Goal: Task Accomplishment & Management: Manage account settings

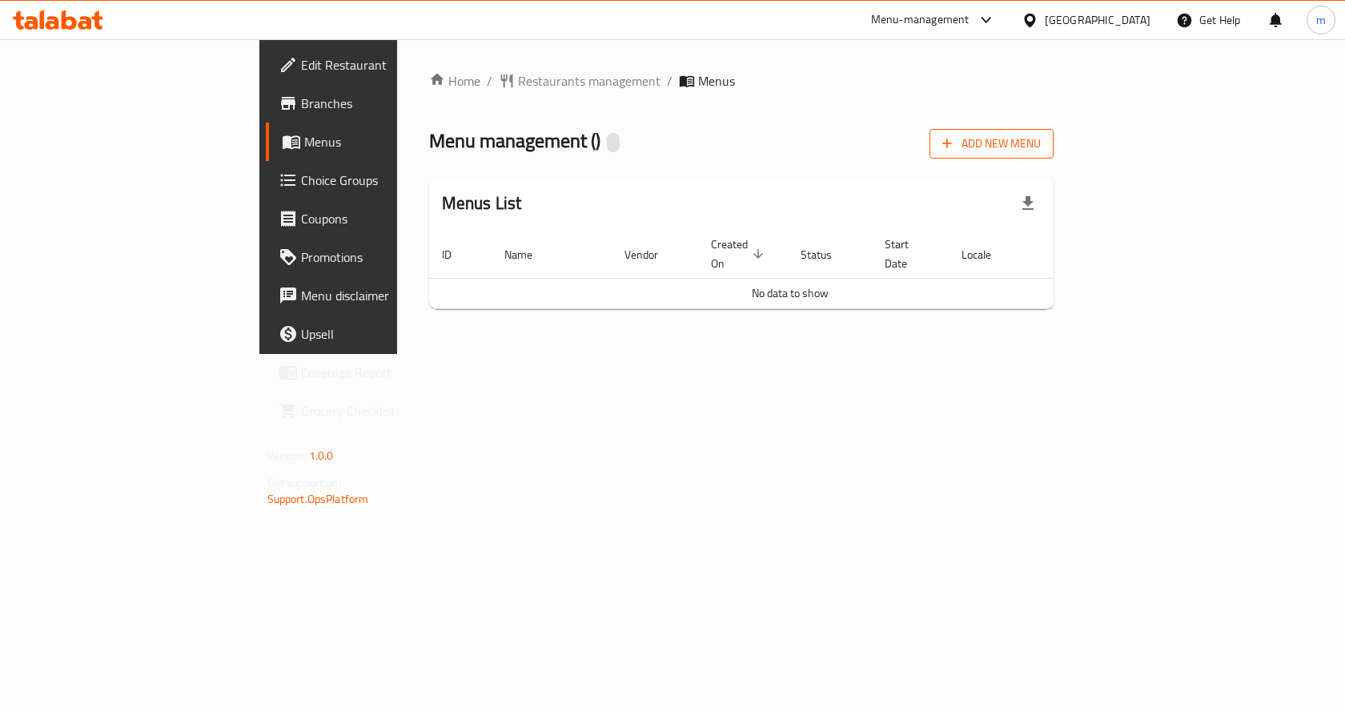
click at [1041, 148] on span "Add New Menu" at bounding box center [992, 144] width 99 height 20
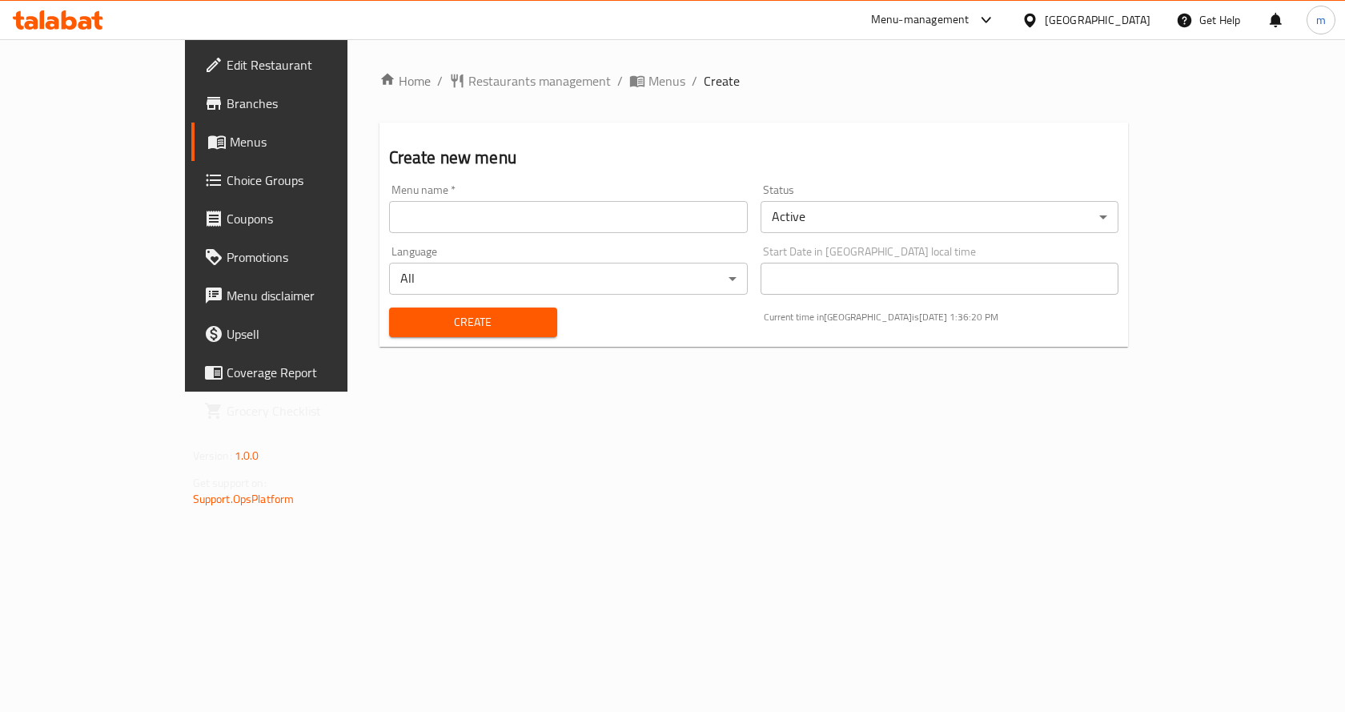
click at [484, 217] on input "text" at bounding box center [568, 217] width 359 height 32
type input "Menu 1"
click at [814, 211] on body "​ Menu-management [GEOGRAPHIC_DATA] Get Help m Edit Restaurant Branches Menus C…" at bounding box center [672, 375] width 1345 height 673
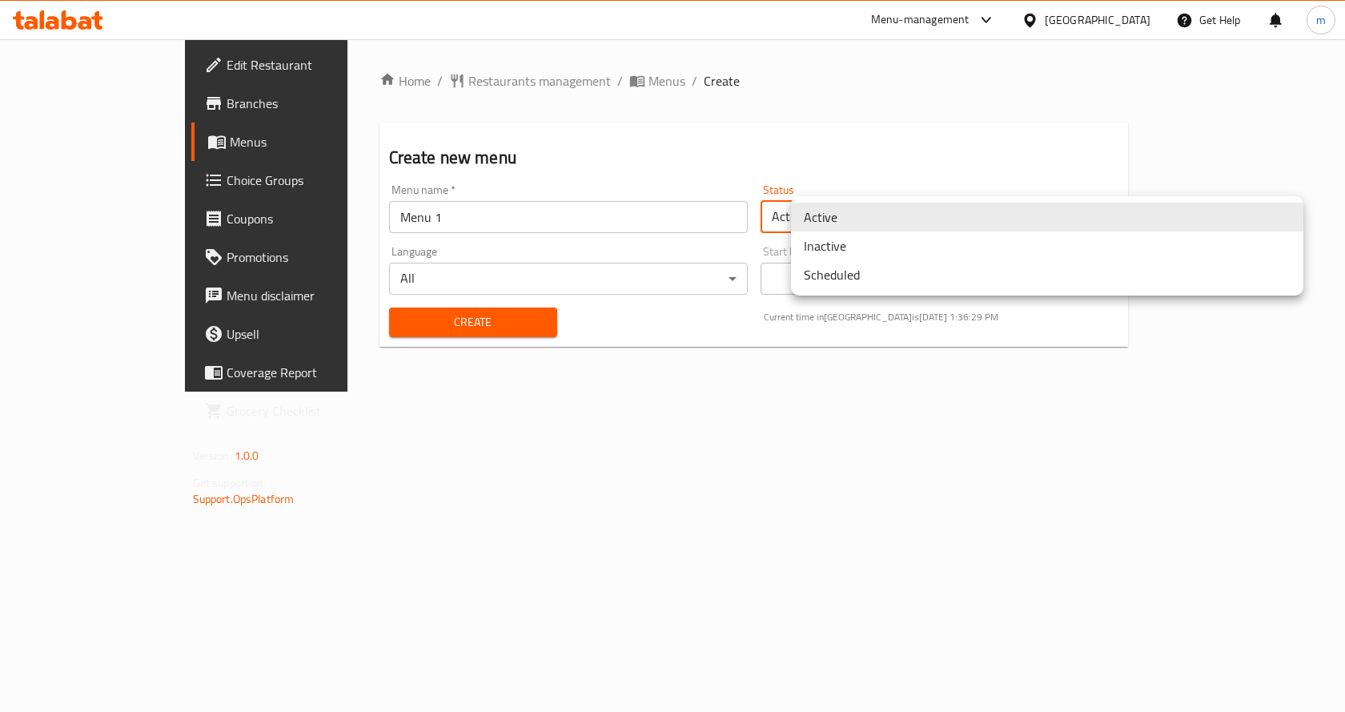
click at [871, 165] on div at bounding box center [672, 356] width 1345 height 712
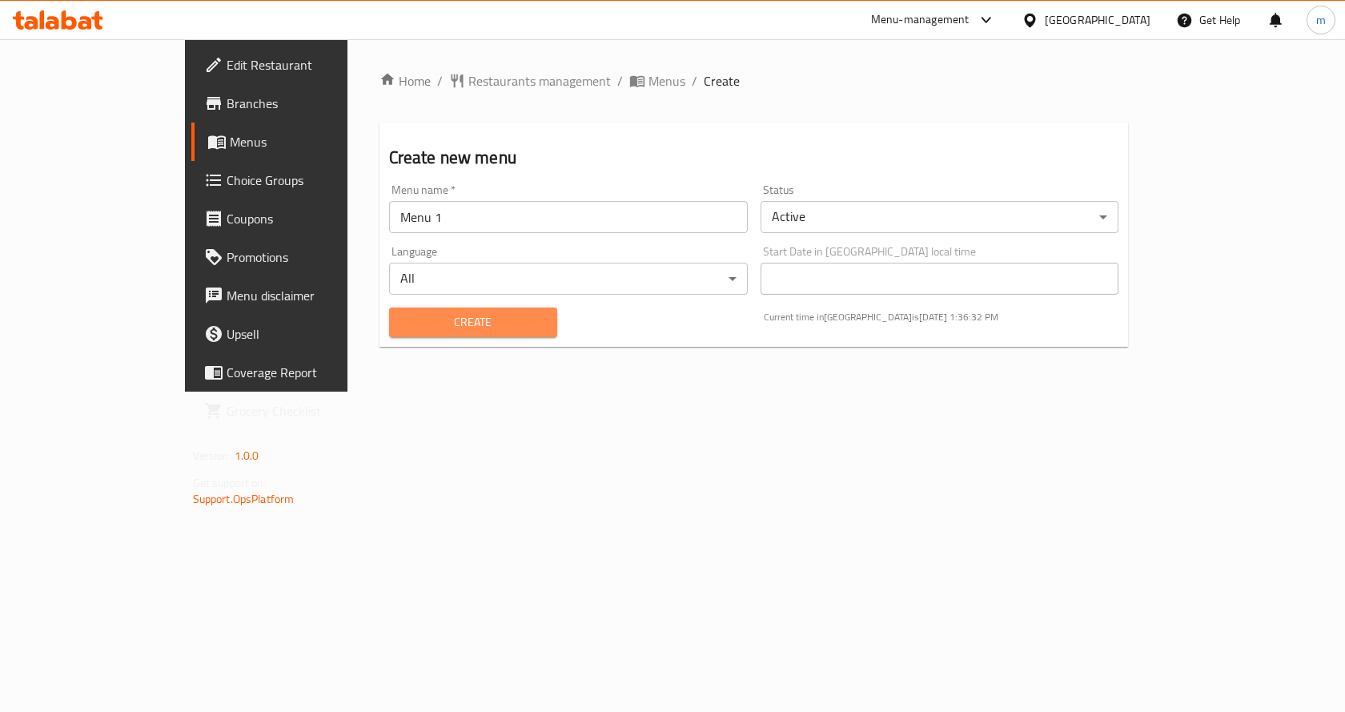
click at [474, 320] on span "Create" at bounding box center [473, 322] width 143 height 20
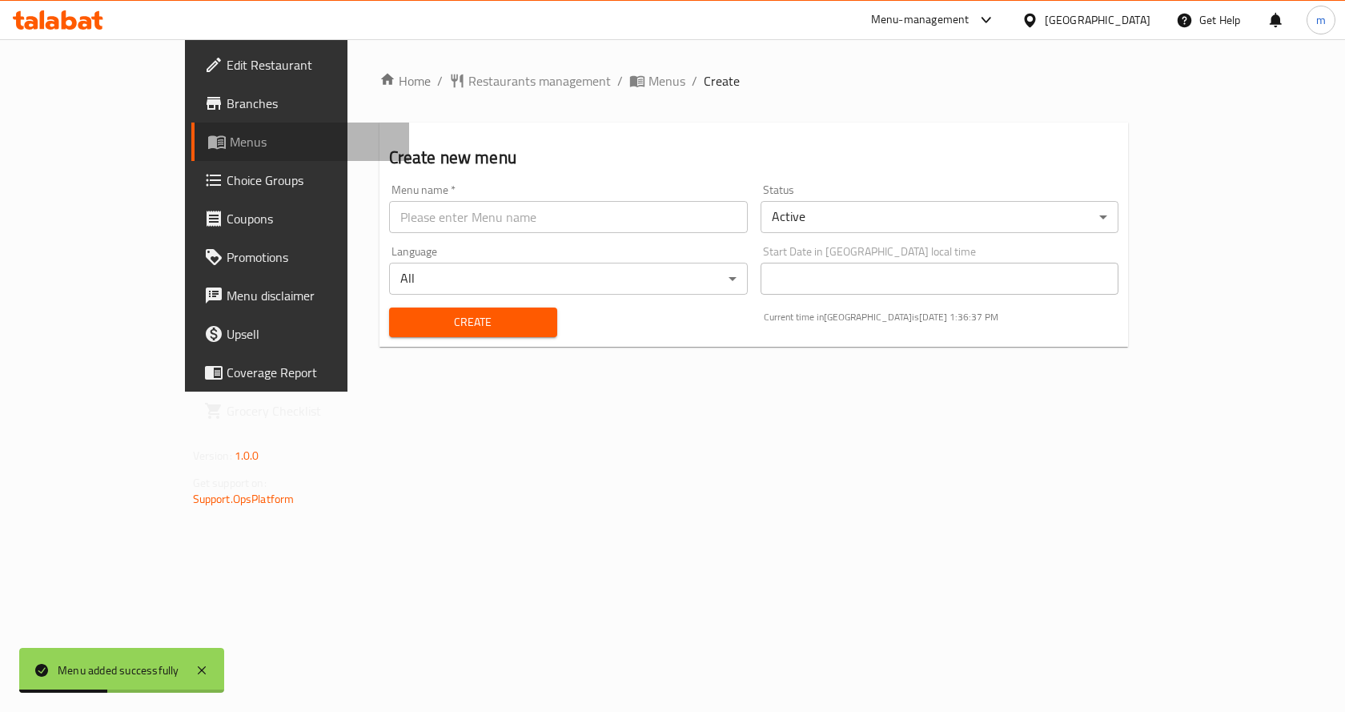
click at [230, 140] on span "Menus" at bounding box center [313, 141] width 167 height 19
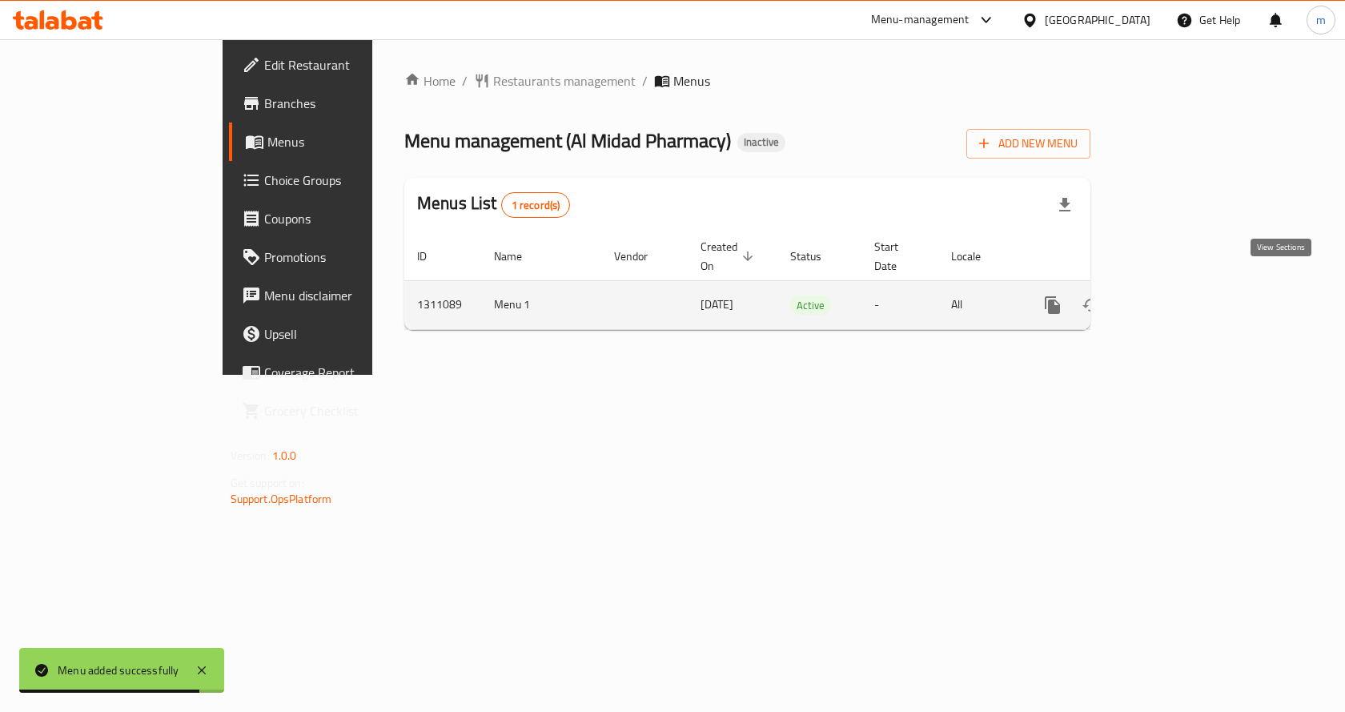
click at [1178, 296] on icon "enhanced table" at bounding box center [1168, 305] width 19 height 19
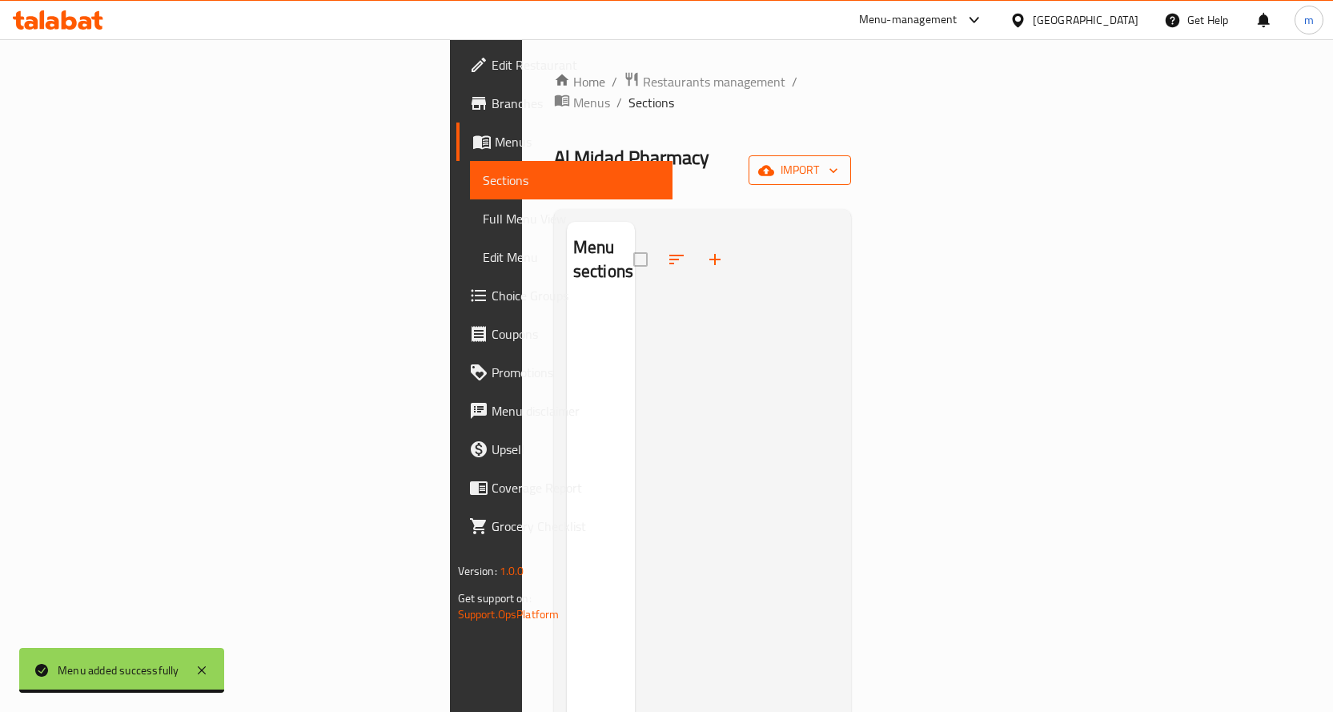
click at [838, 160] on span "import" at bounding box center [800, 170] width 77 height 20
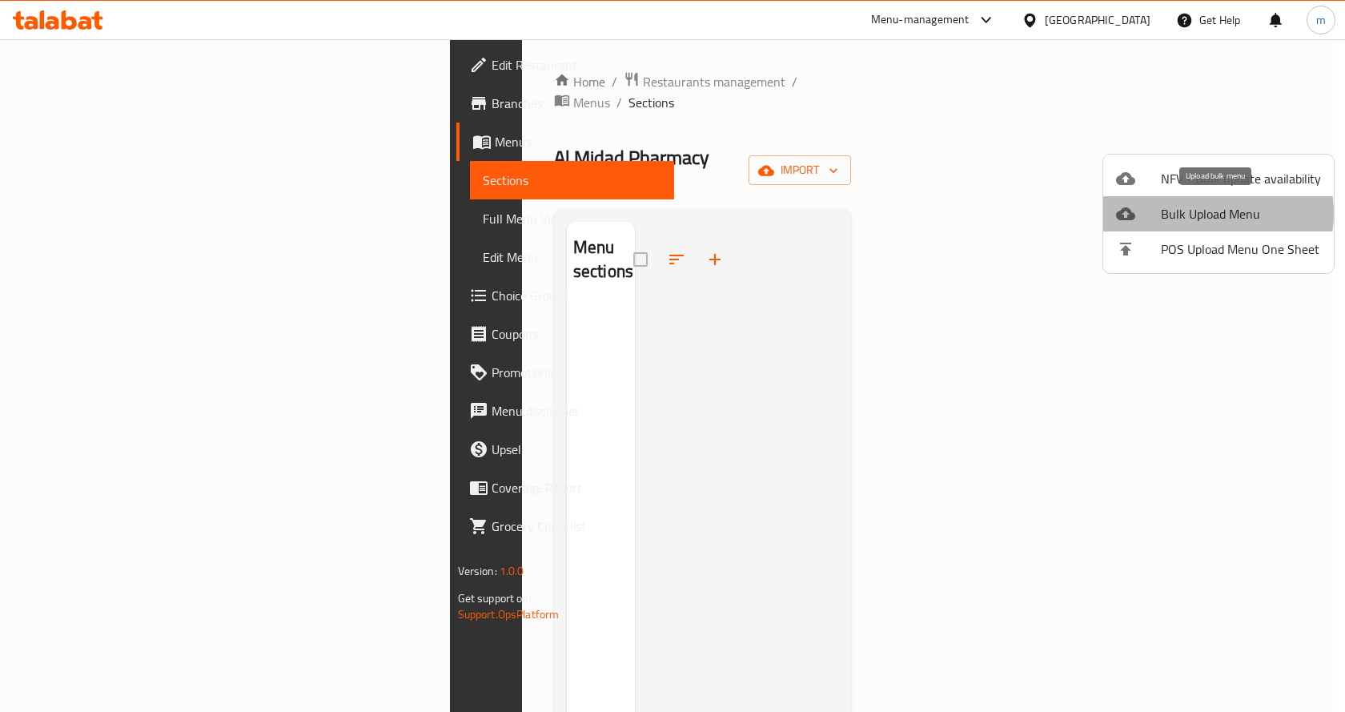
click at [1201, 212] on span "Bulk Upload Menu" at bounding box center [1241, 213] width 160 height 19
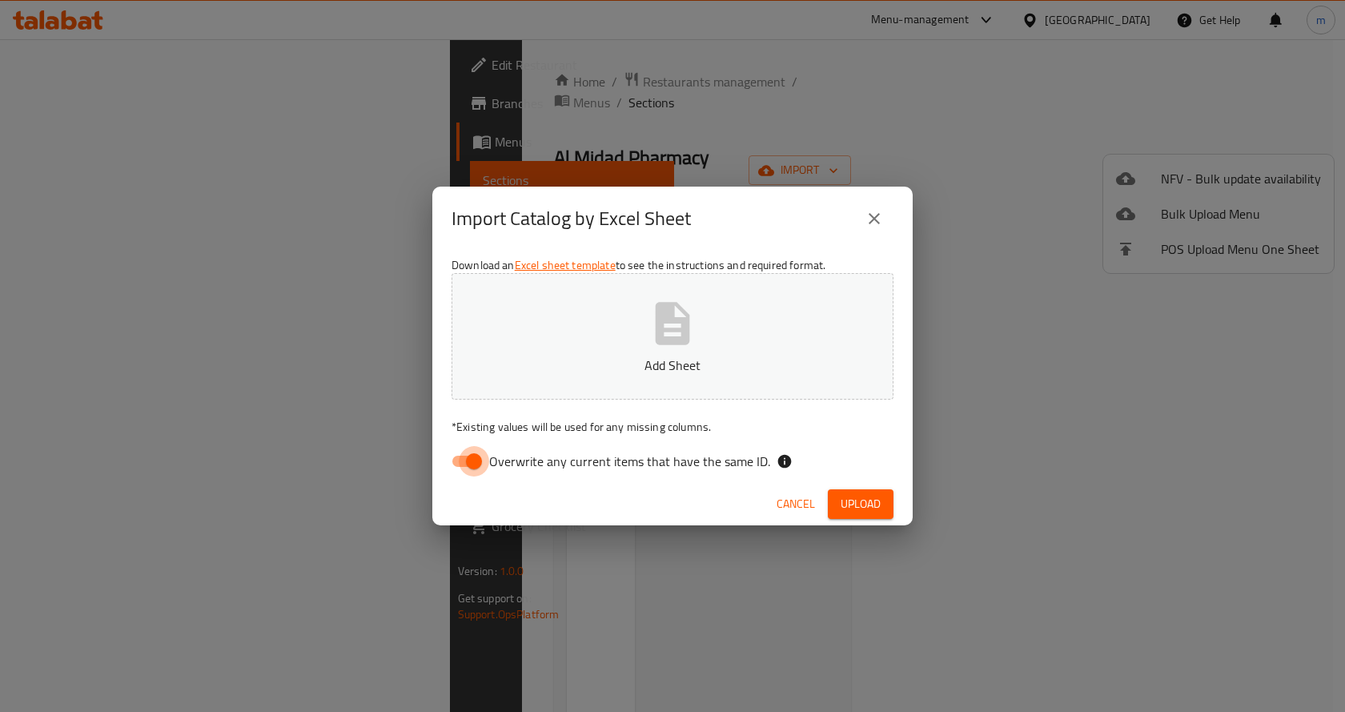
click at [468, 463] on input "Overwrite any current items that have the same ID." at bounding box center [473, 461] width 91 height 30
checkbox input "false"
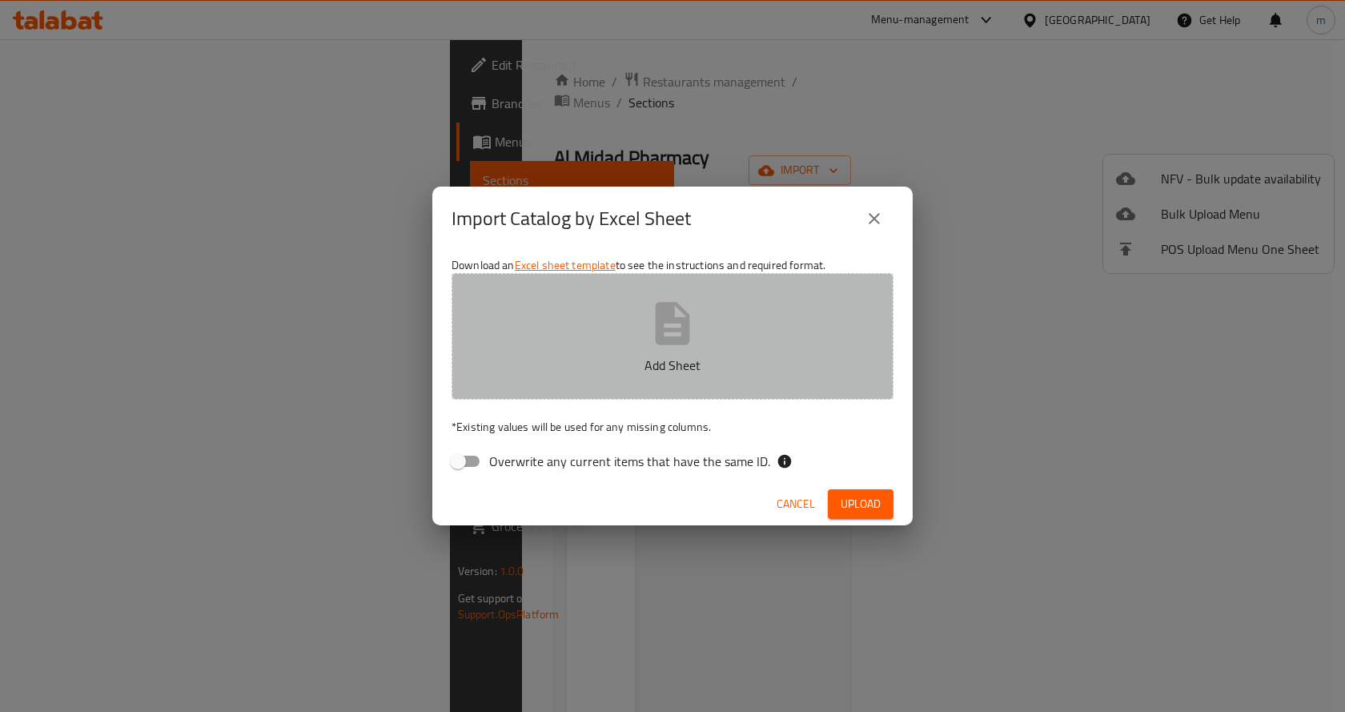
click at [661, 328] on icon "button" at bounding box center [673, 323] width 34 height 42
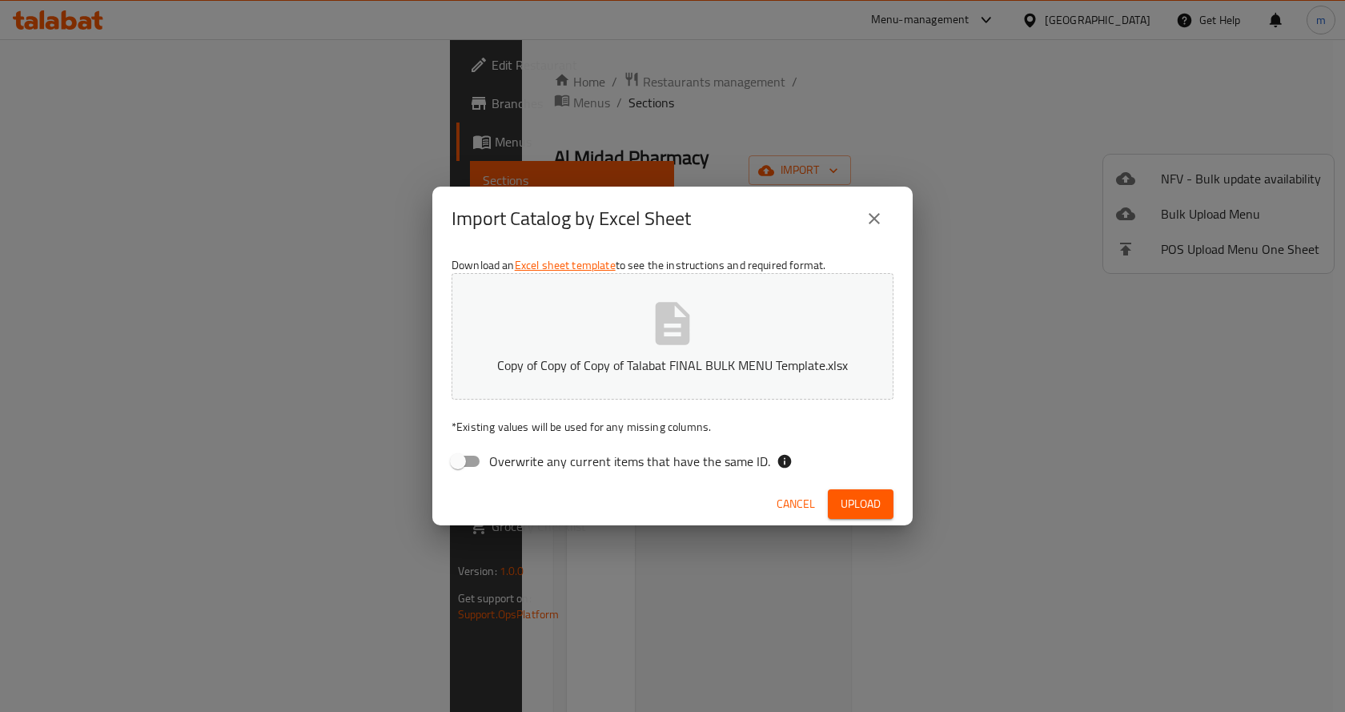
click at [882, 503] on button "Upload" at bounding box center [861, 504] width 66 height 30
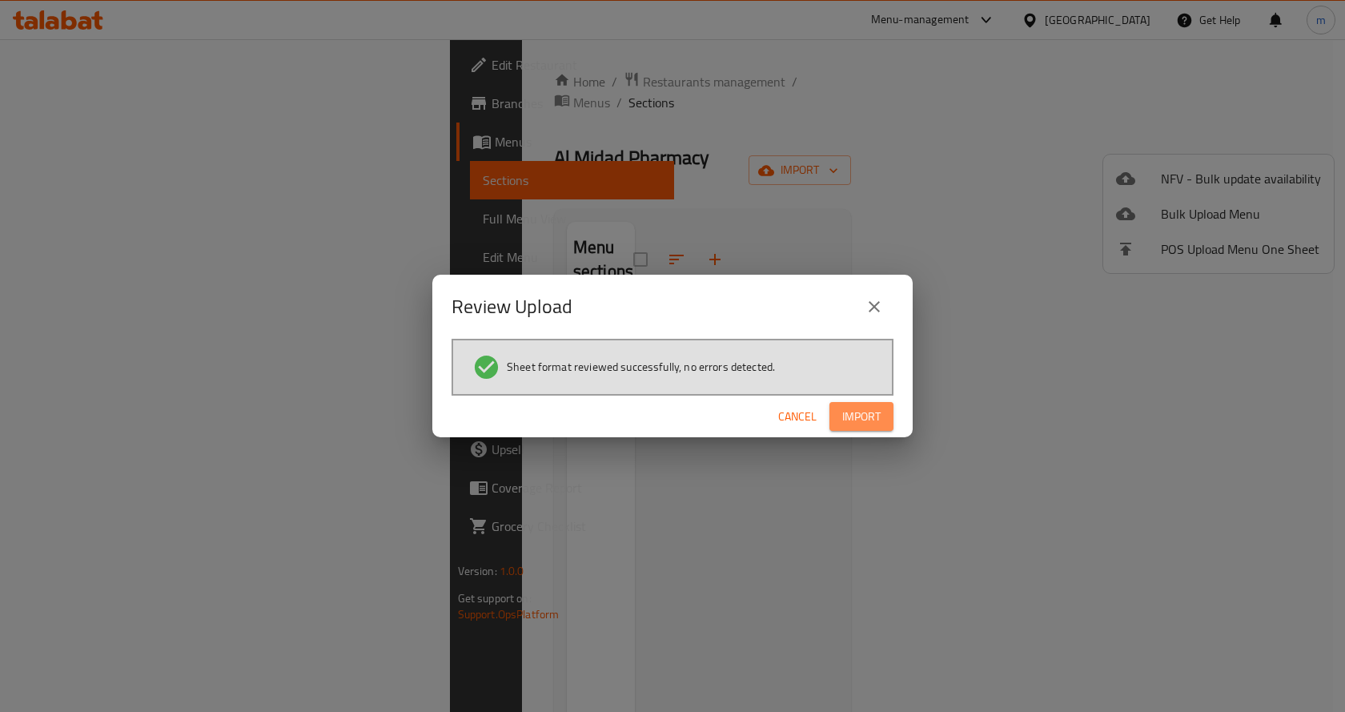
click at [877, 412] on span "Import" at bounding box center [861, 417] width 38 height 20
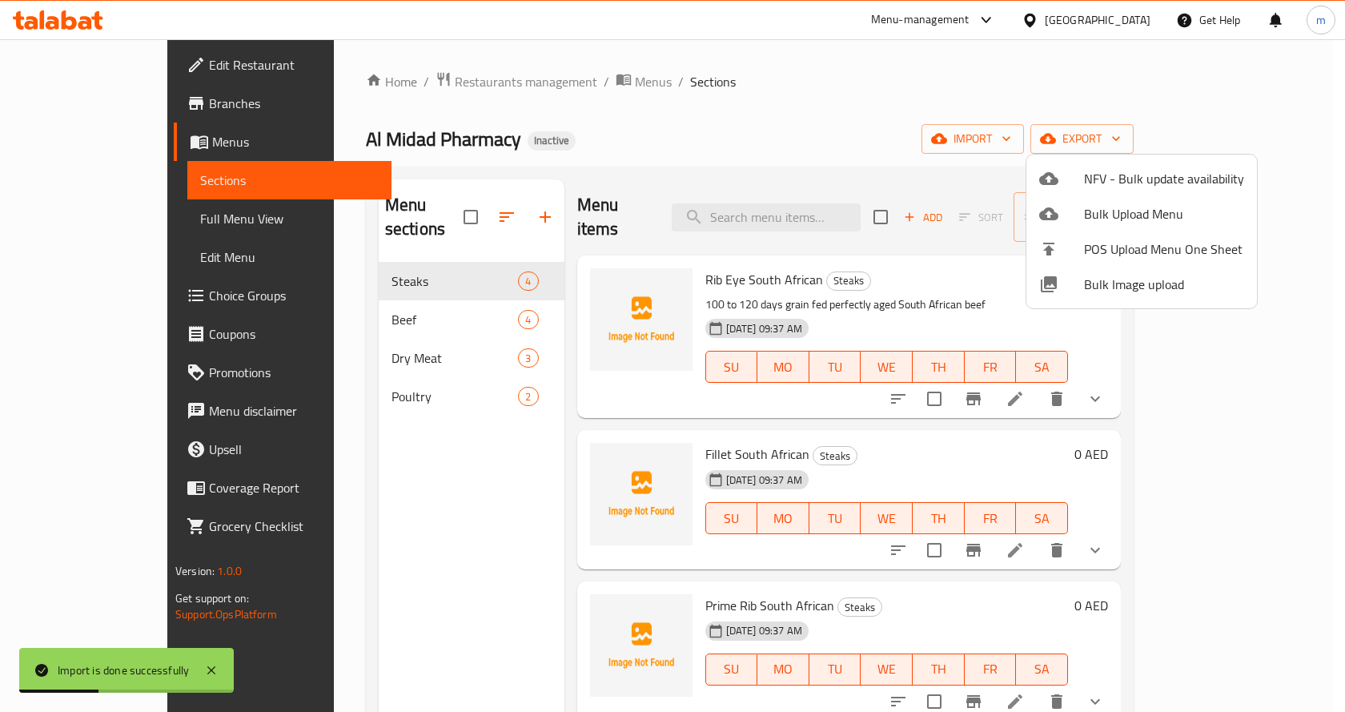
click at [1060, 92] on div at bounding box center [672, 356] width 1345 height 712
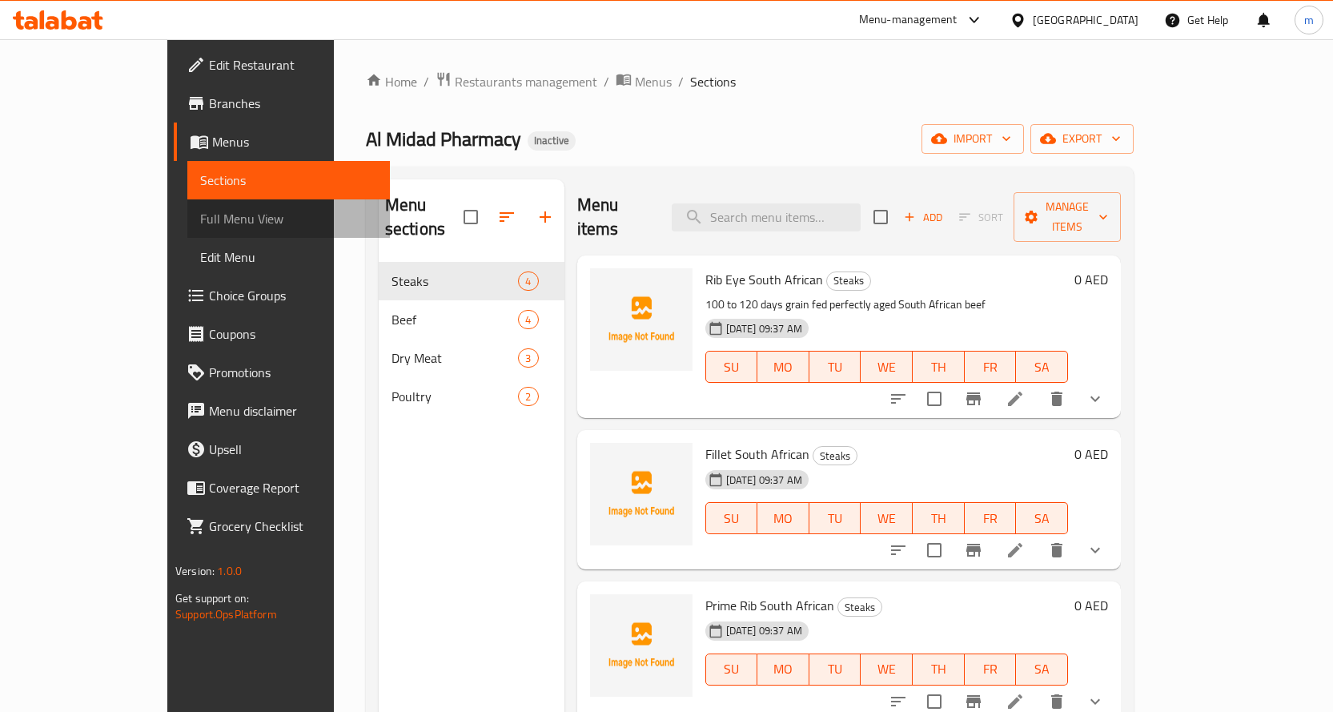
click at [200, 226] on span "Full Menu View" at bounding box center [288, 218] width 177 height 19
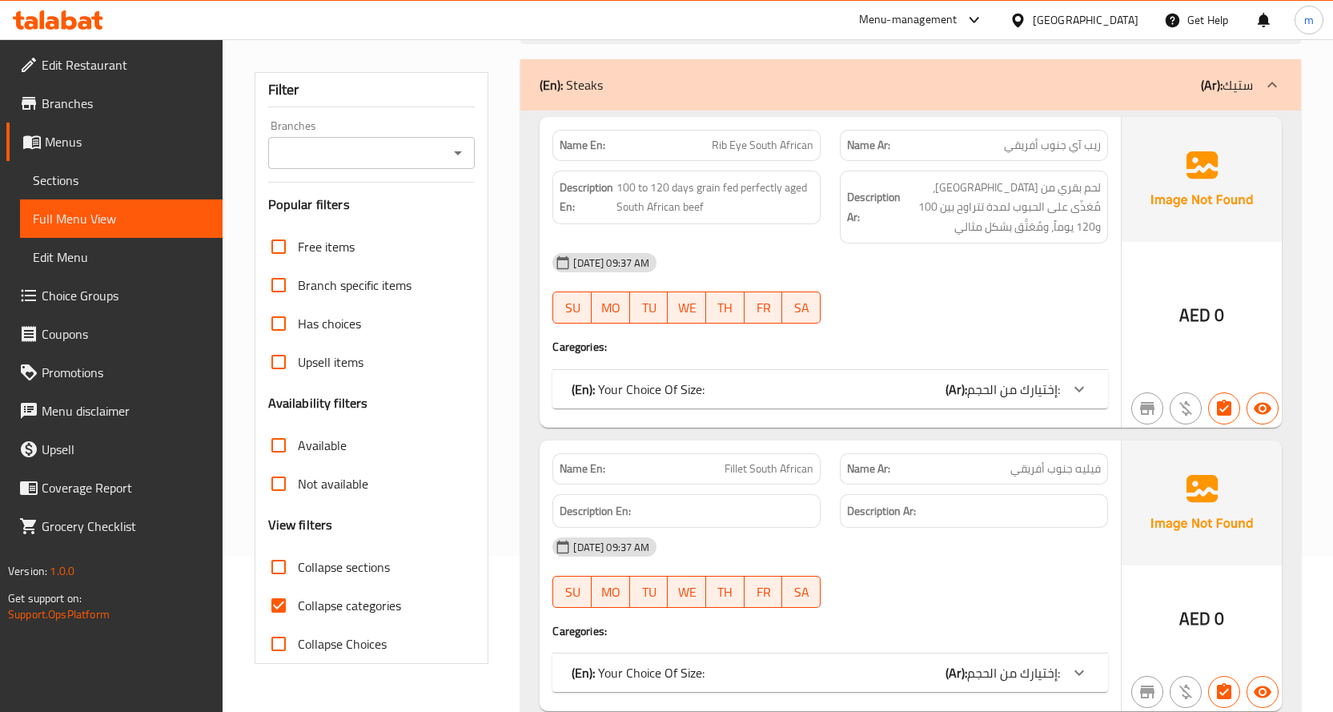
scroll to position [160, 0]
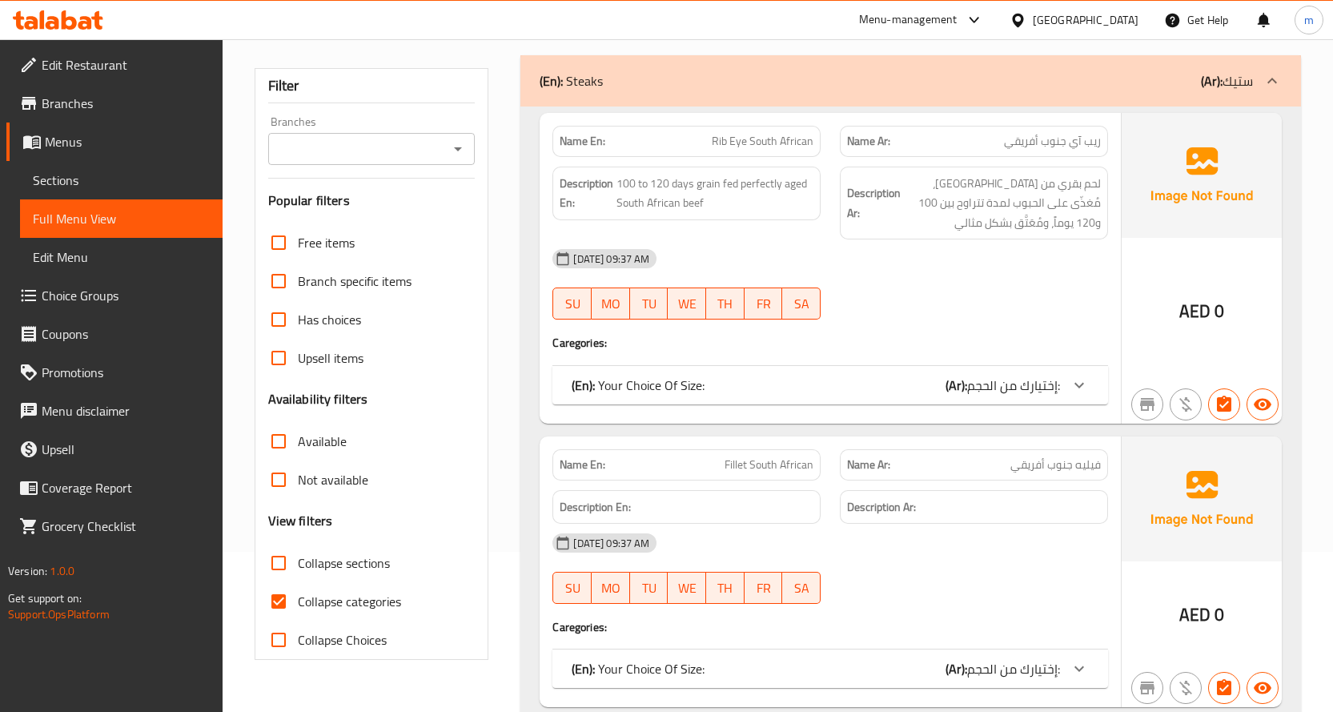
click at [736, 379] on div "(En): Your Choice Of Size: (Ar): إختيارك من الحجم:" at bounding box center [816, 385] width 489 height 19
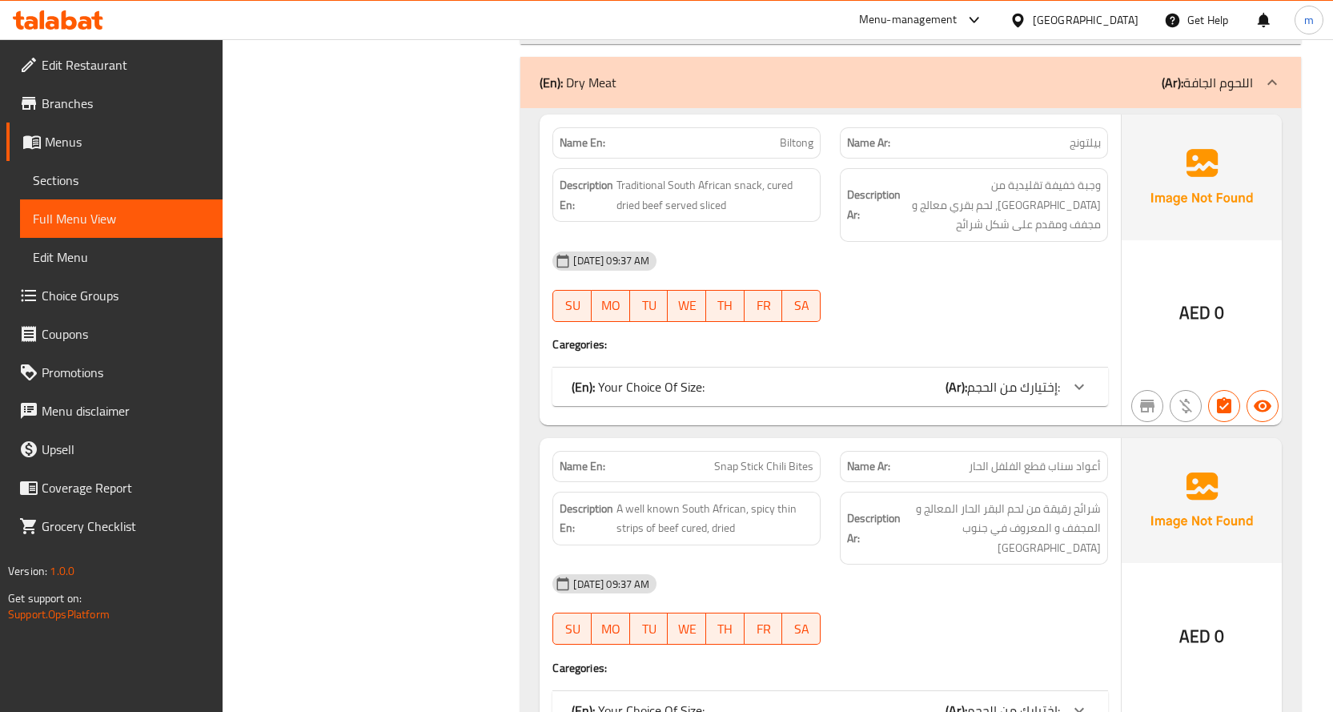
scroll to position [2963, 0]
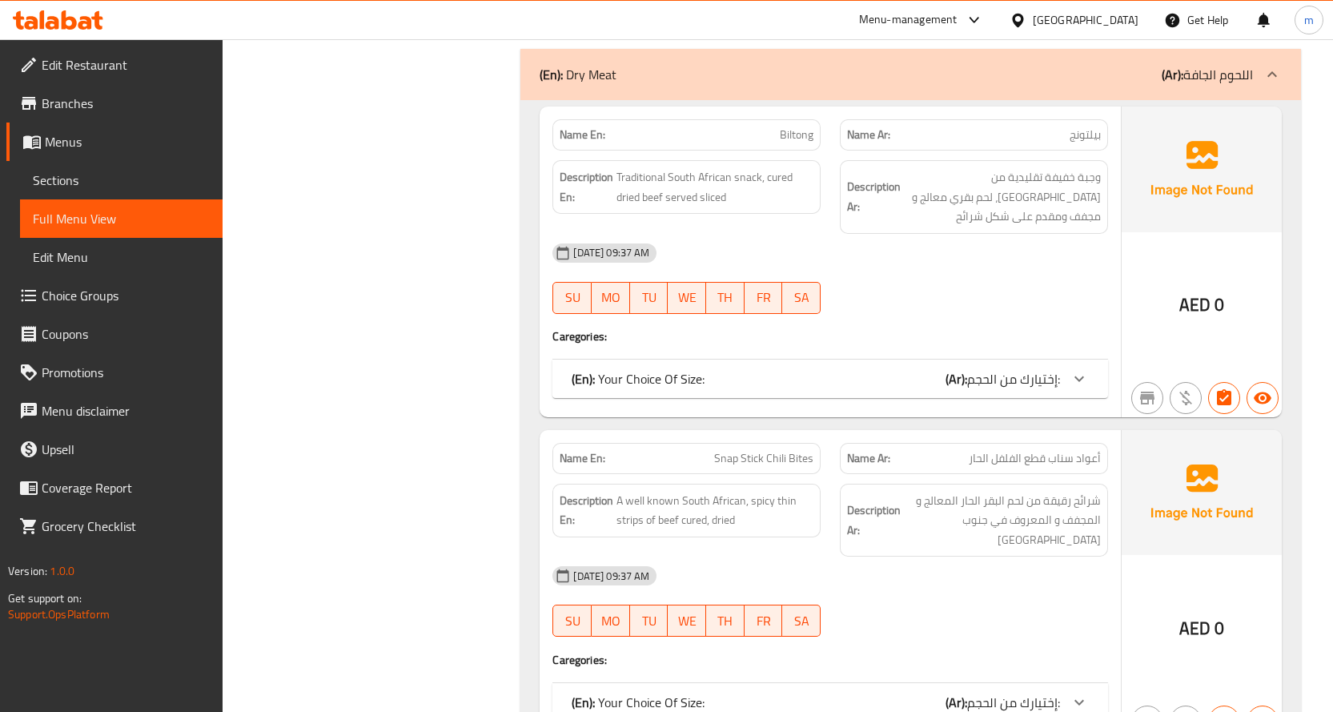
click at [875, 376] on div "(En): Your Choice Of Size: (Ar): إختيارك من الحجم:" at bounding box center [816, 378] width 489 height 19
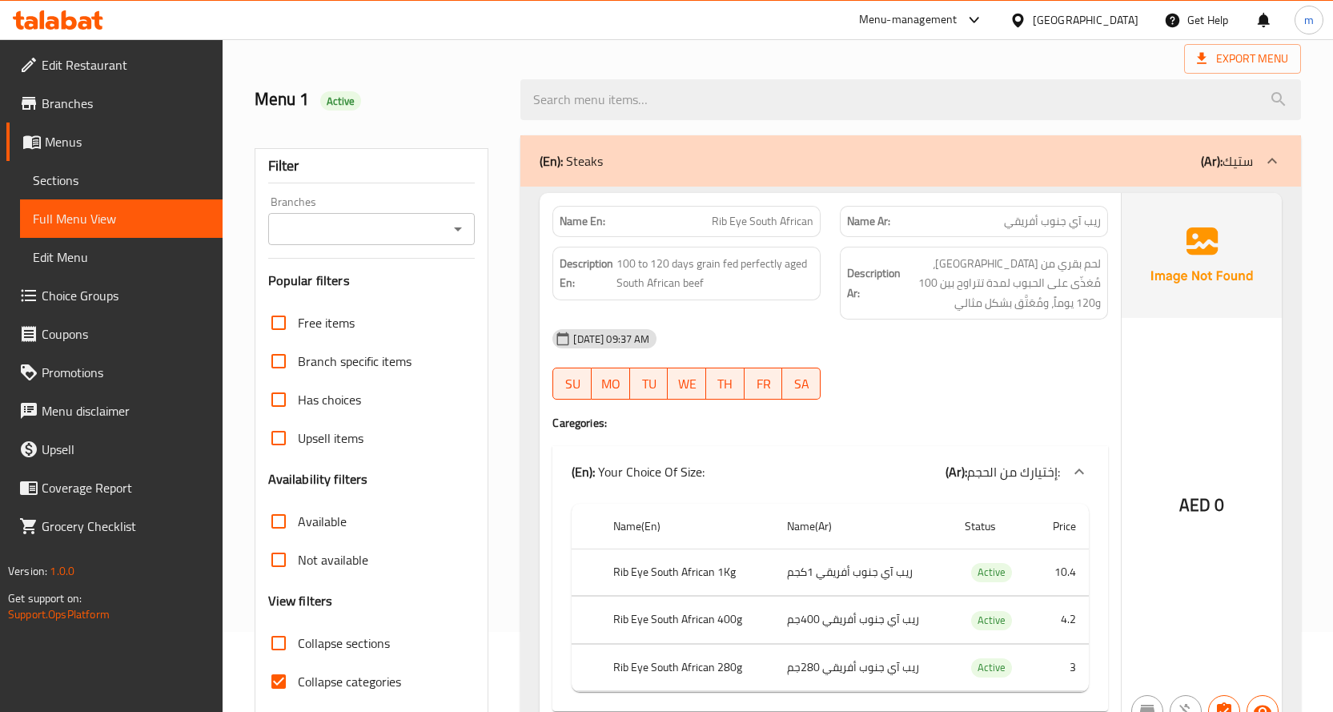
scroll to position [160, 0]
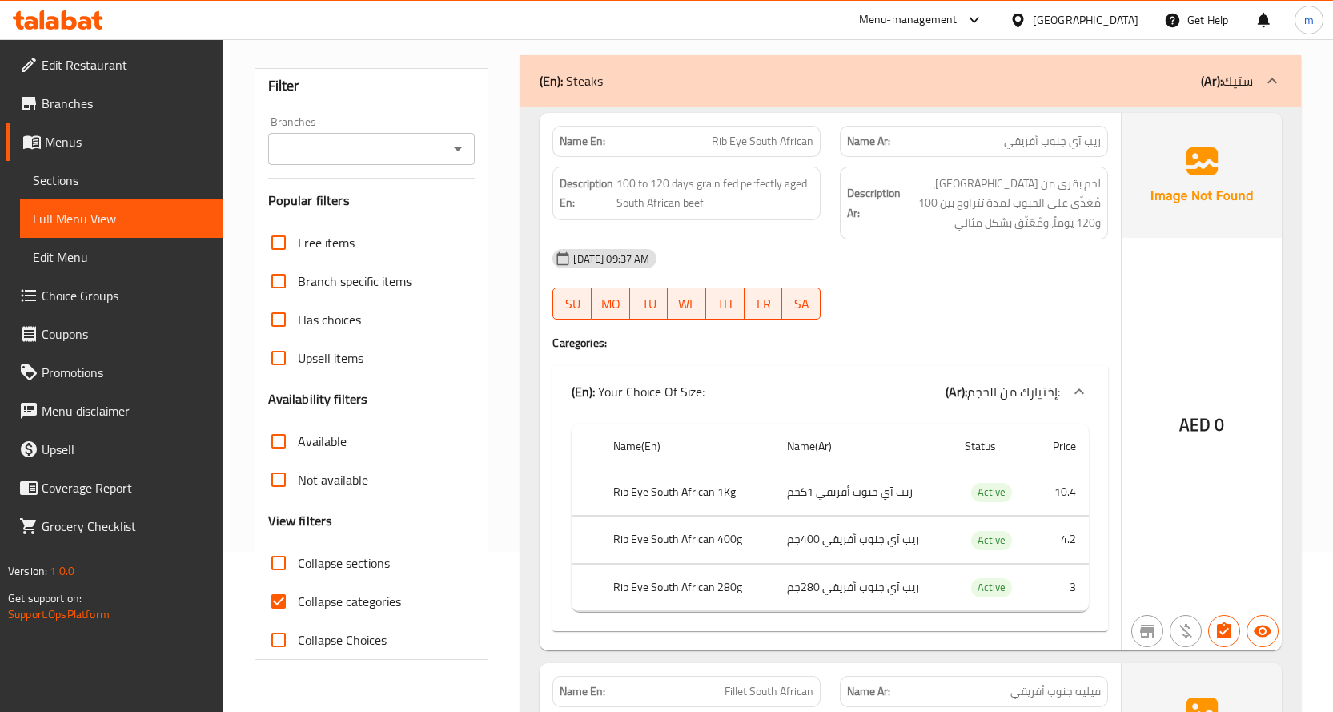
click at [1068, 393] on div at bounding box center [1079, 391] width 38 height 38
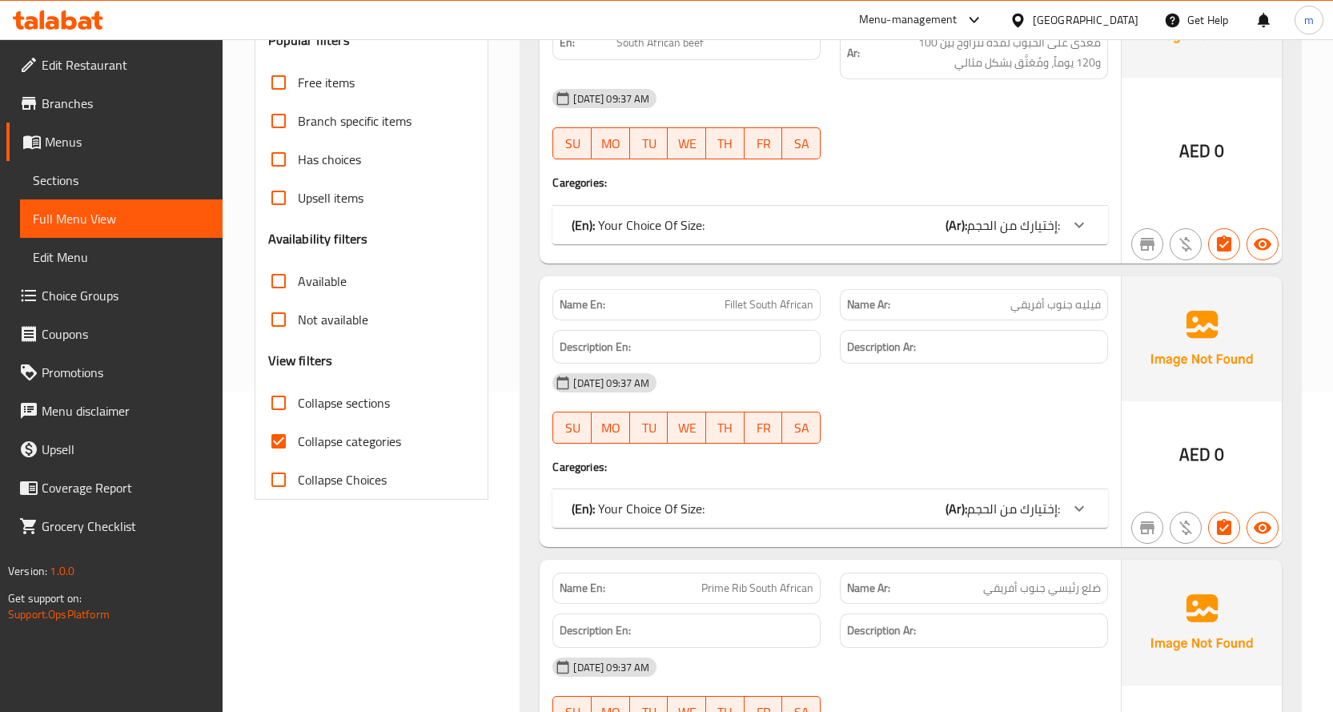
scroll to position [400, 0]
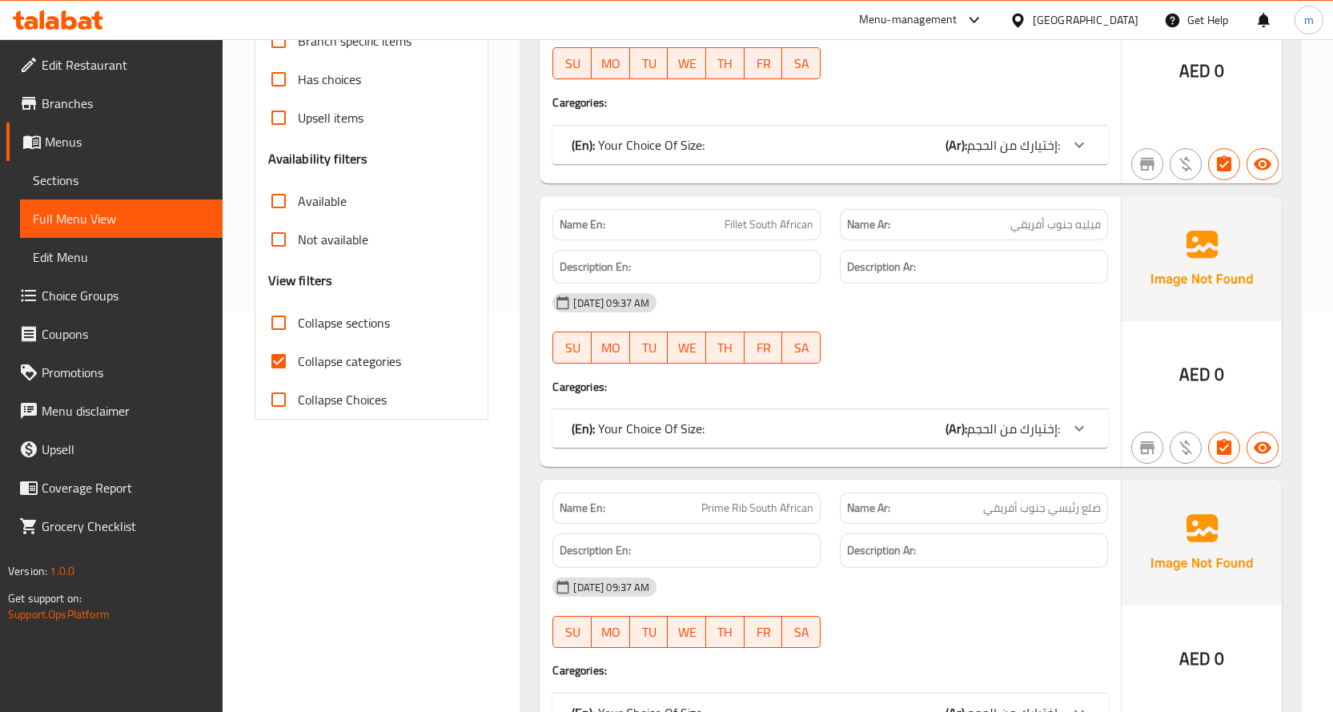
click at [1030, 425] on span "إختيارك من الحجم:" at bounding box center [1013, 428] width 93 height 24
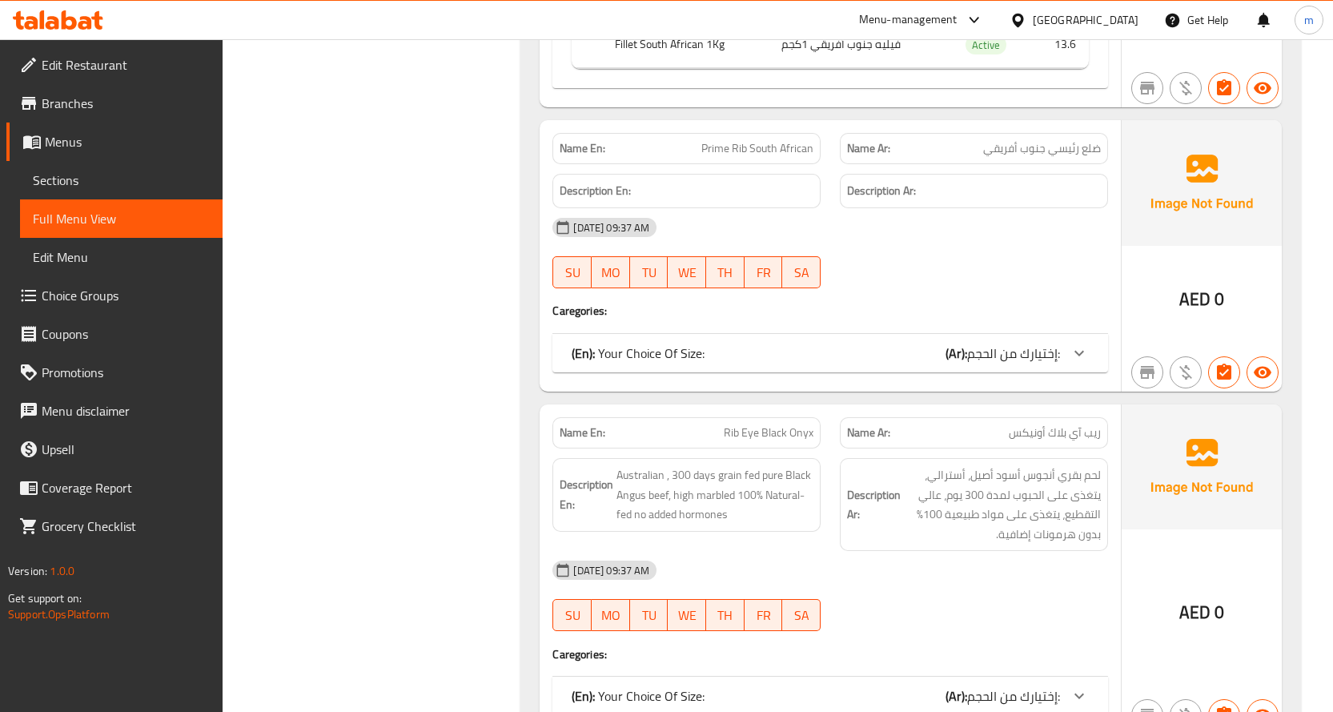
scroll to position [1041, 0]
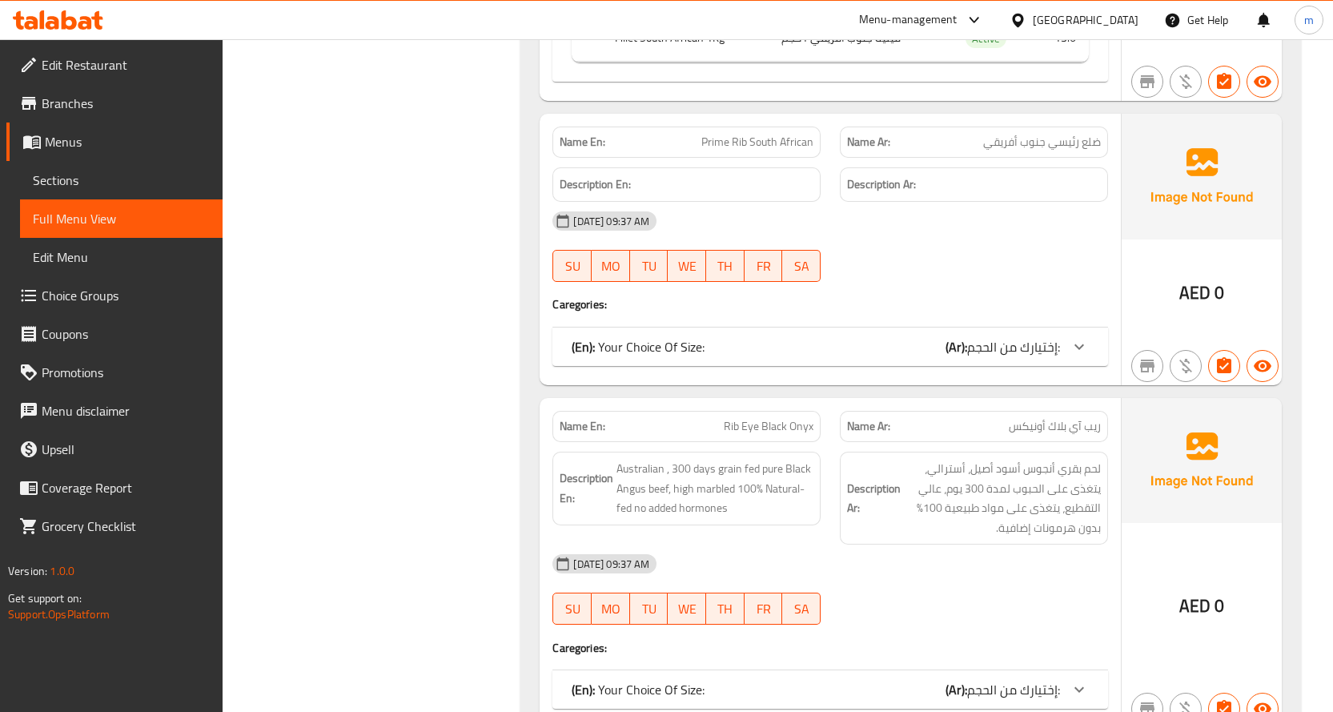
click at [1037, 359] on span "إختيارك من الحجم:" at bounding box center [1013, 347] width 93 height 24
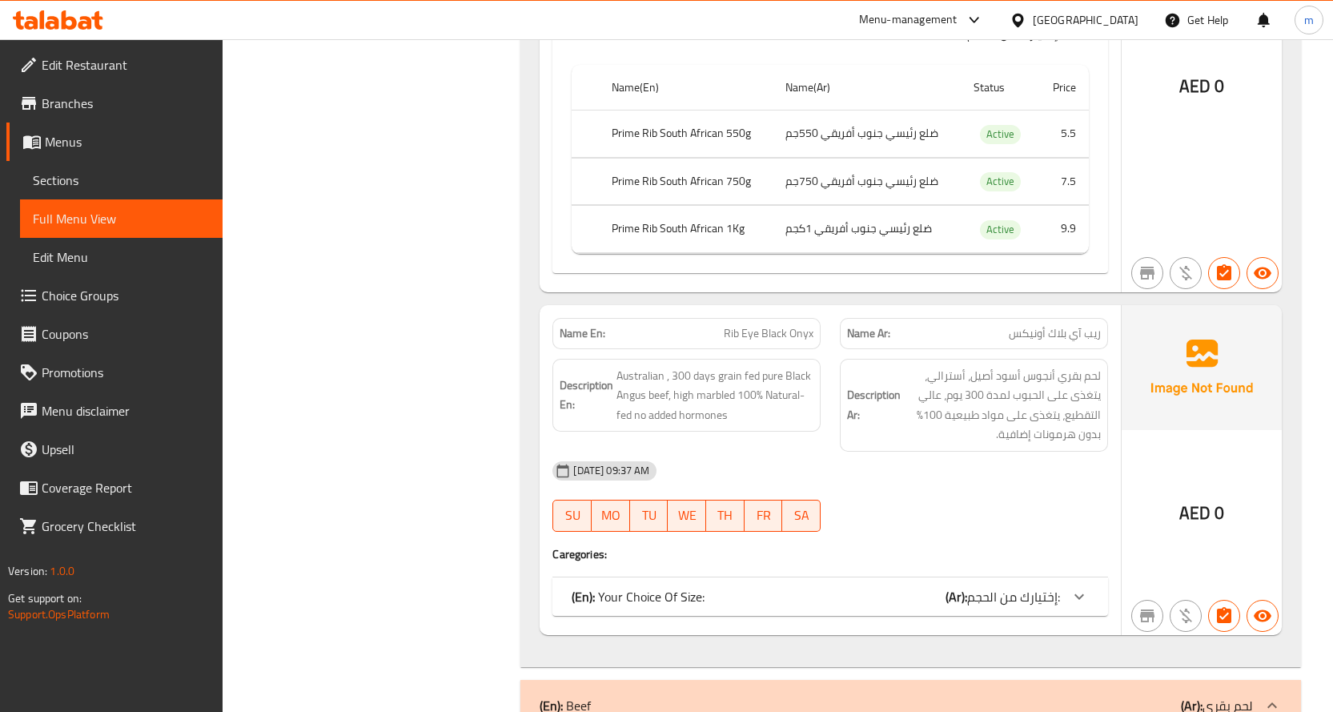
scroll to position [1442, 0]
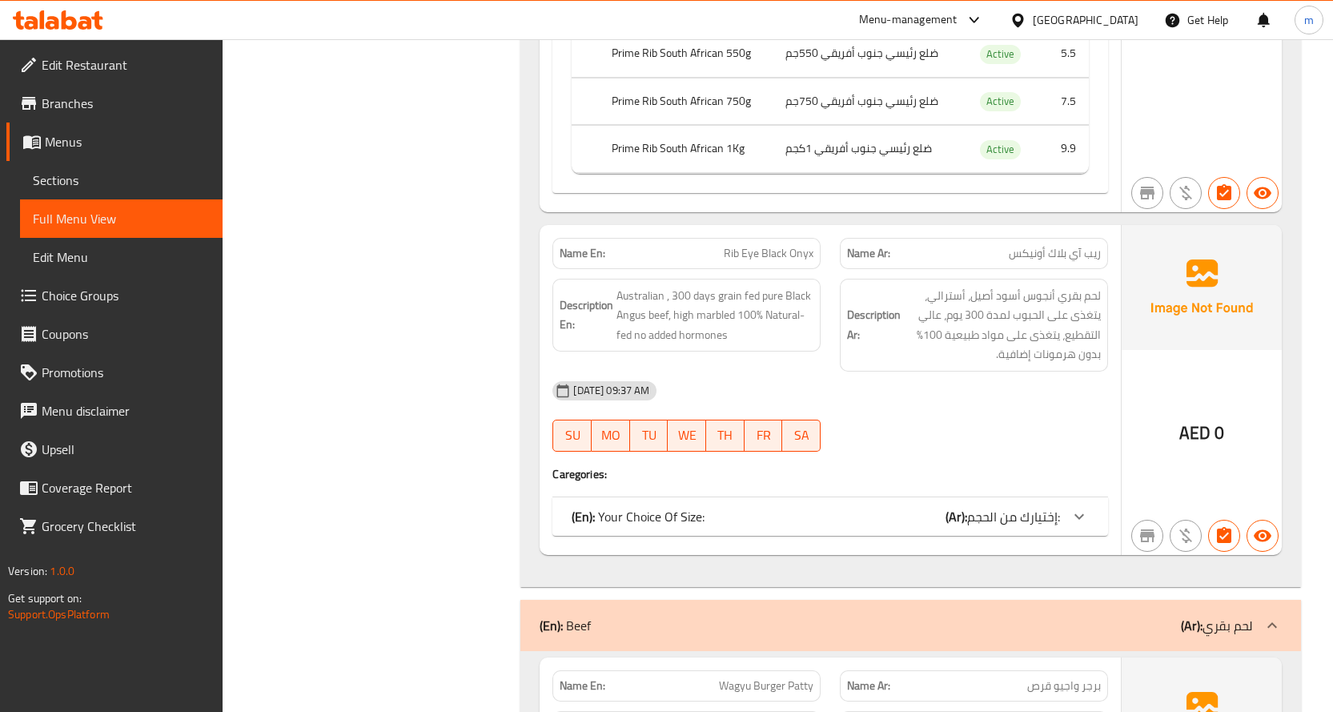
click at [1062, 505] on div "(En): Your Choice Of Size: (Ar): إختيارك من الحجم:" at bounding box center [831, 516] width 556 height 38
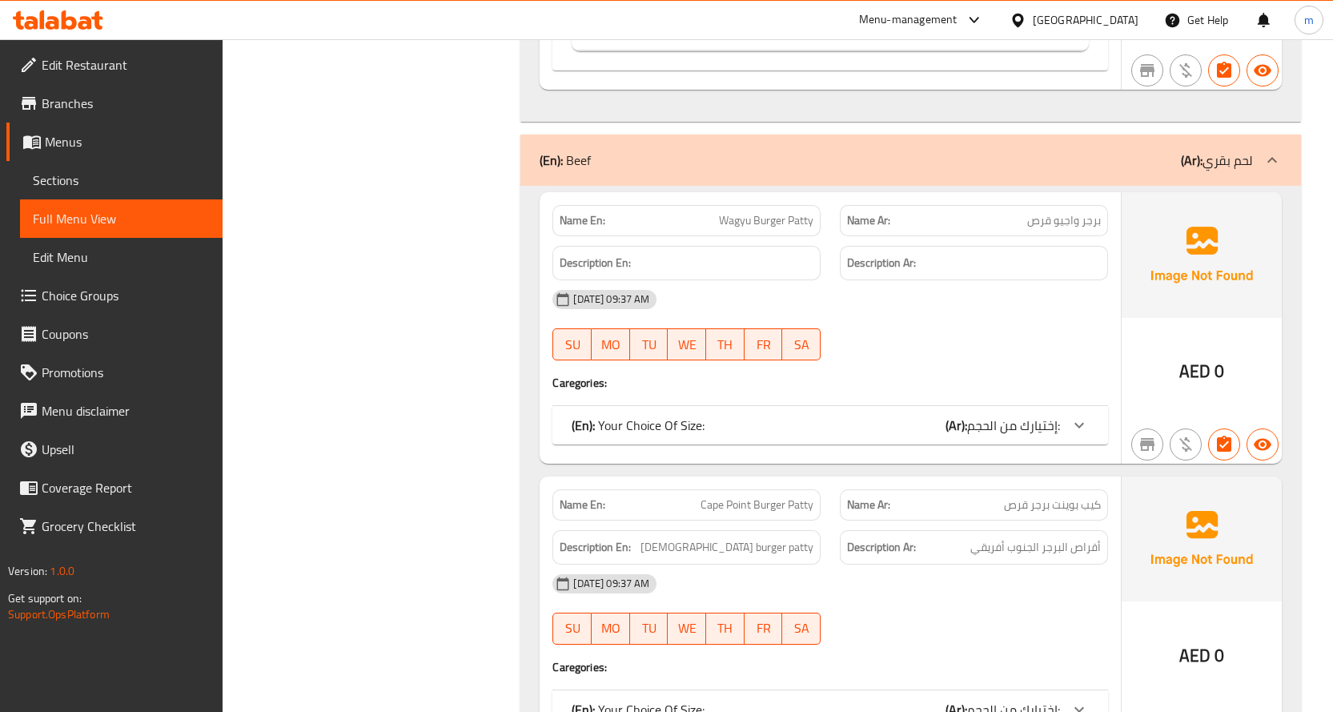
scroll to position [2162, 0]
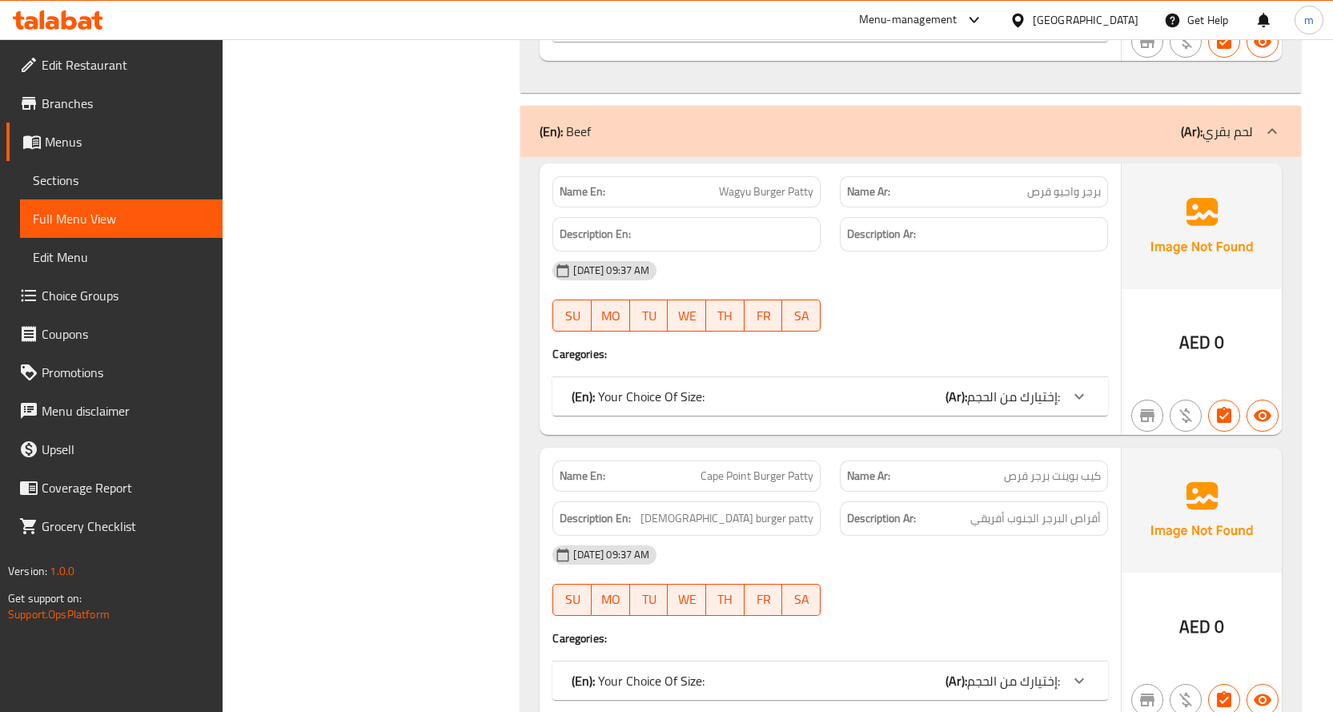
click at [1030, 396] on span "إختيارك من الحجم:" at bounding box center [1013, 396] width 93 height 24
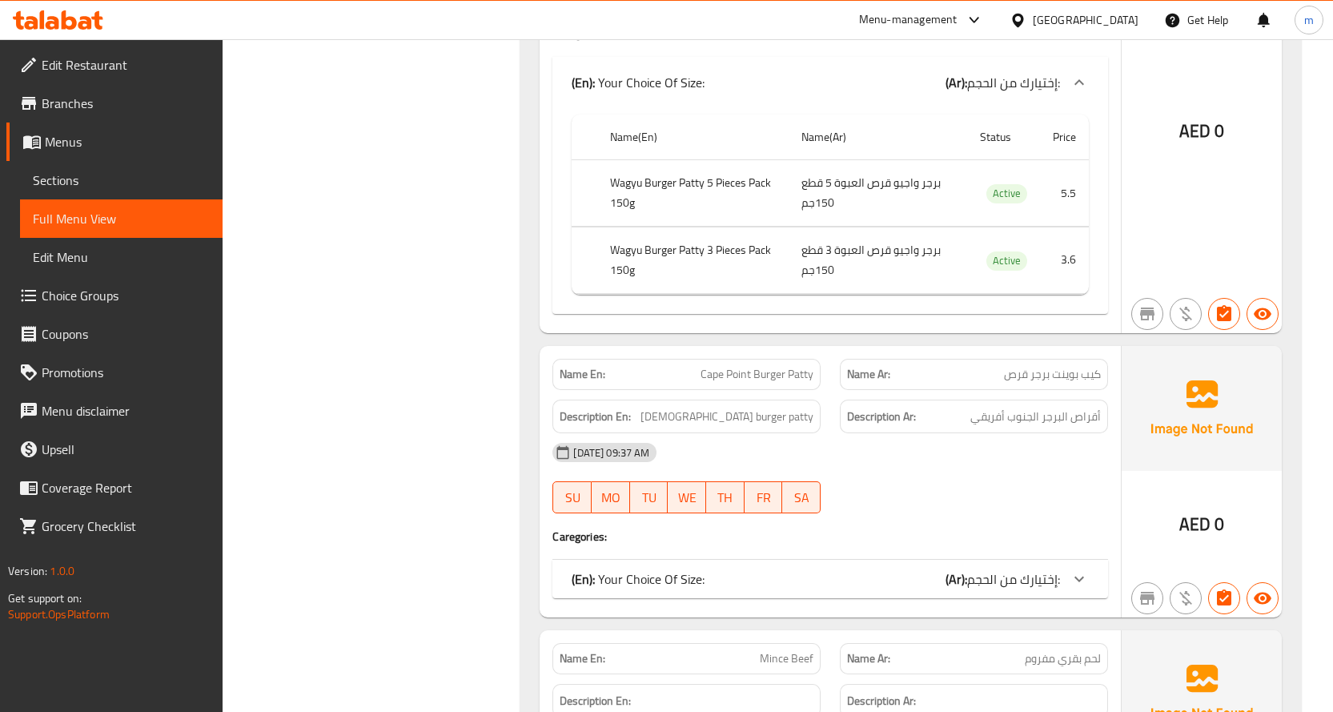
scroll to position [2563, 0]
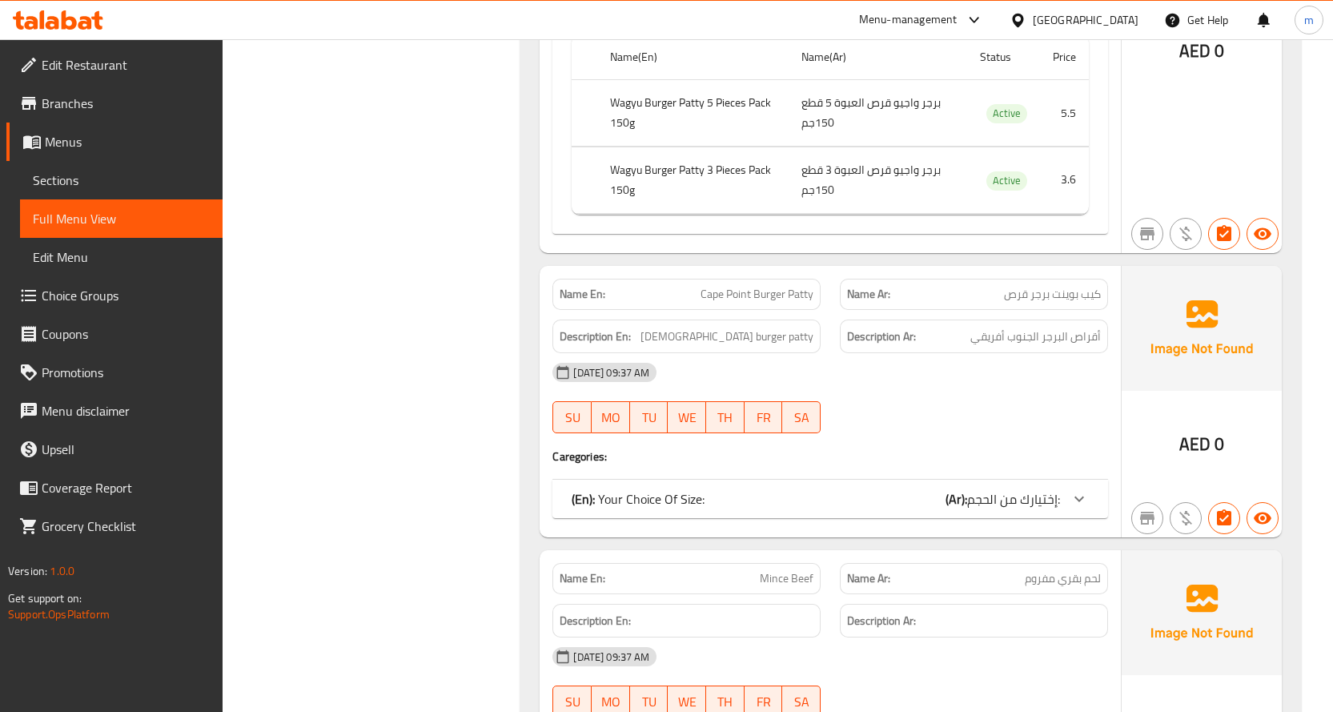
click at [1027, 497] on span "إختيارك من الحجم:" at bounding box center [1013, 499] width 93 height 24
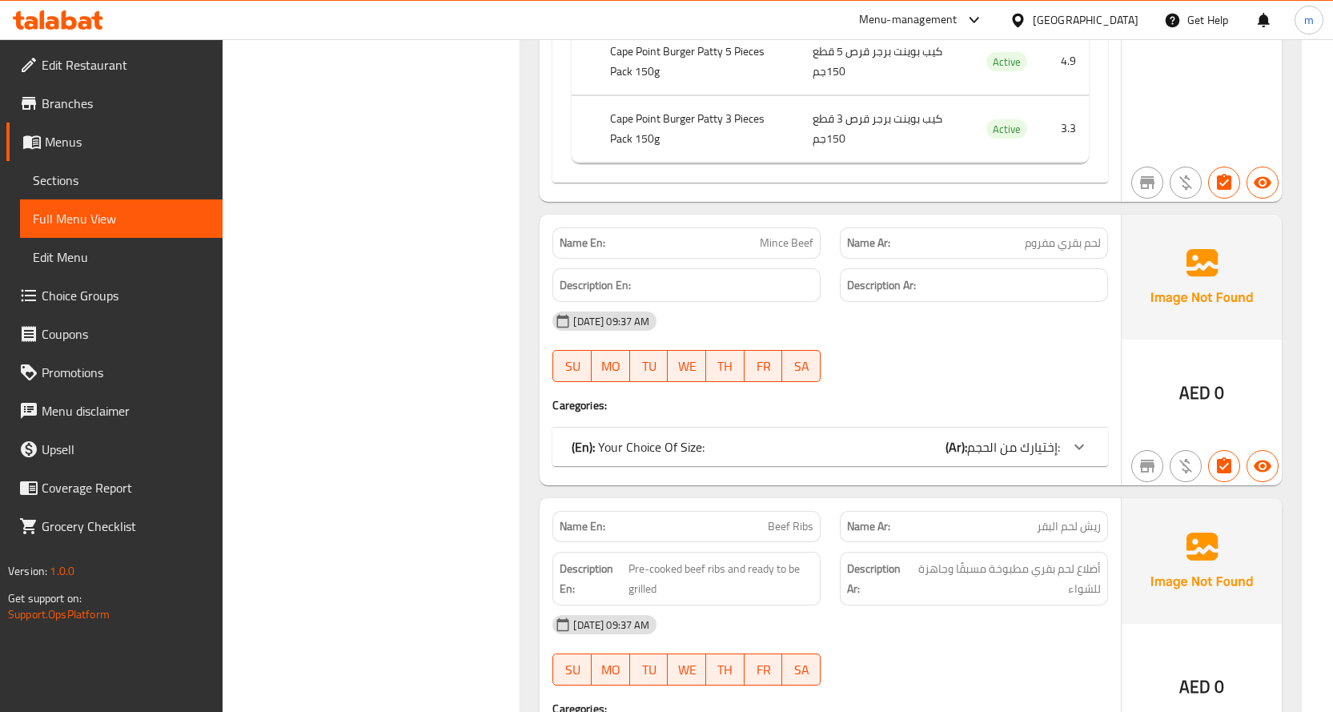
scroll to position [3123, 0]
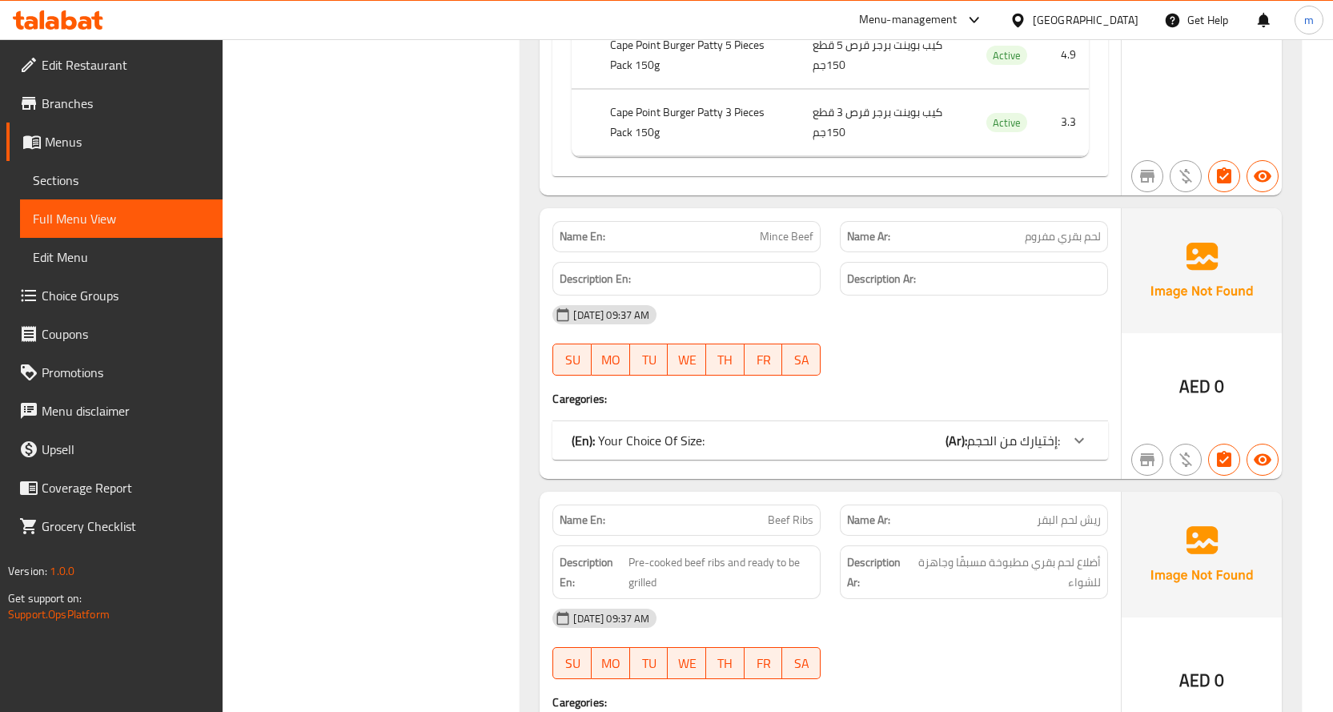
click at [1009, 436] on span "إختيارك من الحجم:" at bounding box center [1013, 440] width 93 height 24
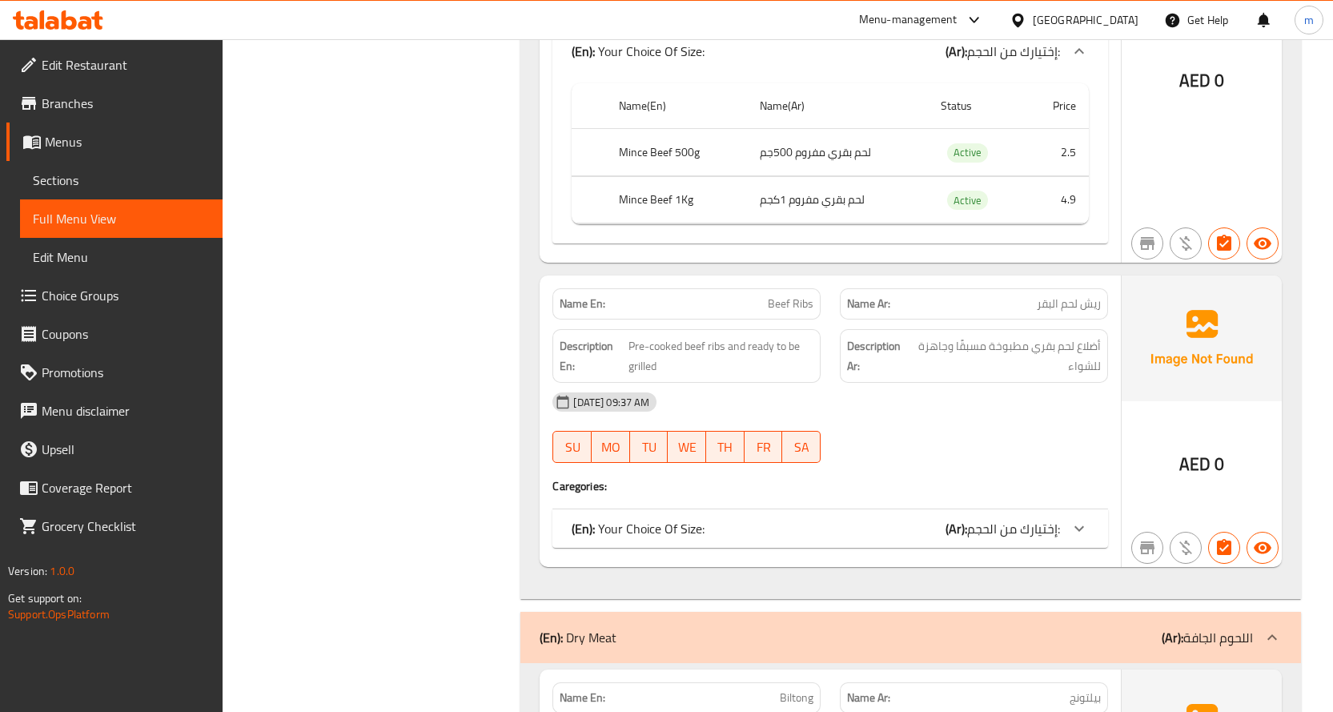
scroll to position [3524, 0]
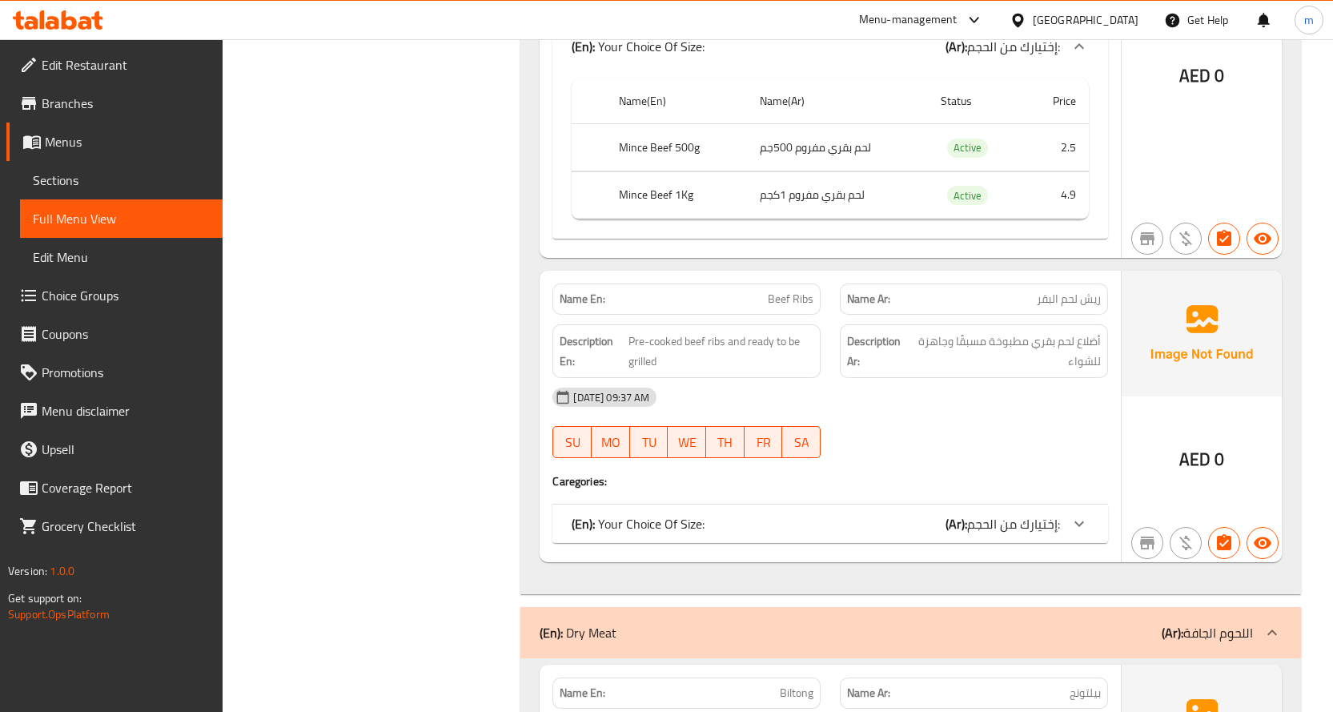
click at [1021, 519] on span "إختيارك من الحجم:" at bounding box center [1013, 524] width 93 height 24
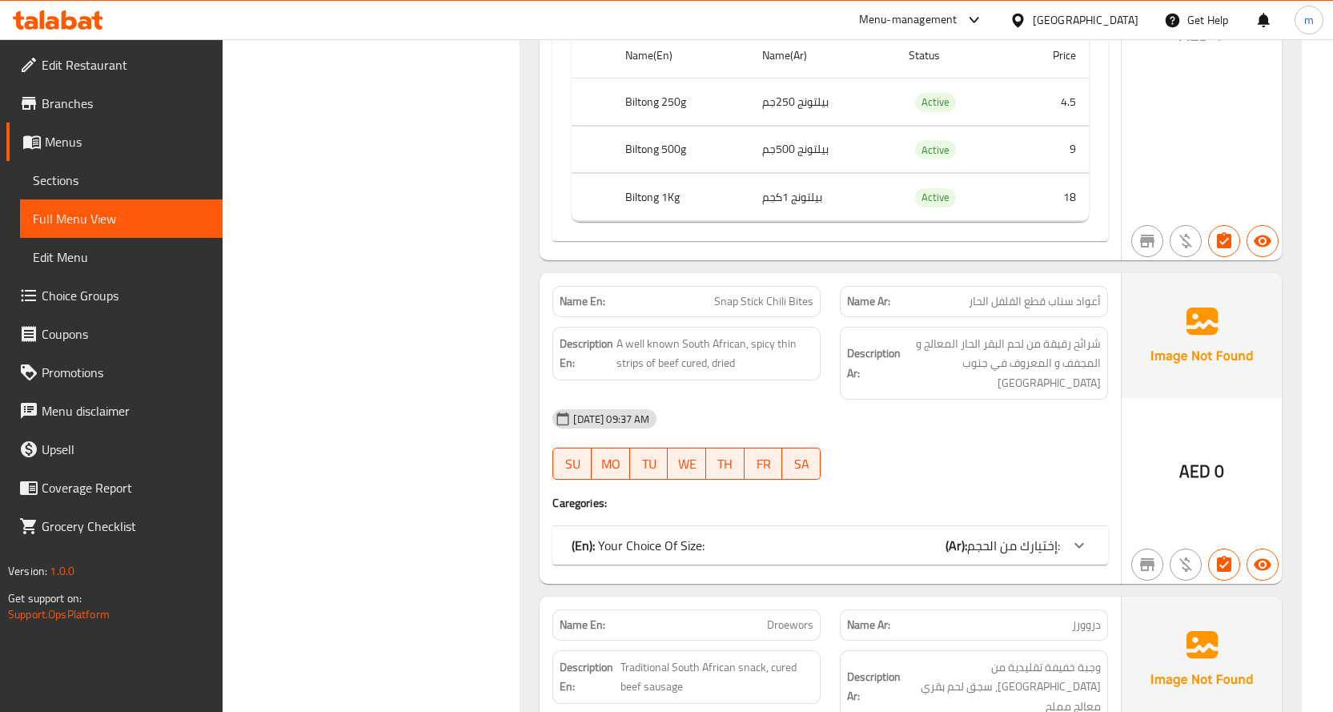
scroll to position [4725, 0]
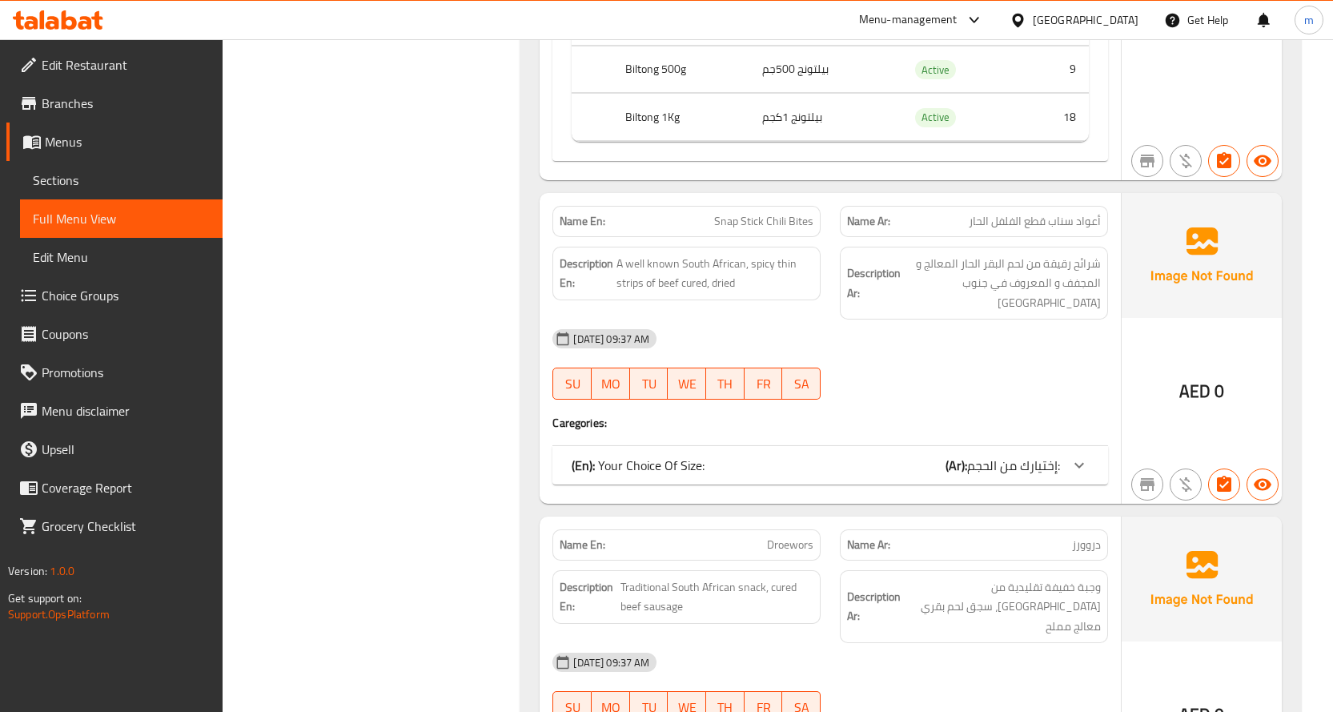
click at [990, 453] on span "إختيارك من الحجم:" at bounding box center [1013, 465] width 93 height 24
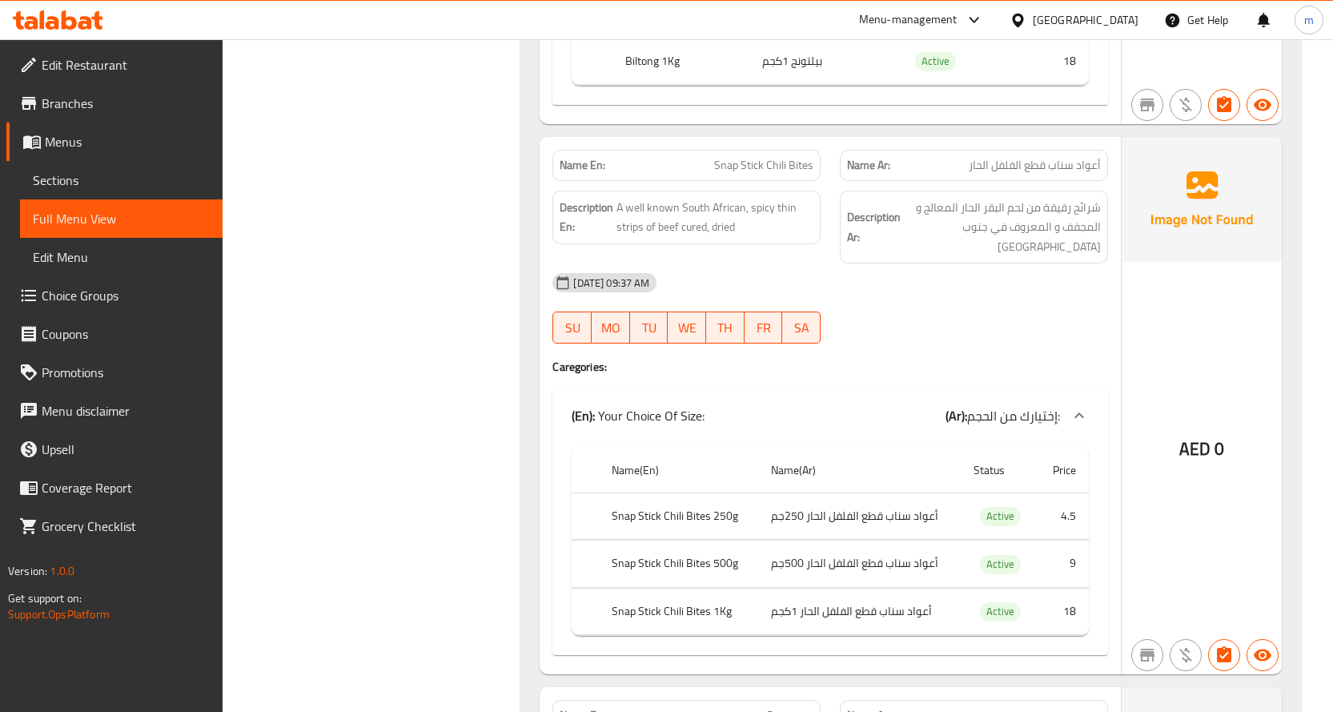
scroll to position [4805, 0]
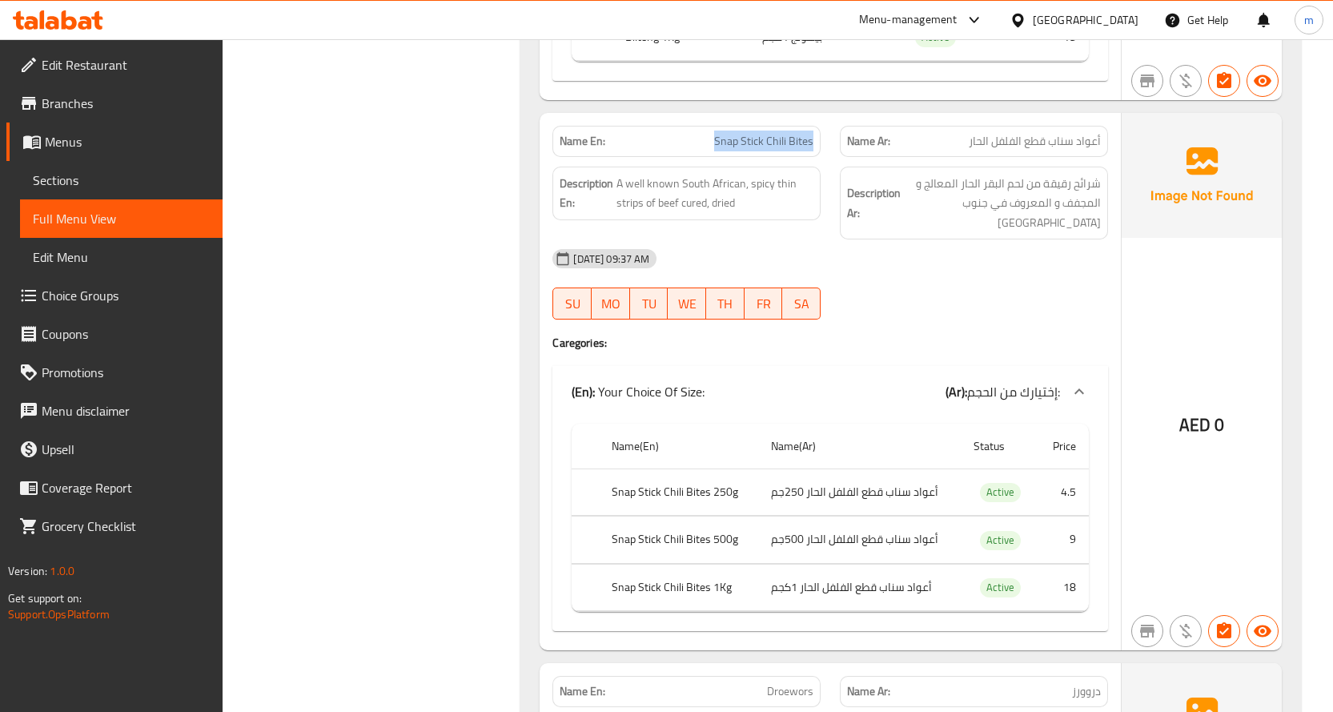
drag, startPoint x: 718, startPoint y: 140, endPoint x: 814, endPoint y: 148, distance: 96.4
click at [814, 148] on span "Snap Stick Chili Bites" at bounding box center [763, 141] width 99 height 17
copy span "Snap Stick Chili Bites"
click at [1089, 275] on div "[DATE] 09:37 AM SU MO TU WE TH FR SA" at bounding box center [830, 284] width 575 height 90
drag, startPoint x: 767, startPoint y: 139, endPoint x: 814, endPoint y: 150, distance: 47.6
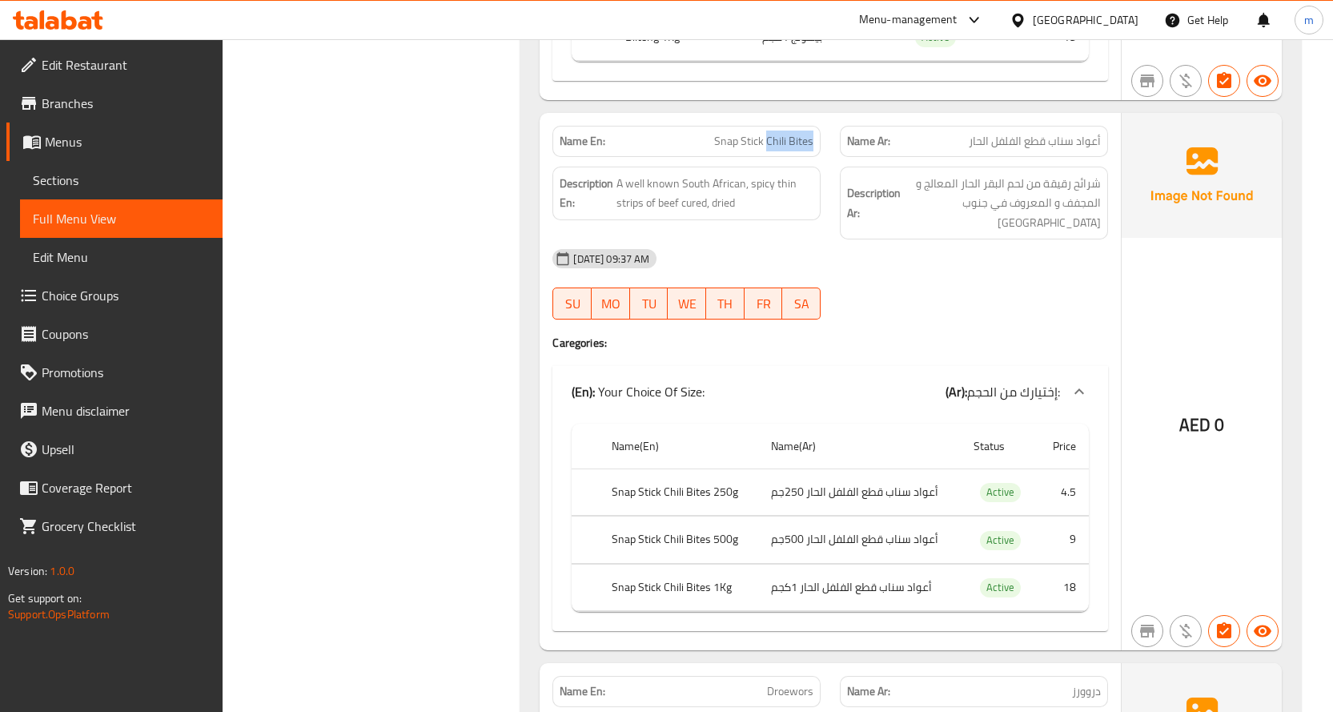
click at [814, 150] on div "Name En: Snap Stick Chili Bites" at bounding box center [687, 141] width 268 height 31
copy span "Chili Bites"
click at [87, 263] on span "Edit Menu" at bounding box center [121, 256] width 177 height 19
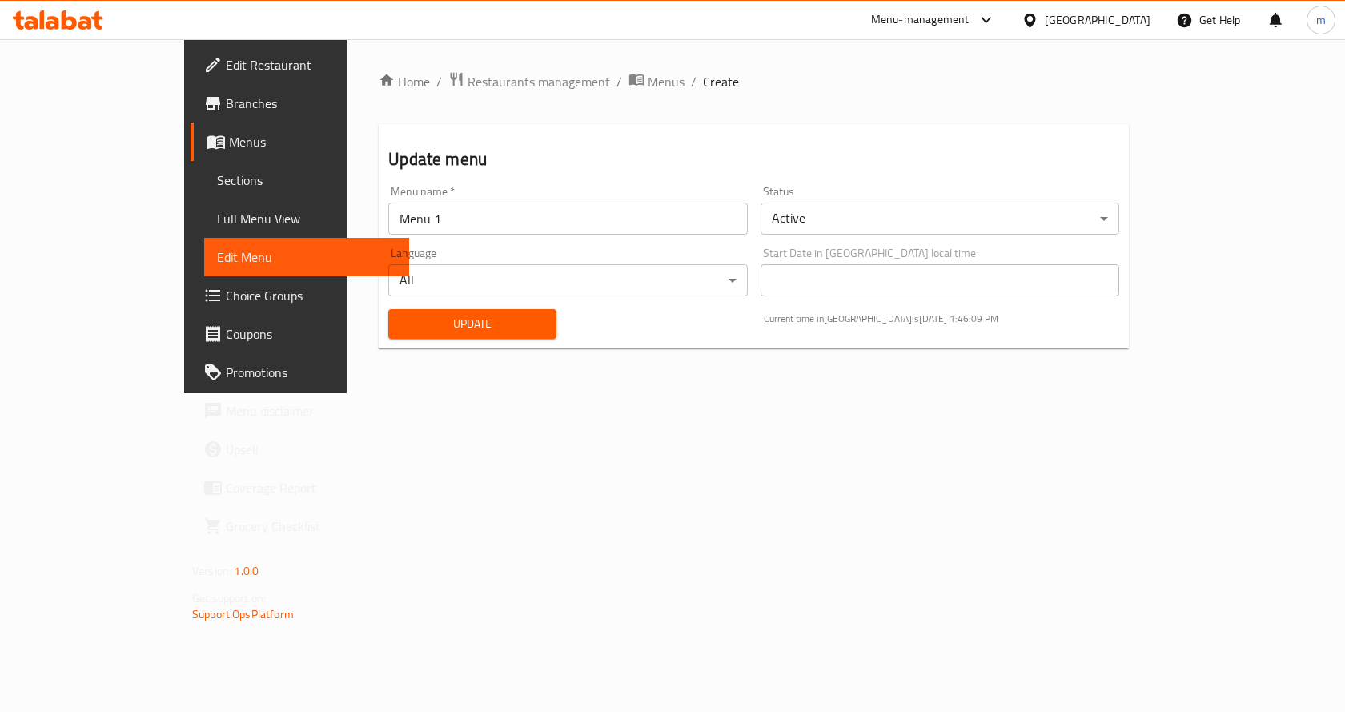
click at [217, 177] on span "Sections" at bounding box center [306, 180] width 179 height 19
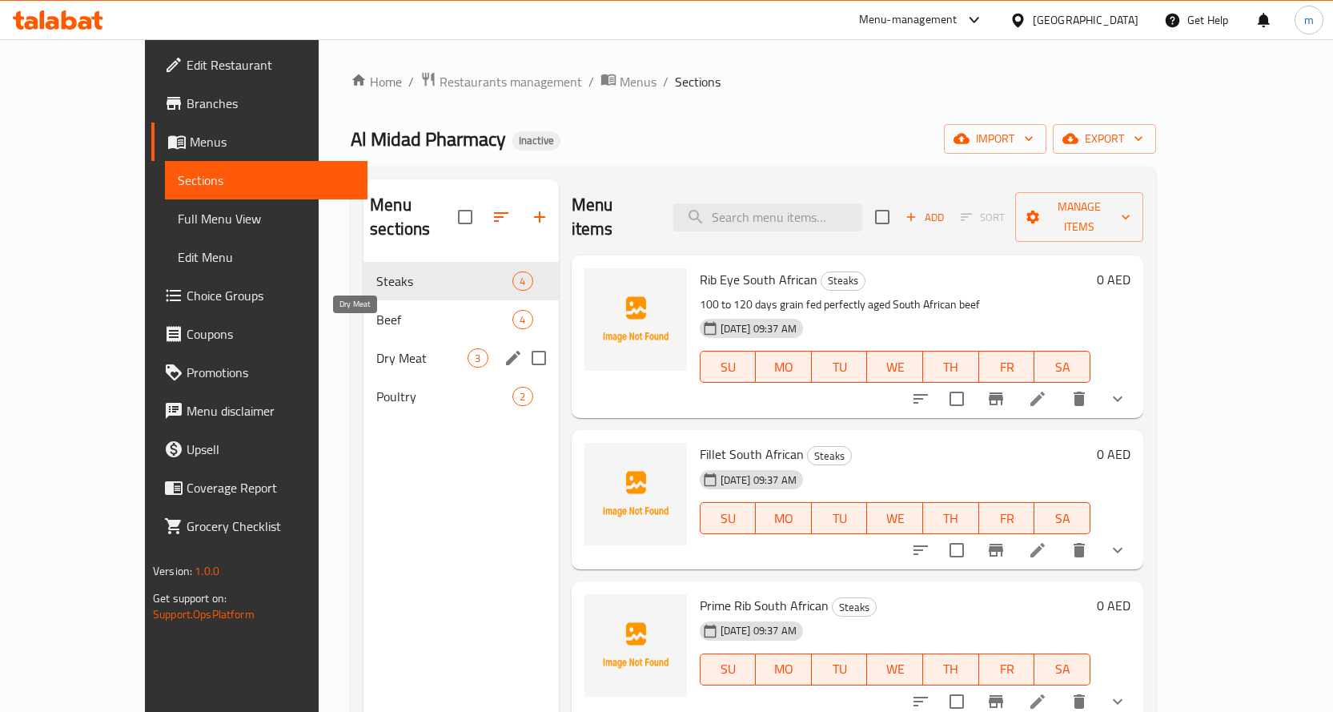
click at [376, 348] on span "Dry Meat" at bounding box center [421, 357] width 91 height 19
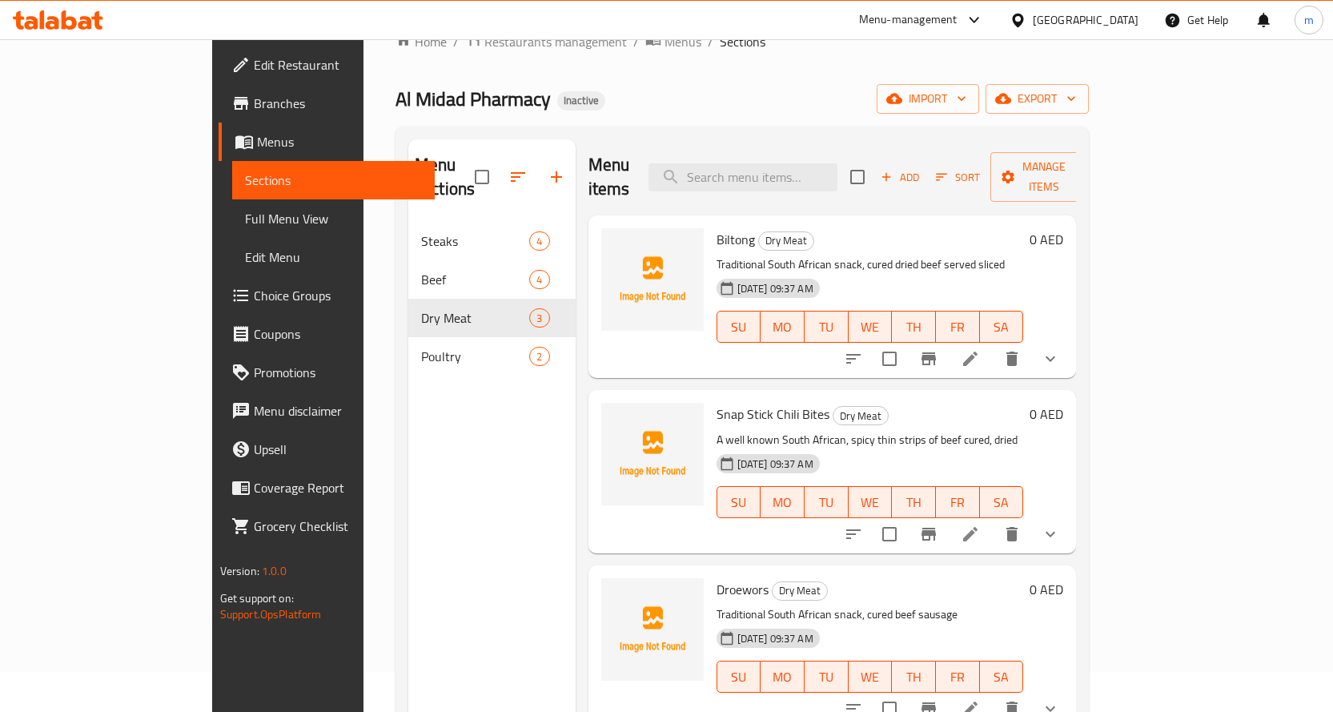
scroll to position [80, 0]
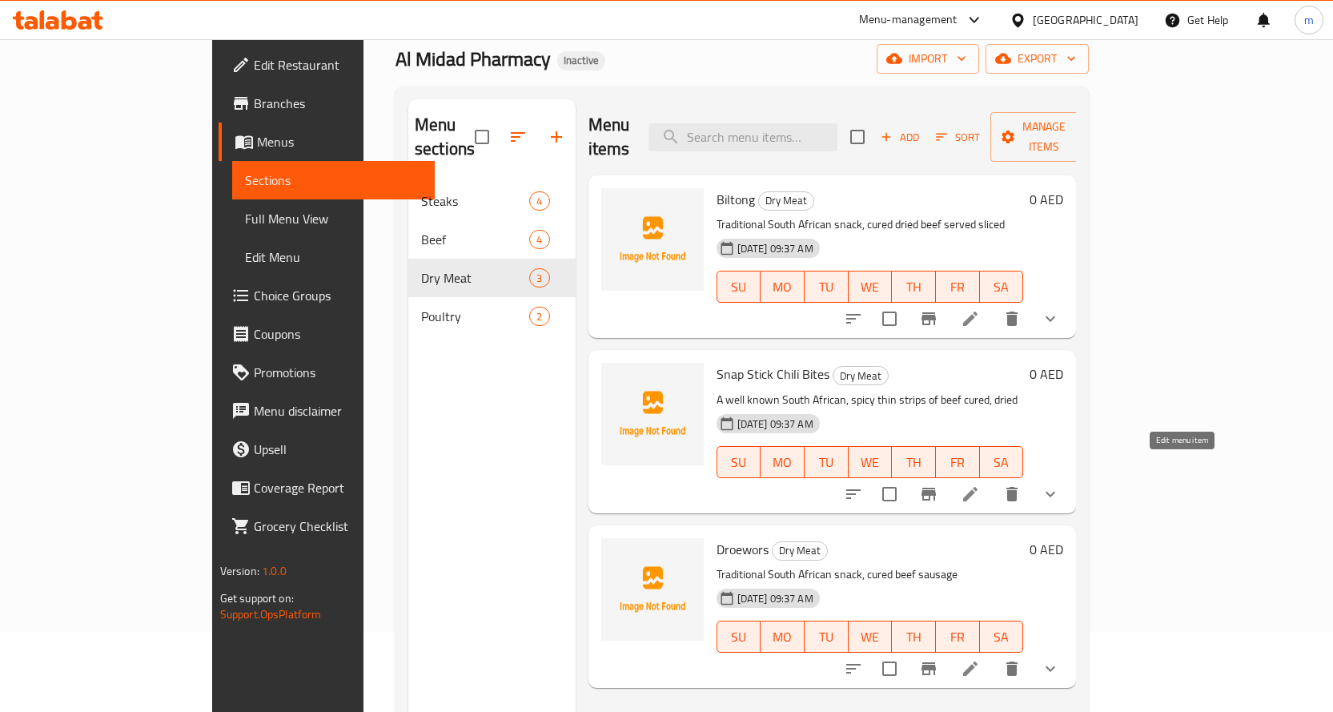
click at [980, 485] on icon at bounding box center [970, 494] width 19 height 19
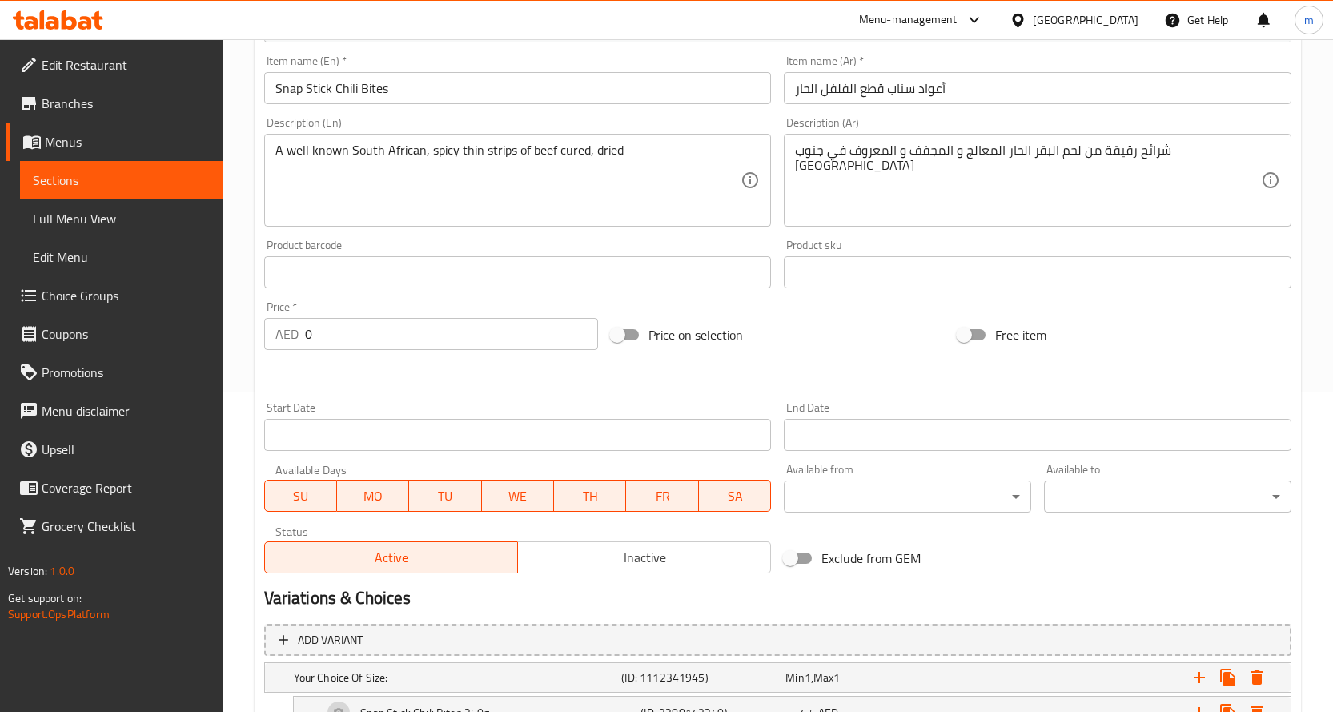
scroll to position [80, 0]
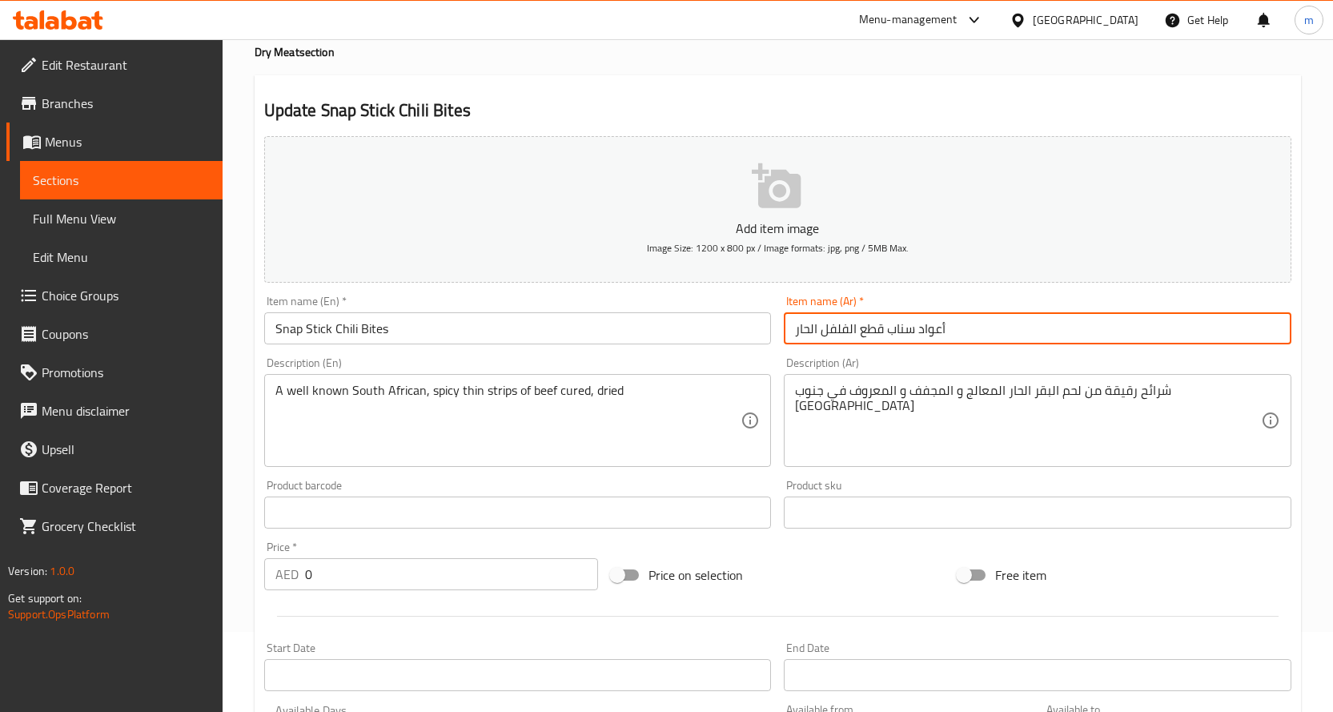
drag, startPoint x: 794, startPoint y: 327, endPoint x: 882, endPoint y: 336, distance: 87.8
click at [882, 336] on input "أعواد سناب قطع الفلفل الحار" at bounding box center [1038, 328] width 508 height 32
click at [946, 328] on input "أعواد سناب" at bounding box center [1038, 328] width 508 height 32
type input "أعواد سناب الحارة"
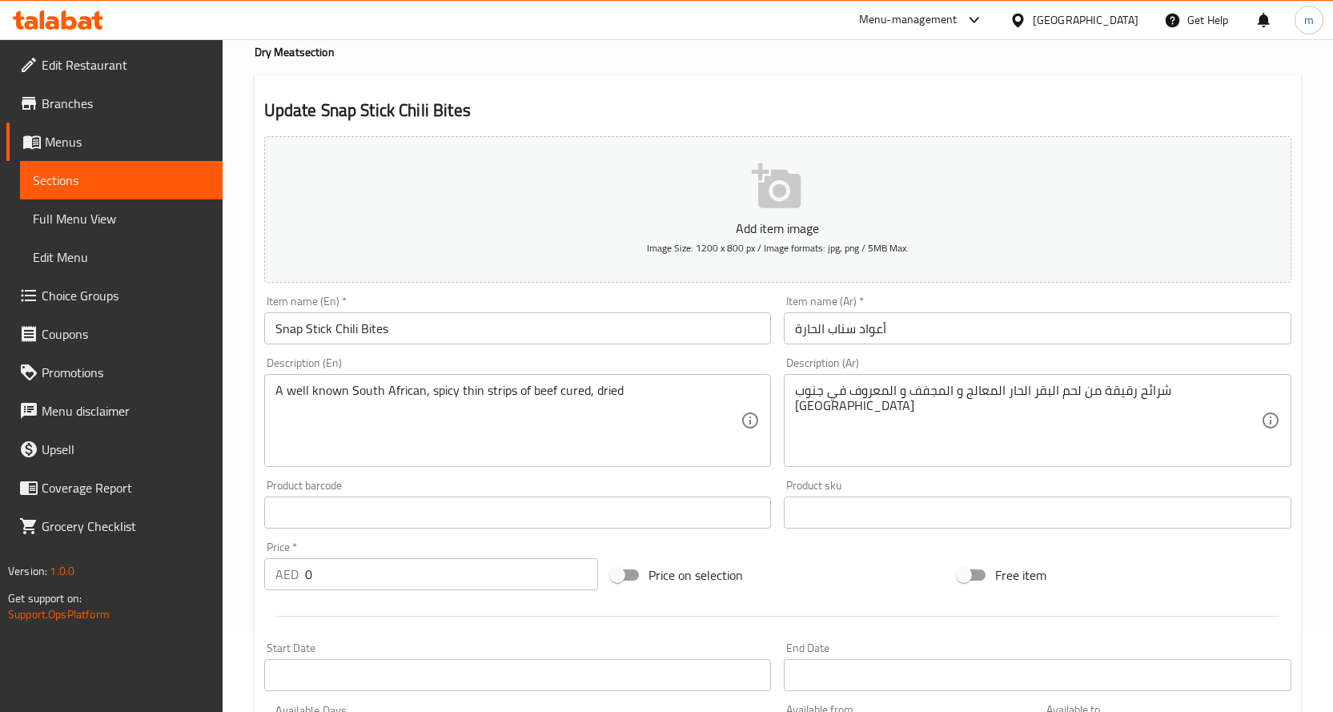
click at [989, 298] on div "Item name (Ar)   * أعواد سناب الحارة Item name (Ar) *" at bounding box center [1038, 320] width 508 height 49
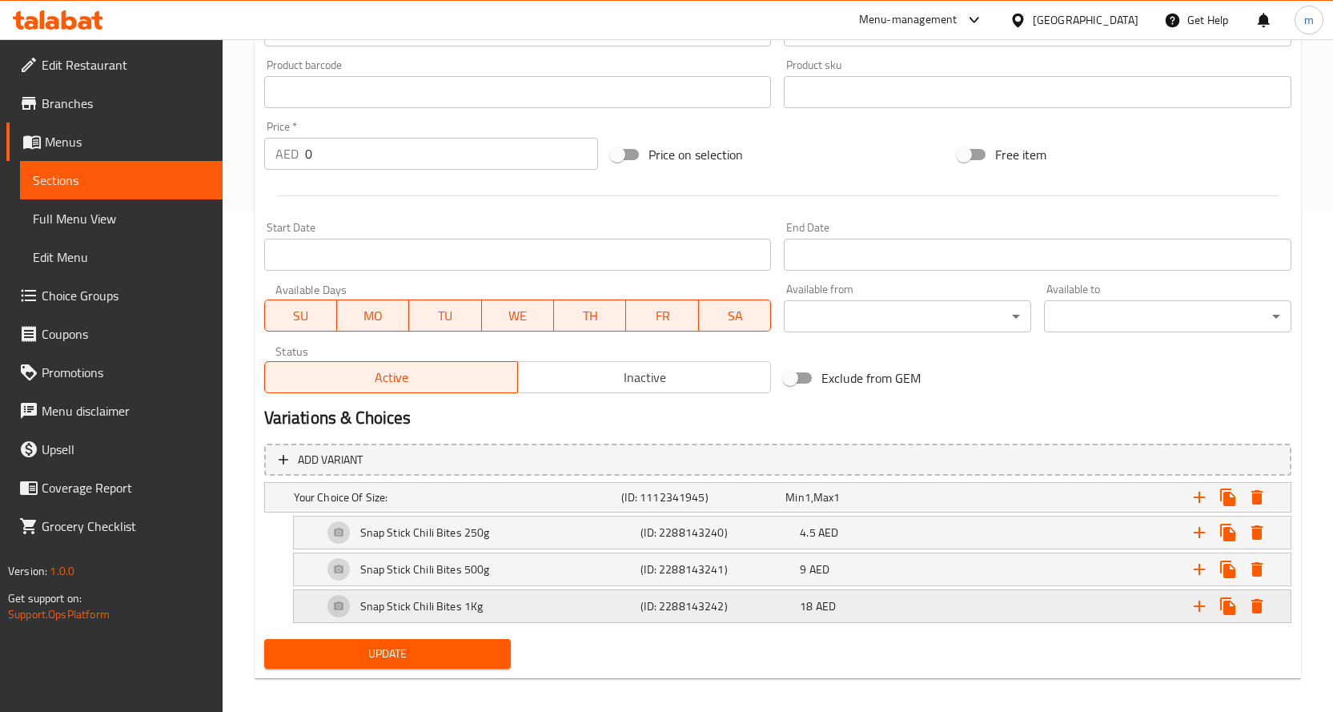
scroll to position [512, 0]
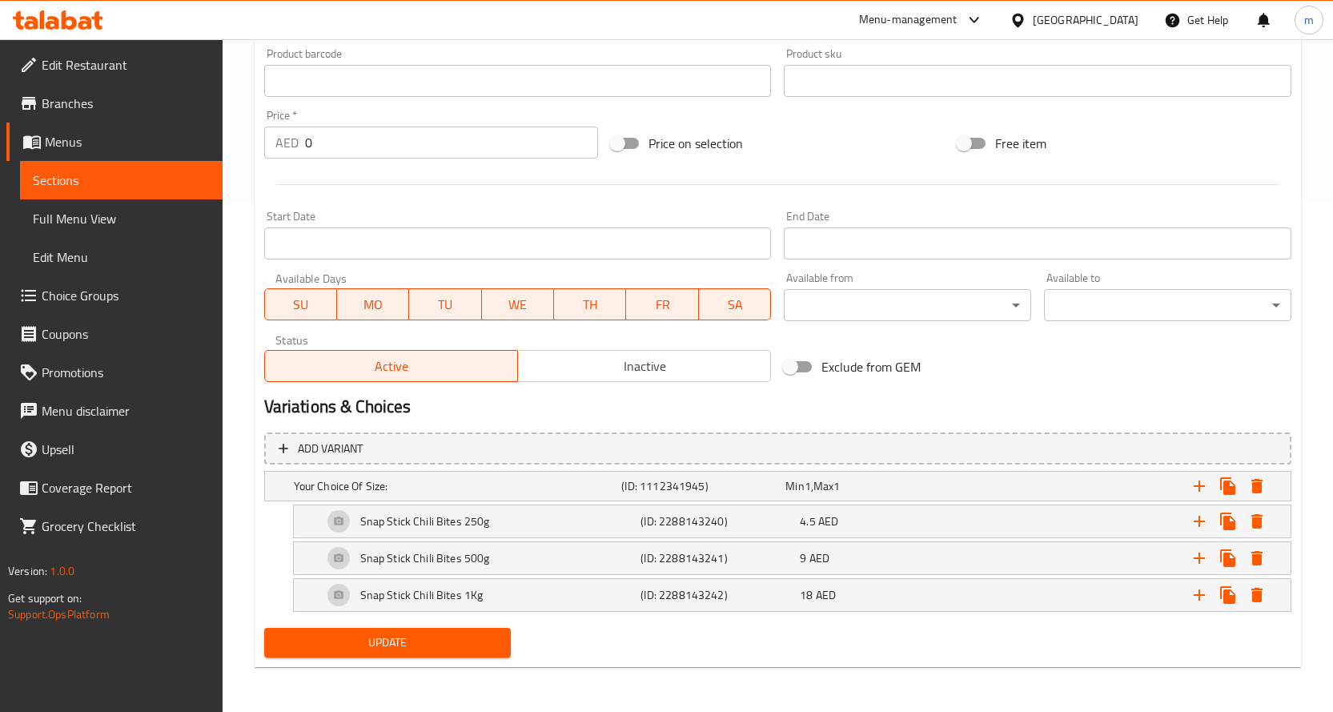
click at [396, 638] on span "Update" at bounding box center [388, 643] width 222 height 20
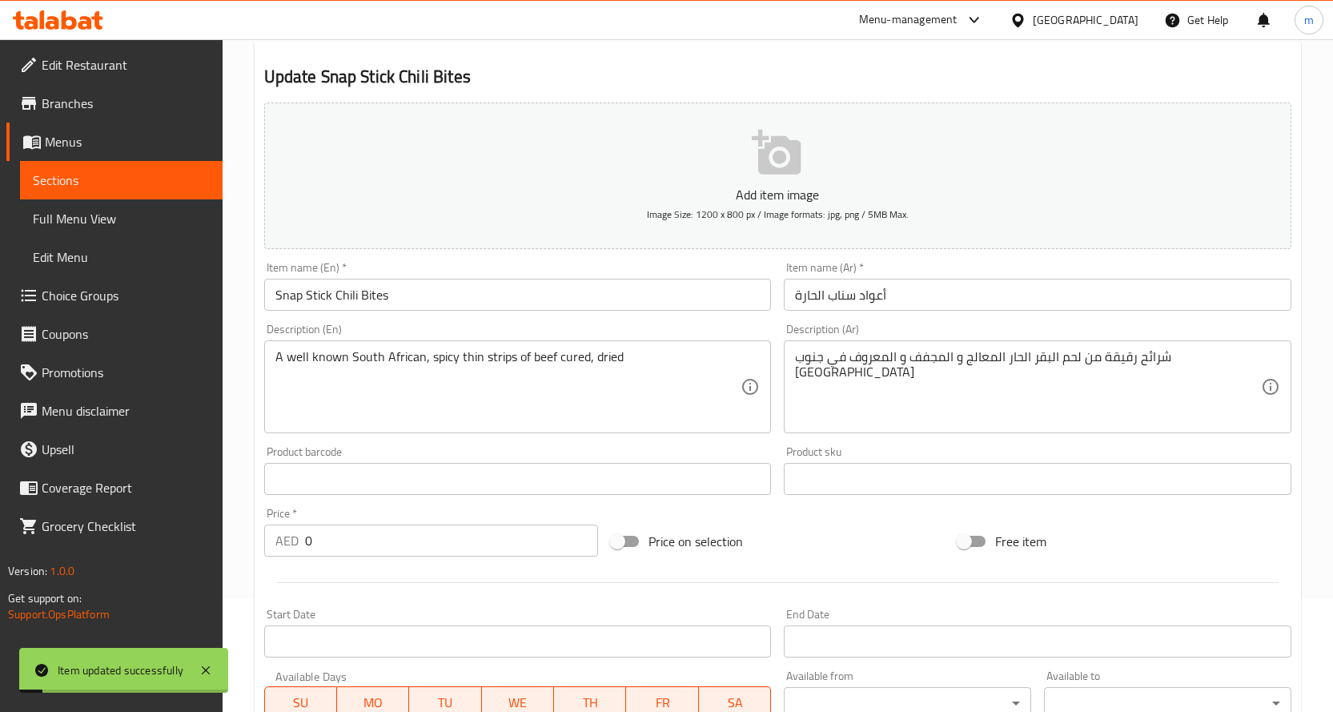
scroll to position [111, 0]
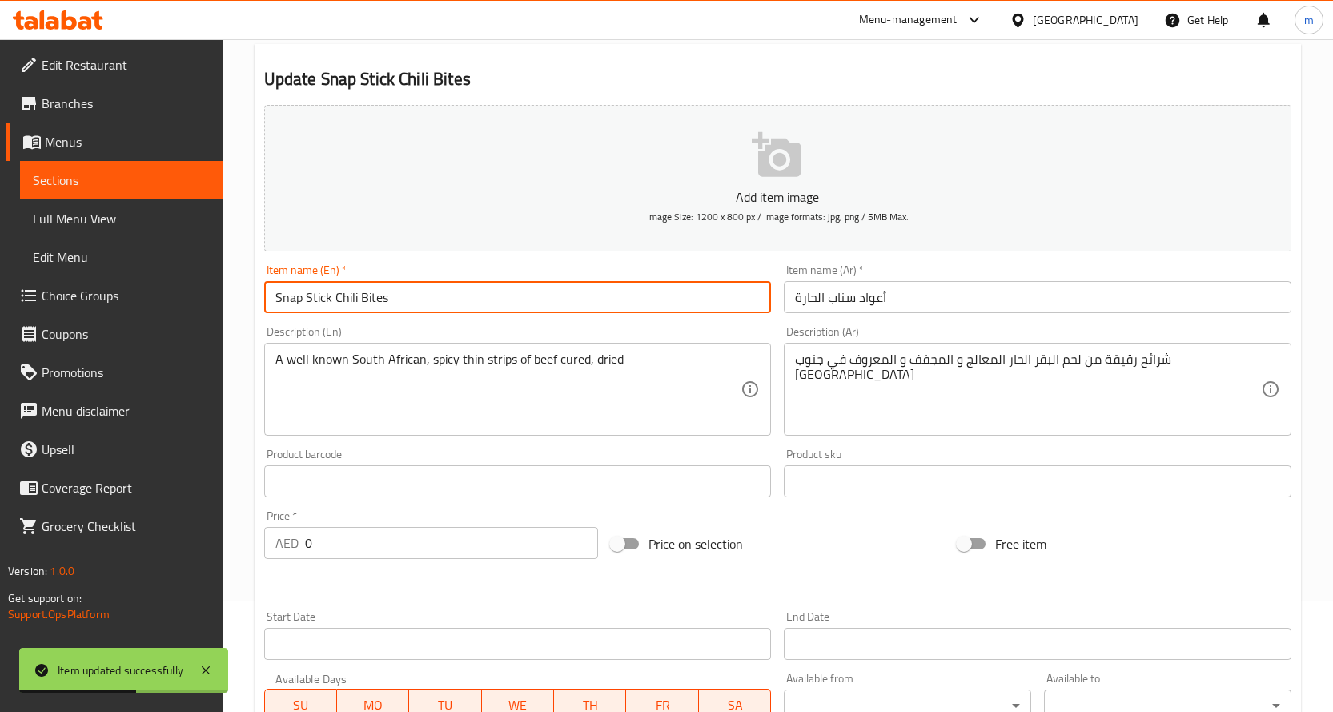
drag, startPoint x: 277, startPoint y: 300, endPoint x: 391, endPoint y: 309, distance: 114.1
click at [391, 309] on input "Snap Stick Chili Bites" at bounding box center [518, 297] width 508 height 32
click at [1064, 332] on div "Description (Ar) شرائح رقيقة من لحم البقر الحار المعالج و المجفف و المعروف في […" at bounding box center [1038, 381] width 508 height 110
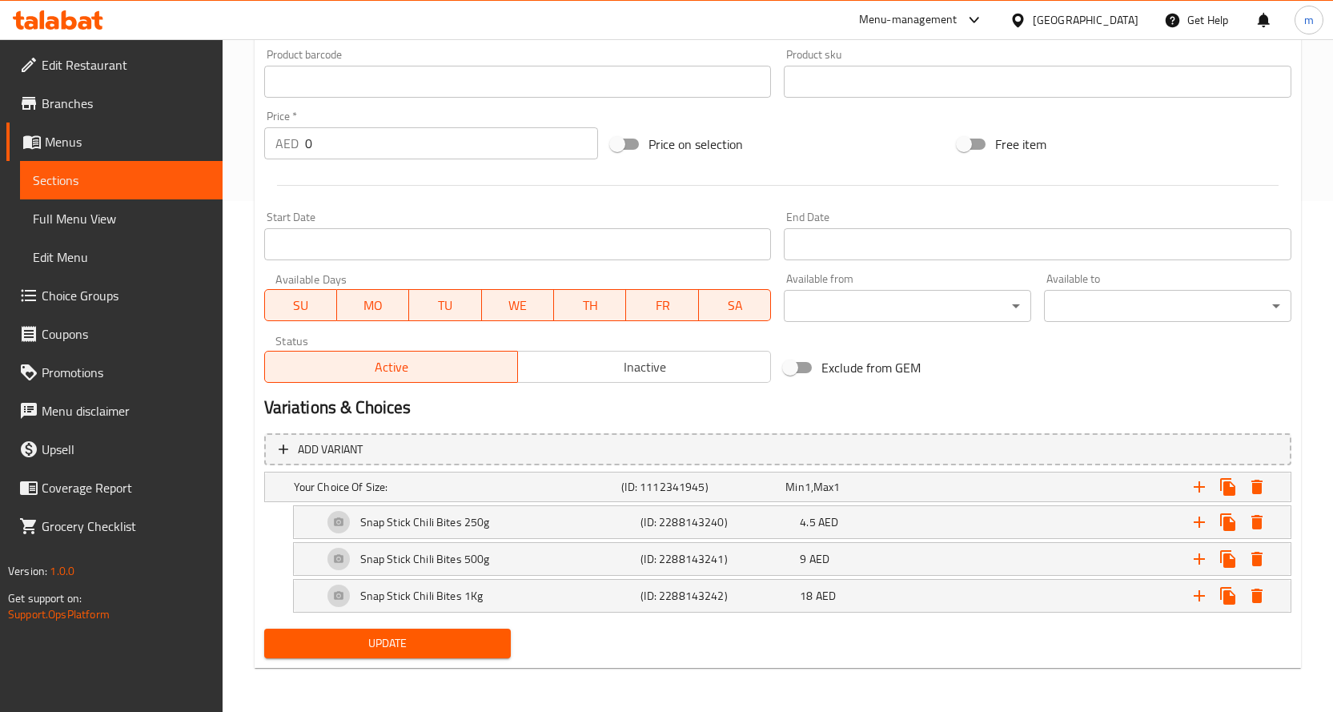
scroll to position [512, 0]
click at [79, 210] on span "Full Menu View" at bounding box center [121, 218] width 177 height 19
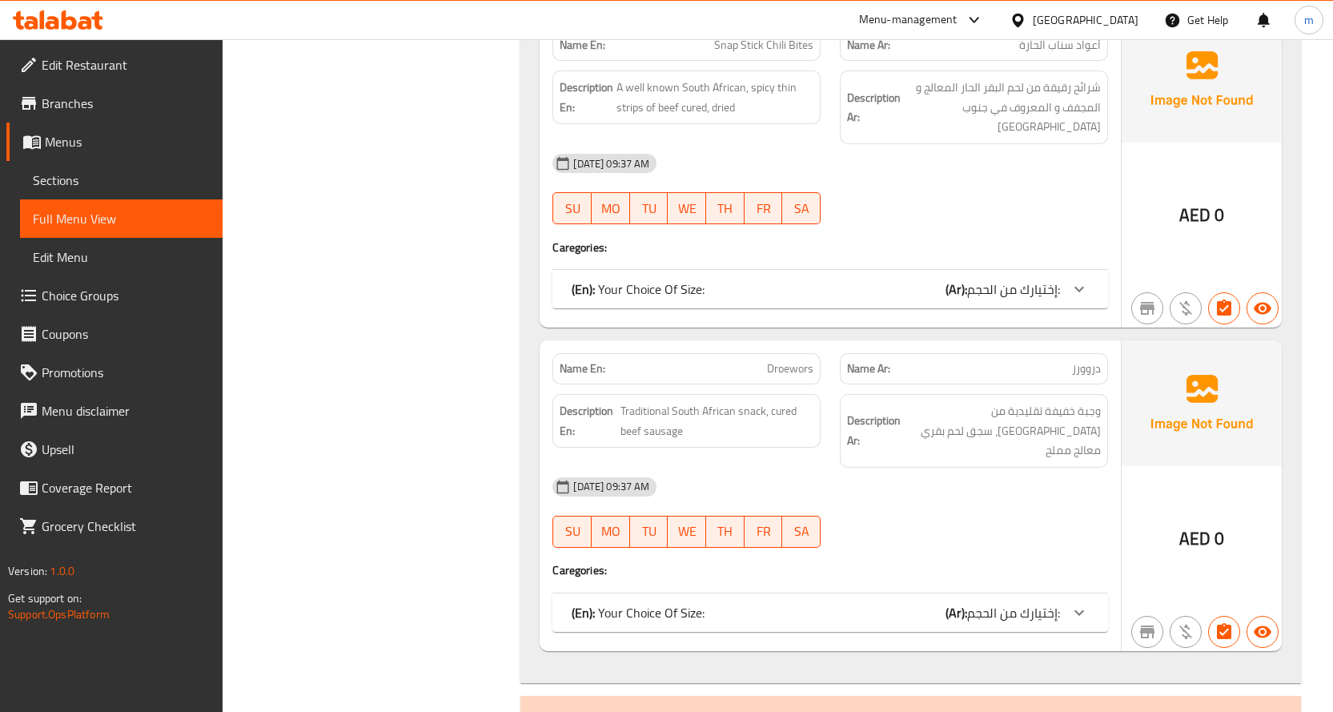
scroll to position [3123, 0]
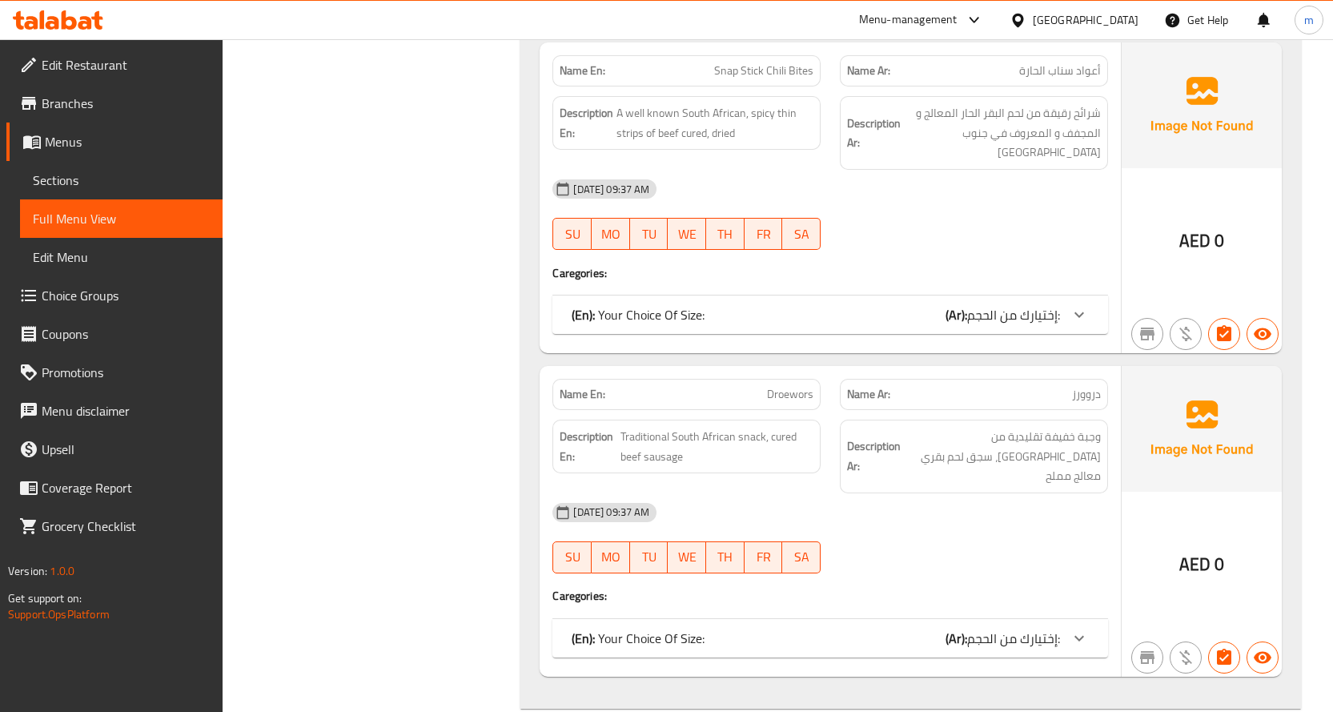
click at [937, 305] on div "(En): Your Choice Of Size: (Ar): إختيارك من الحجم:" at bounding box center [816, 314] width 489 height 19
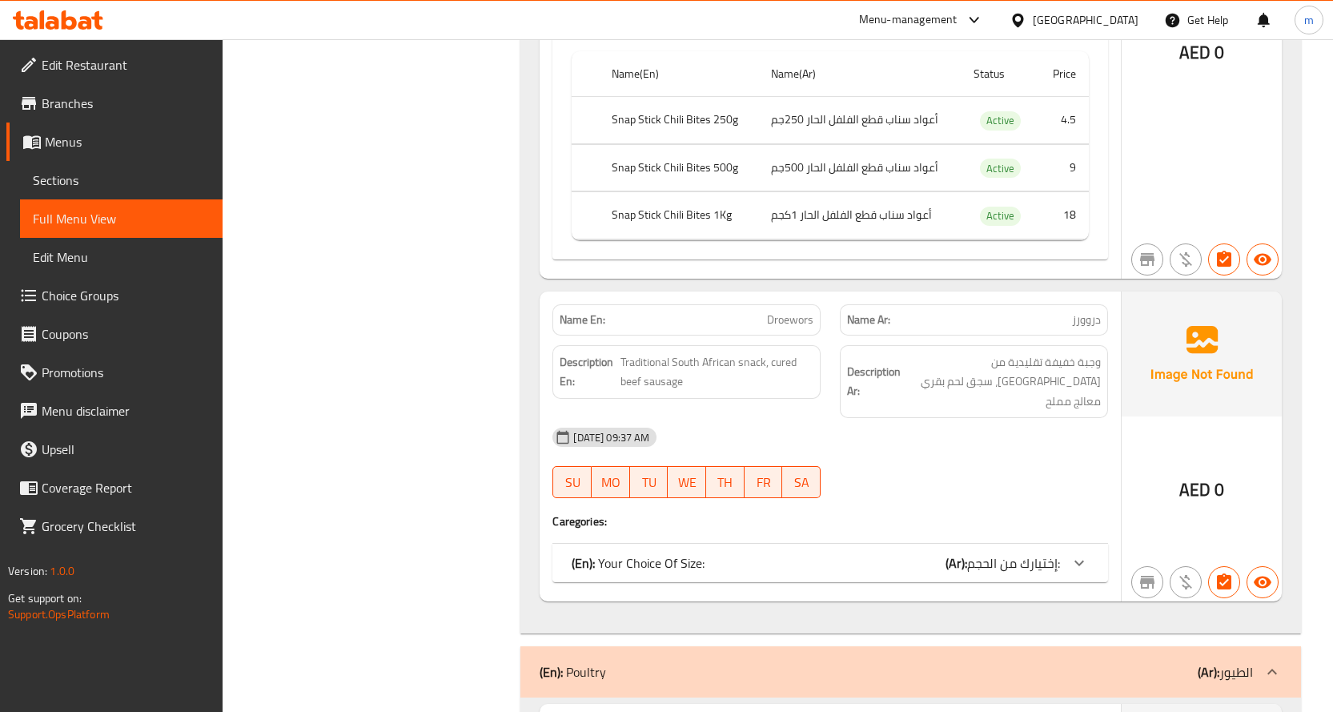
scroll to position [3444, 0]
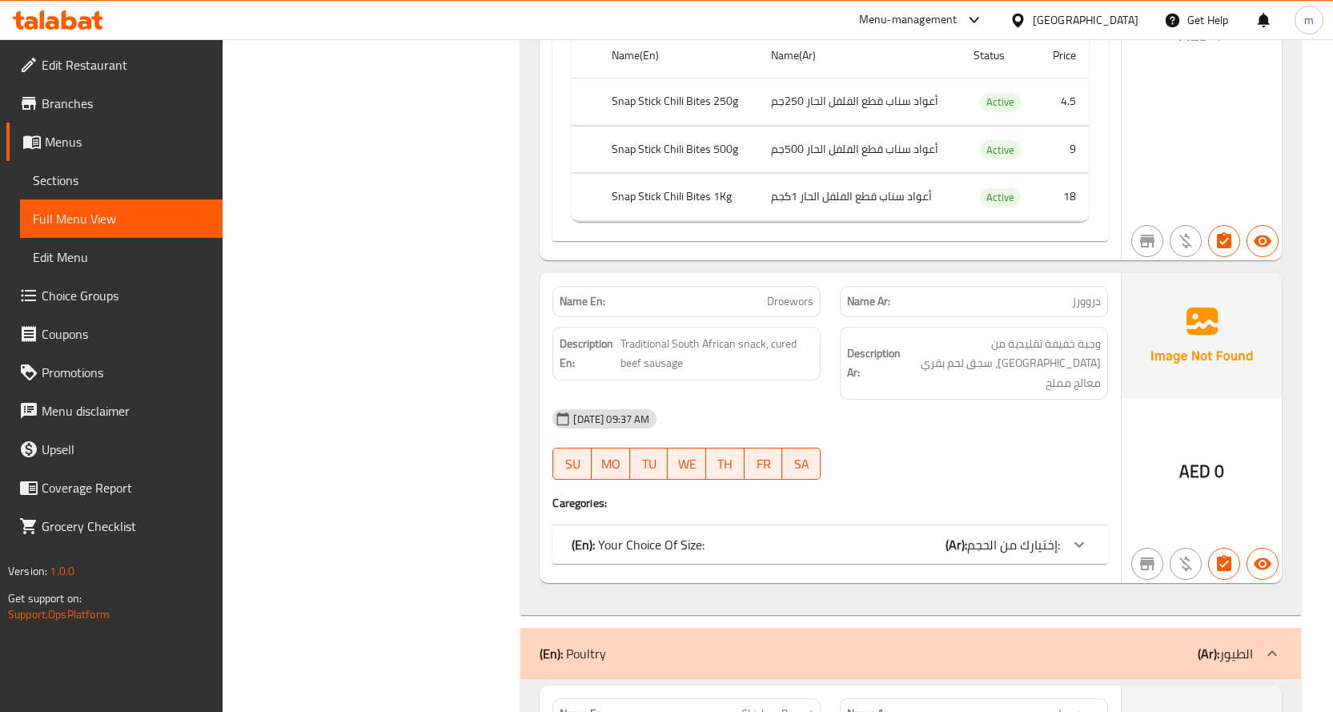
drag, startPoint x: 1027, startPoint y: 484, endPoint x: 1027, endPoint y: 493, distance: 9.6
click at [1027, 486] on div "Name En: Droewors Name Ar: دروورز Description En: Traditional South African sna…" at bounding box center [830, 428] width 581 height 311
click at [1028, 533] on span "إختيارك من الحجم:" at bounding box center [1013, 545] width 93 height 24
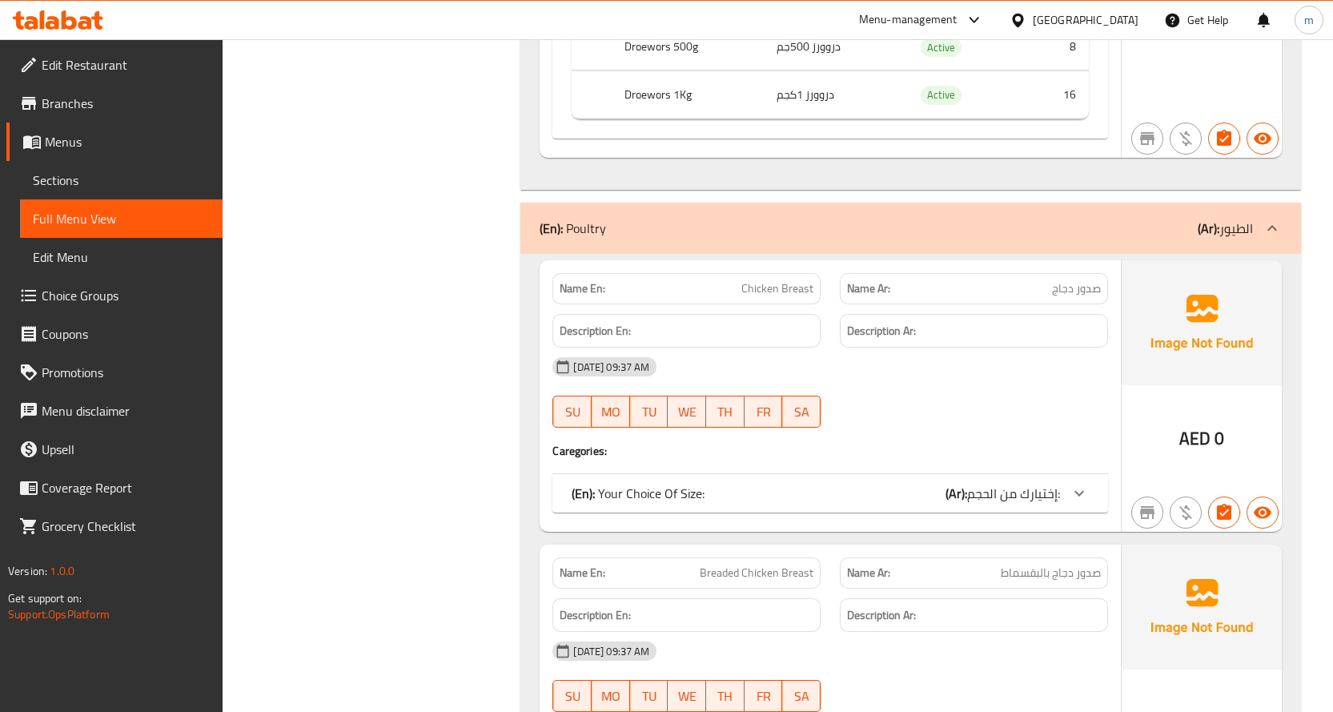
scroll to position [4164, 0]
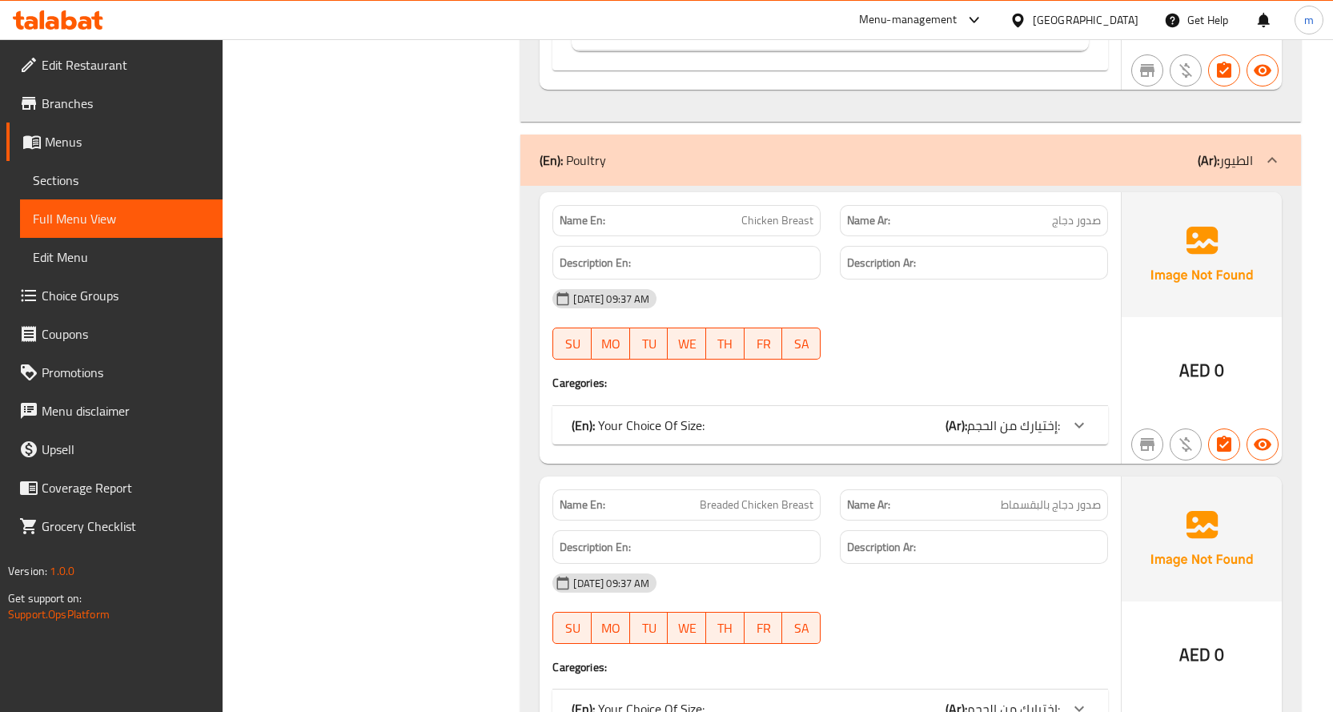
click at [855, 416] on div "(En): Your Choice Of Size: (Ar): إختيارك من الحجم:" at bounding box center [816, 425] width 489 height 19
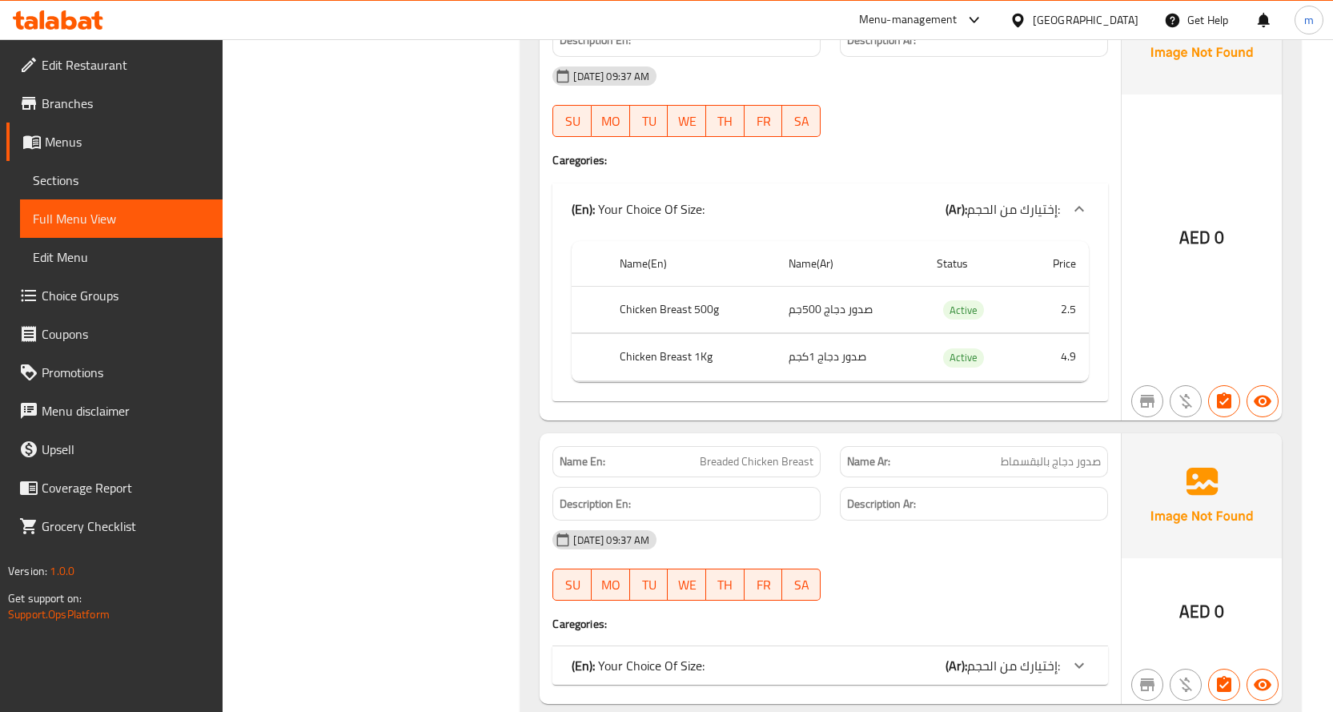
scroll to position [4404, 0]
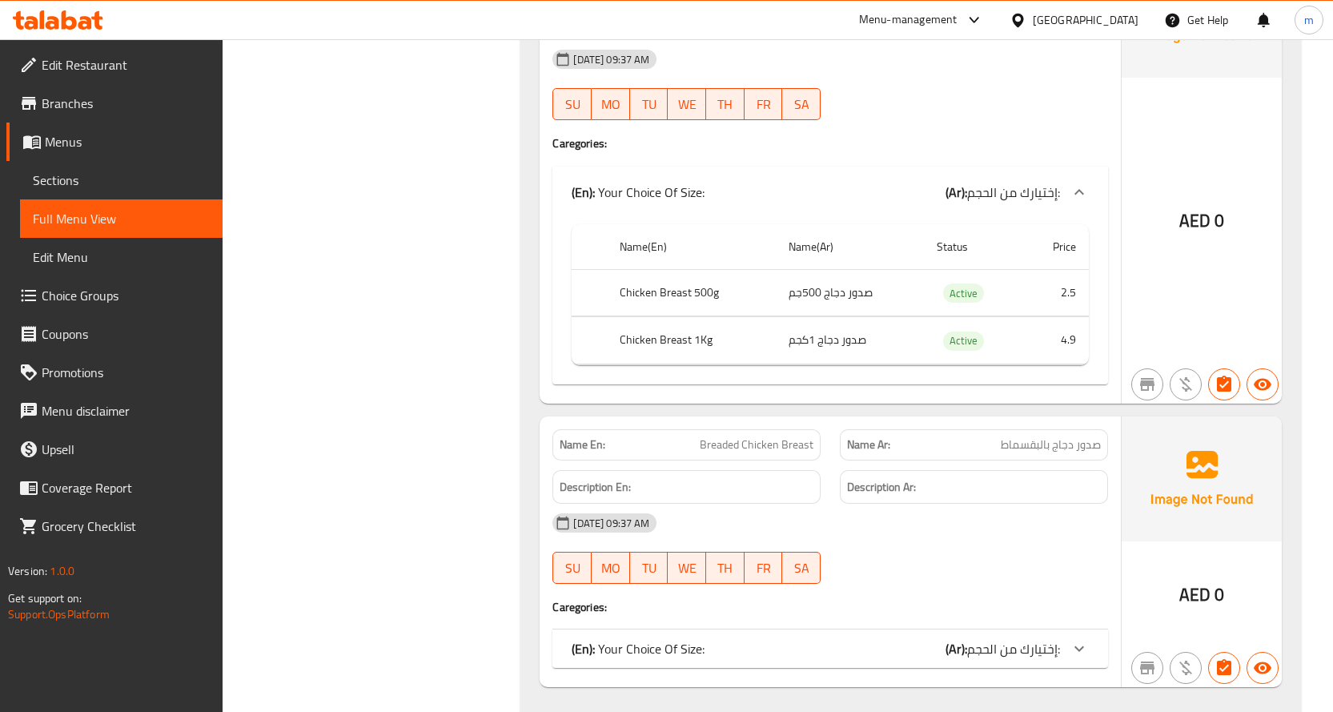
click at [1006, 637] on span "إختيارك من الحجم:" at bounding box center [1013, 649] width 93 height 24
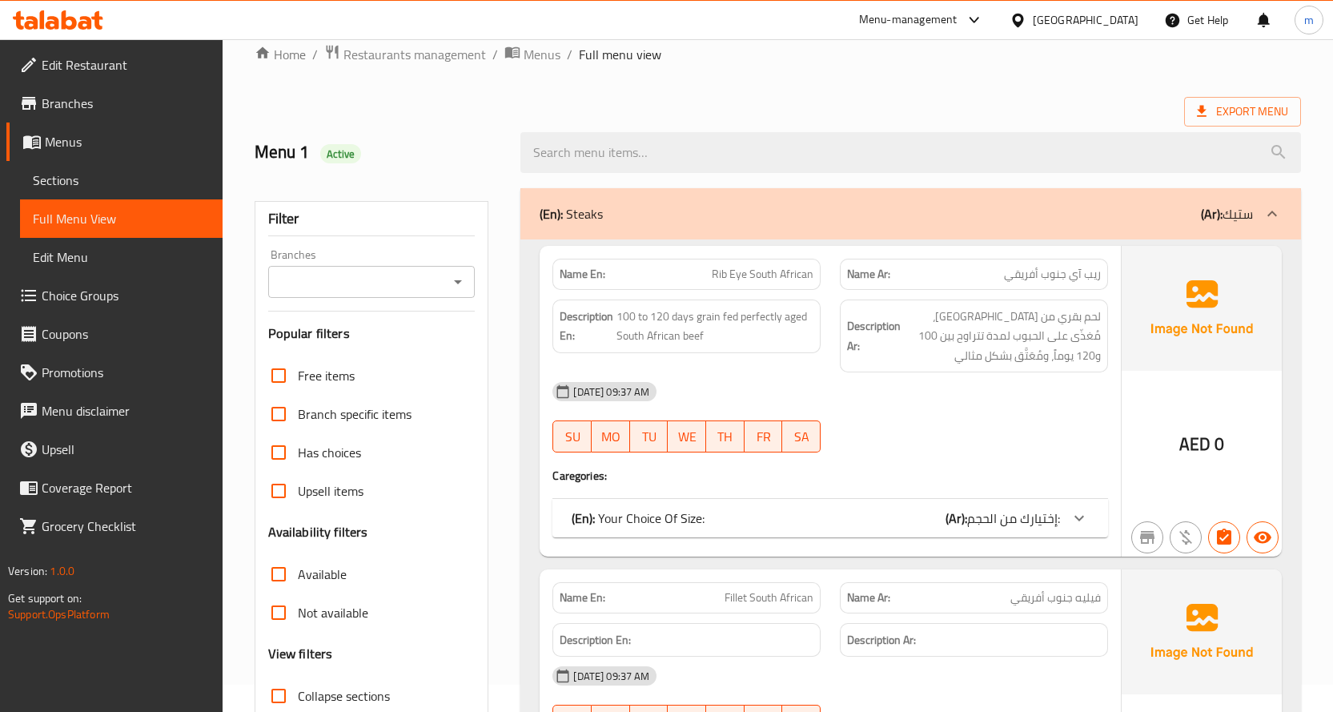
scroll to position [0, 0]
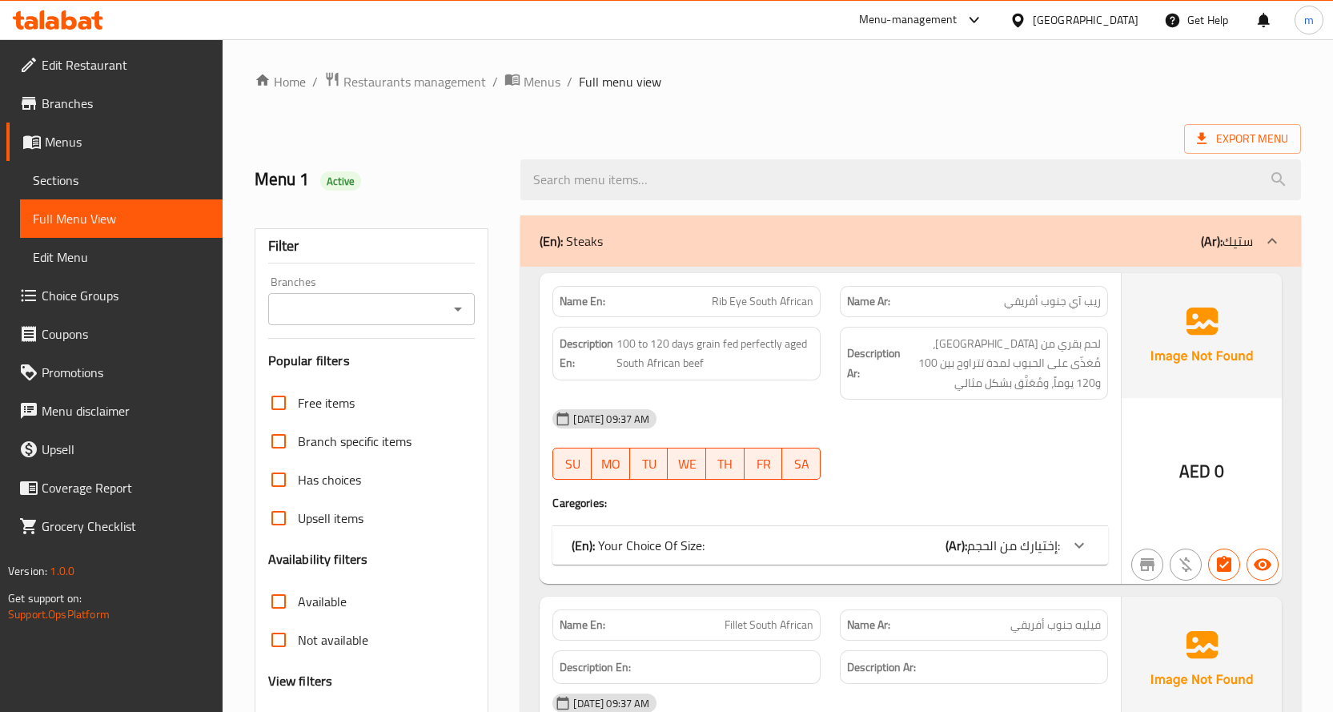
click at [955, 555] on b "(Ar):" at bounding box center [957, 545] width 22 height 24
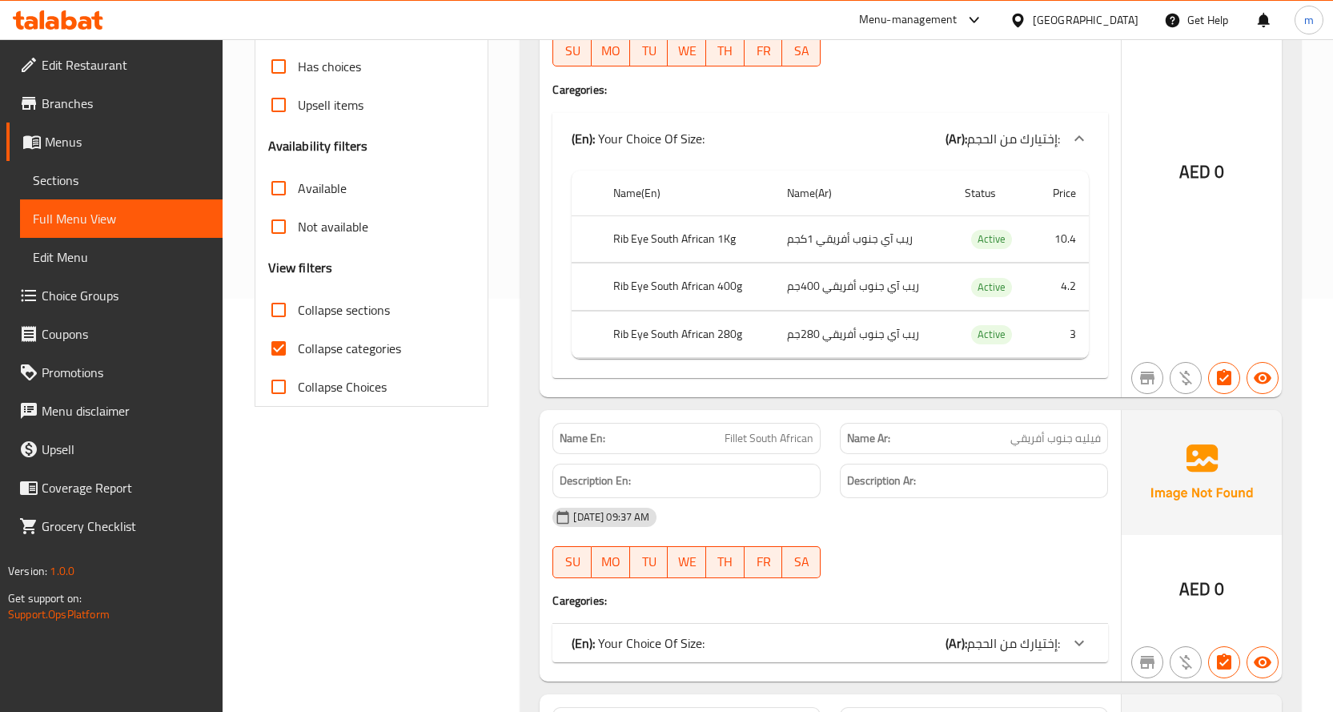
scroll to position [561, 0]
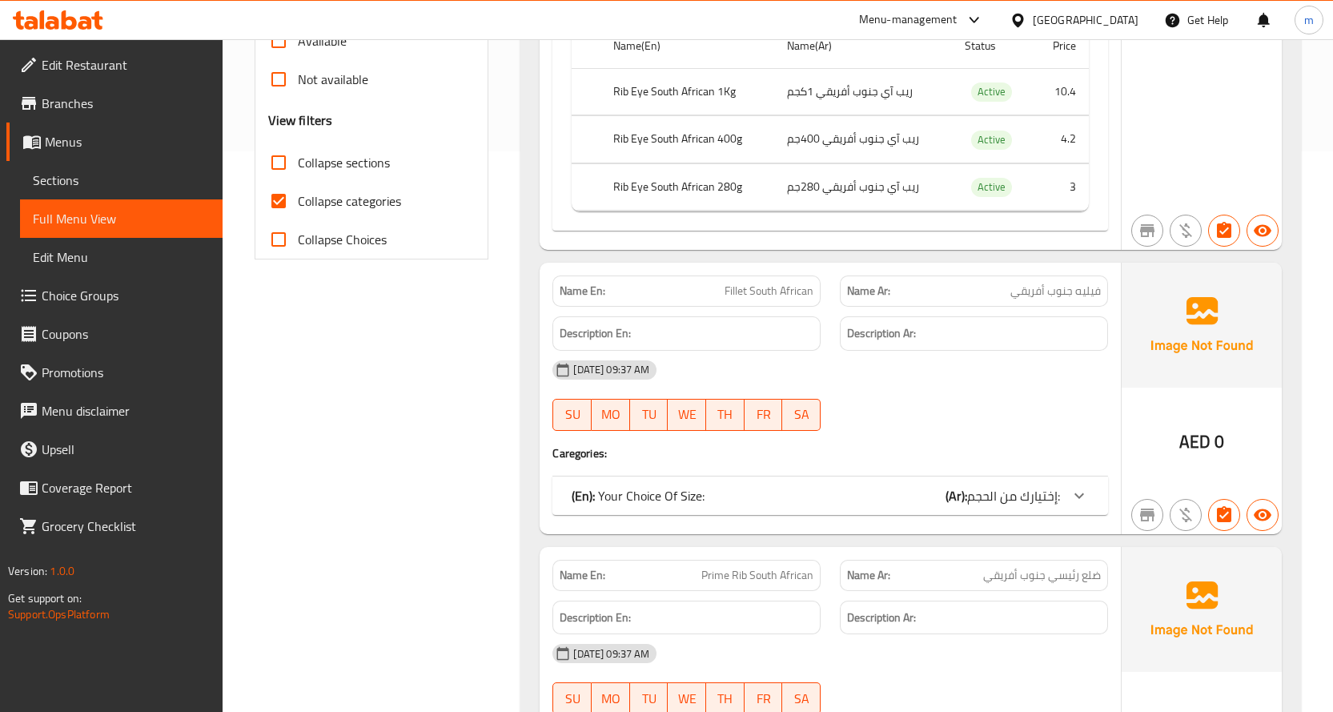
click at [974, 510] on div "(En): Your Choice Of Size: (Ar): إختيارك من الحجم:" at bounding box center [831, 496] width 556 height 38
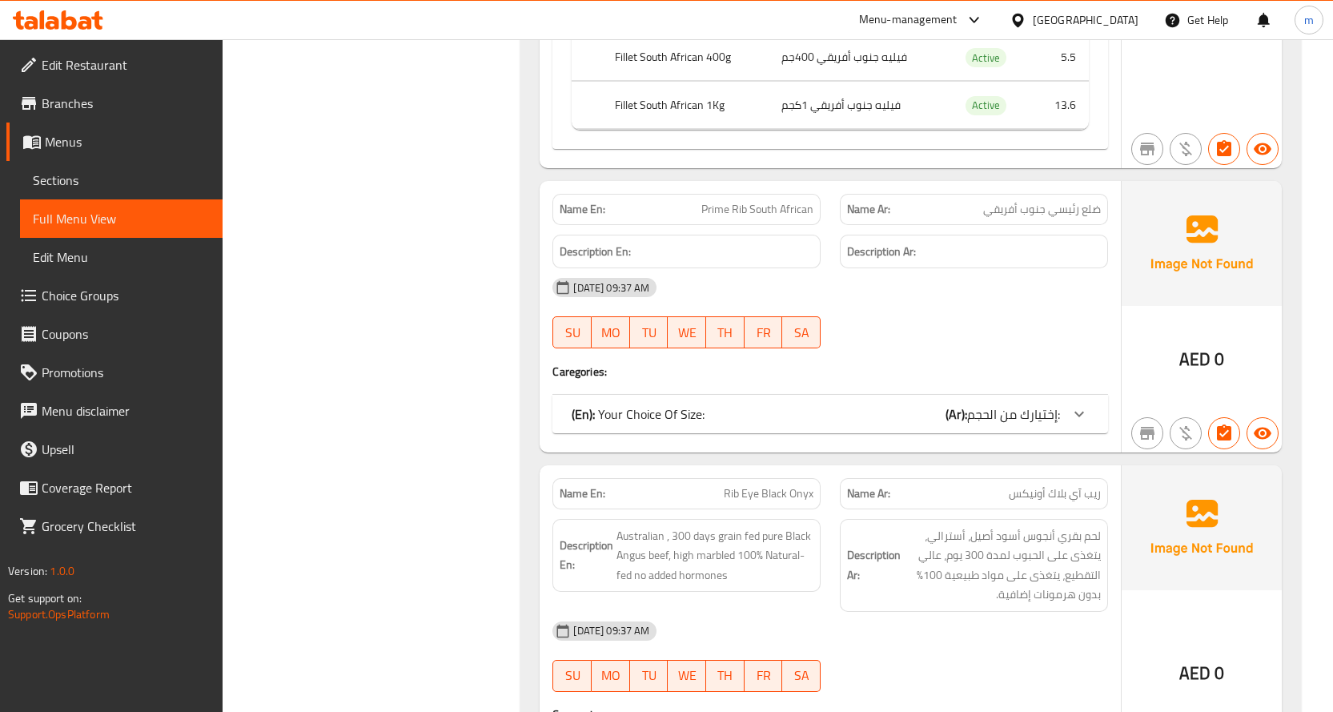
click at [994, 410] on span "إختيارك من الحجم:" at bounding box center [1013, 414] width 93 height 24
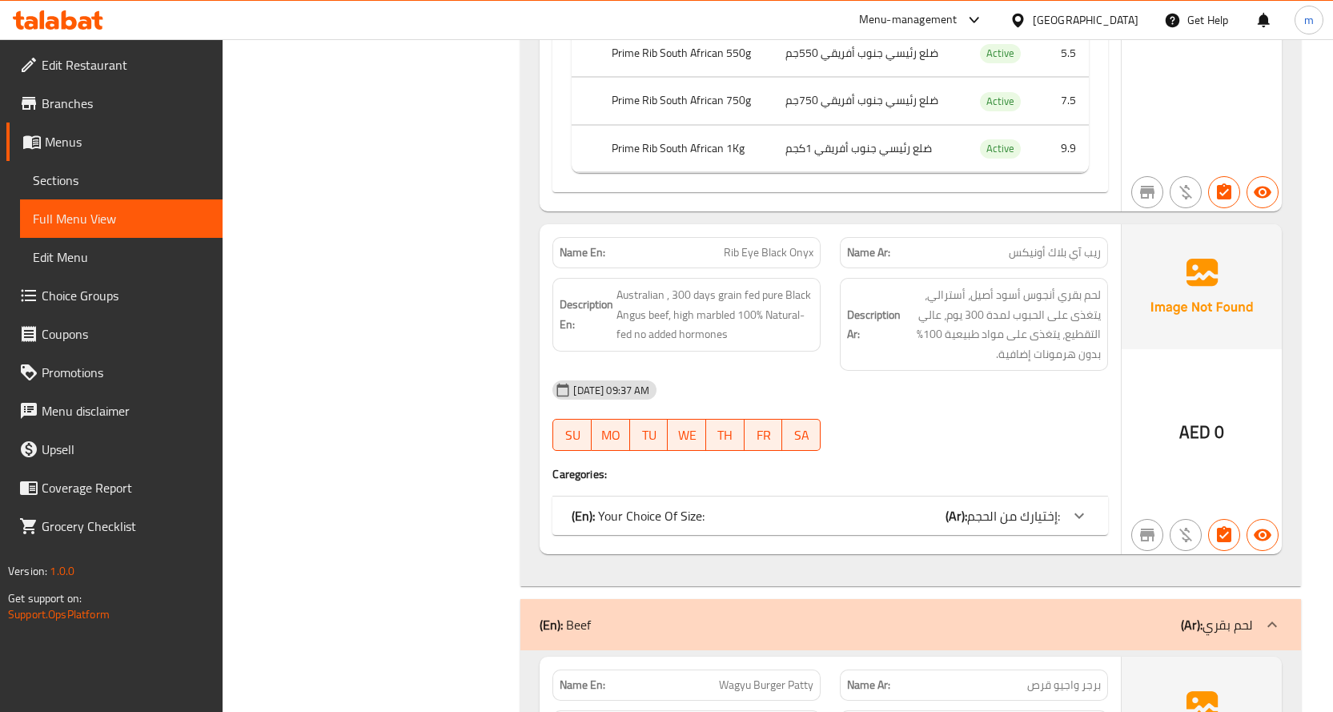
scroll to position [1762, 0]
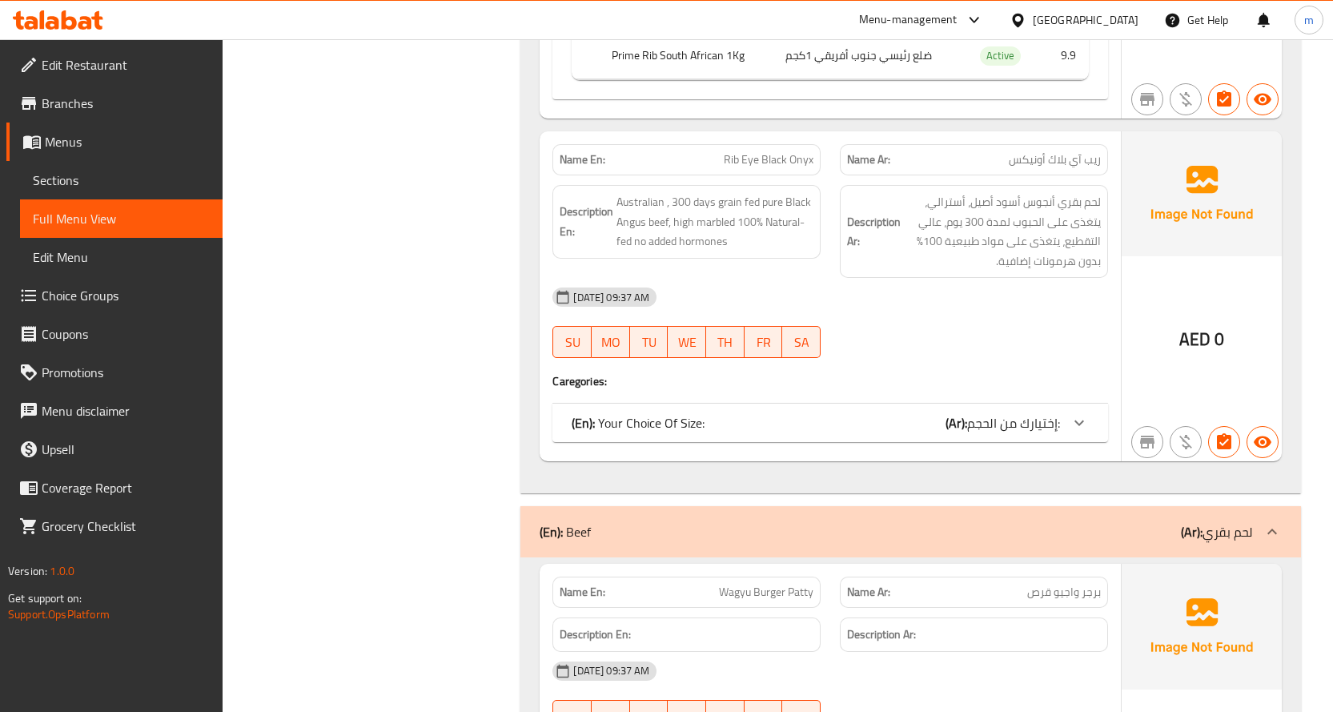
click at [995, 428] on span "إختيارك من الحجم:" at bounding box center [1013, 423] width 93 height 24
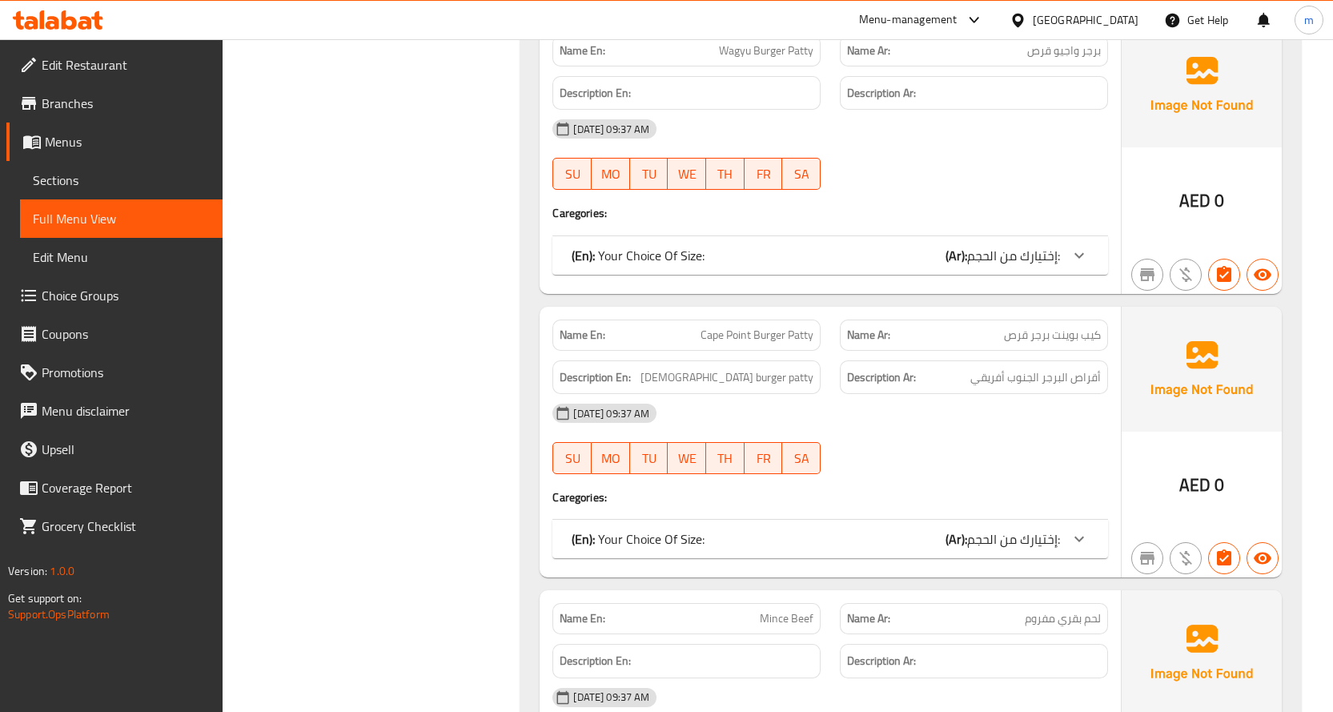
scroll to position [2563, 0]
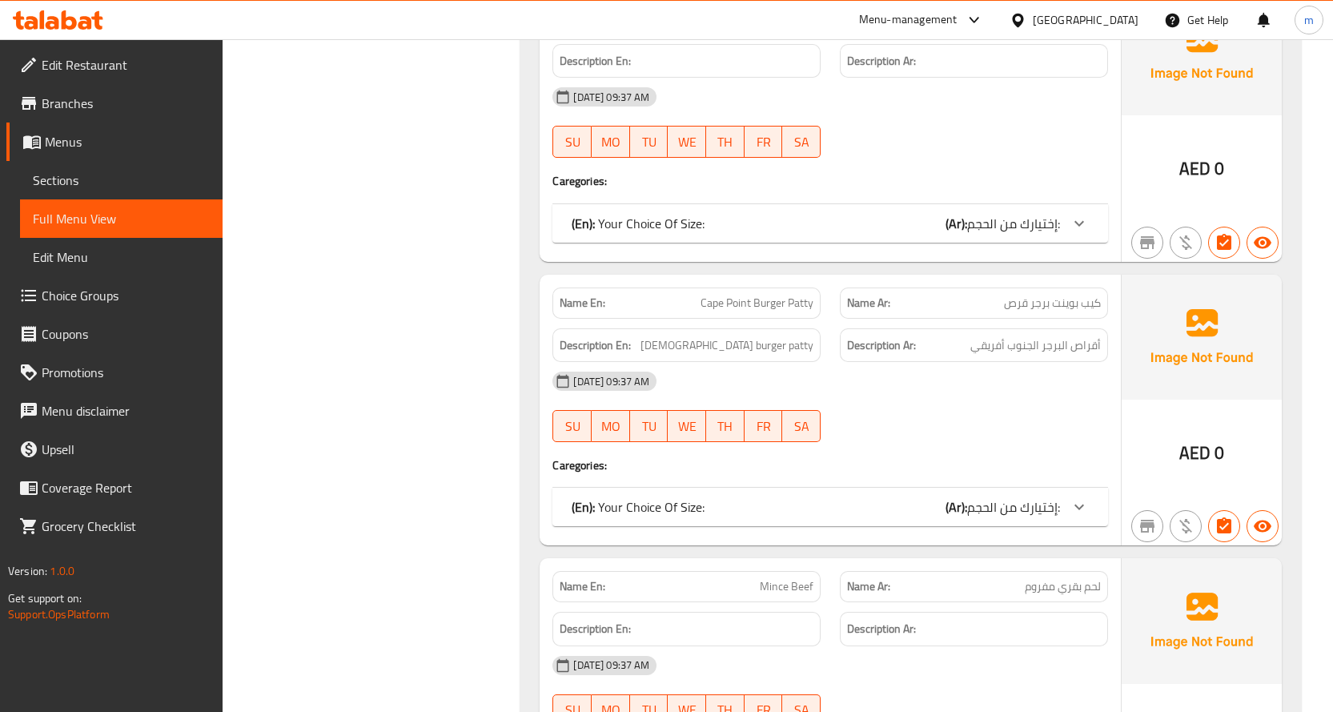
click at [1006, 224] on span "إختيارك من الحجم:" at bounding box center [1013, 223] width 93 height 24
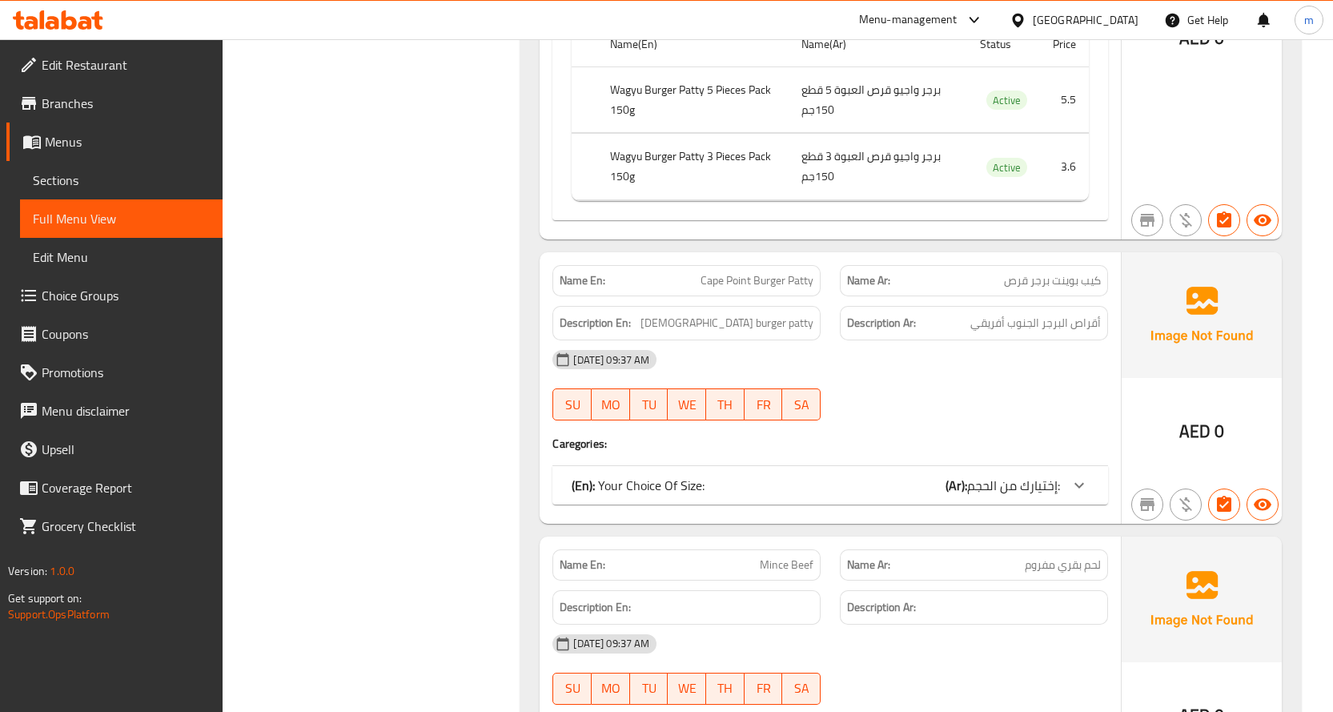
click at [991, 491] on span "إختيارك من الحجم:" at bounding box center [1013, 485] width 93 height 24
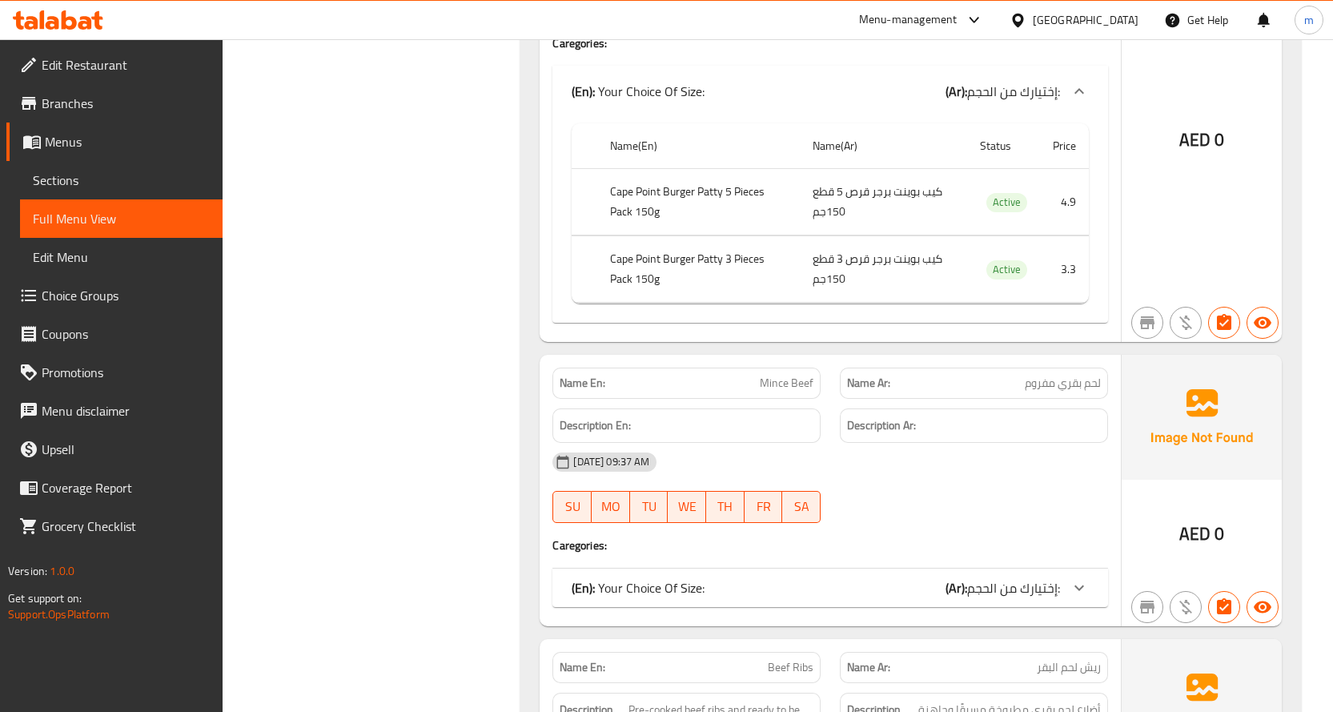
scroll to position [3444, 0]
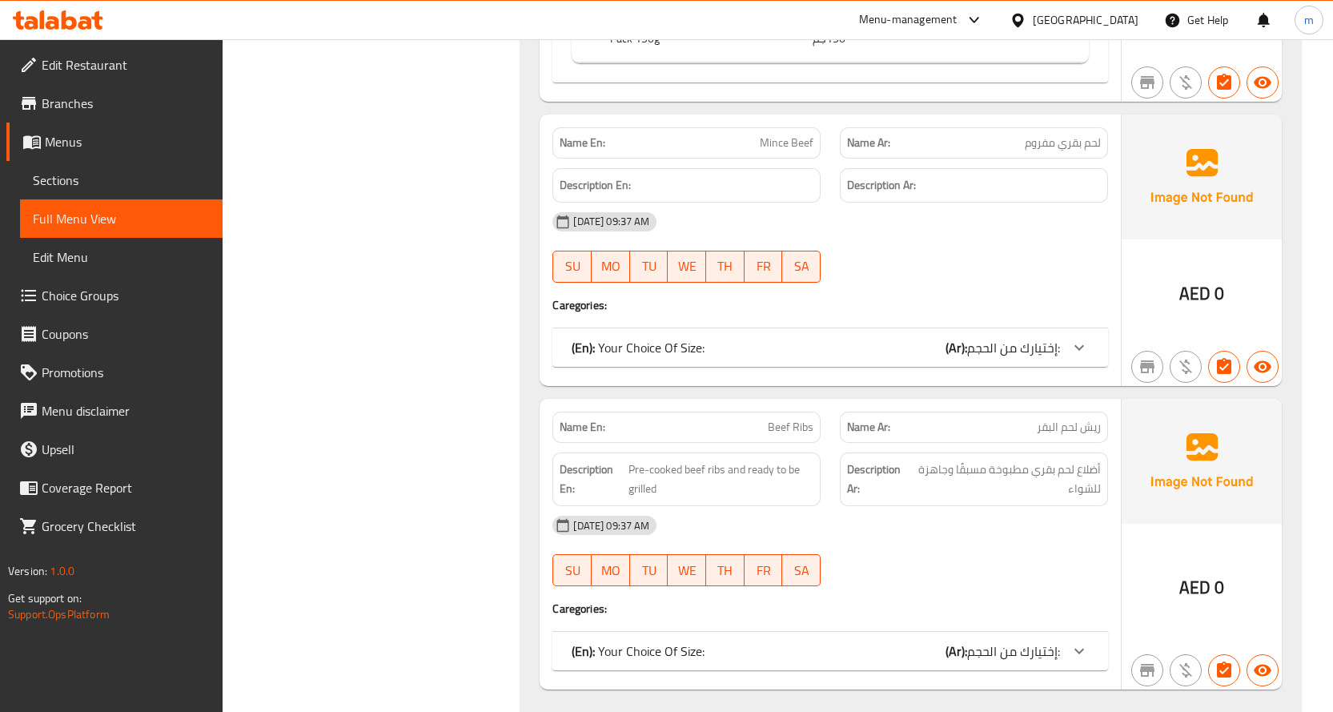
click at [991, 343] on span "إختيارك من الحجم:" at bounding box center [1013, 348] width 93 height 24
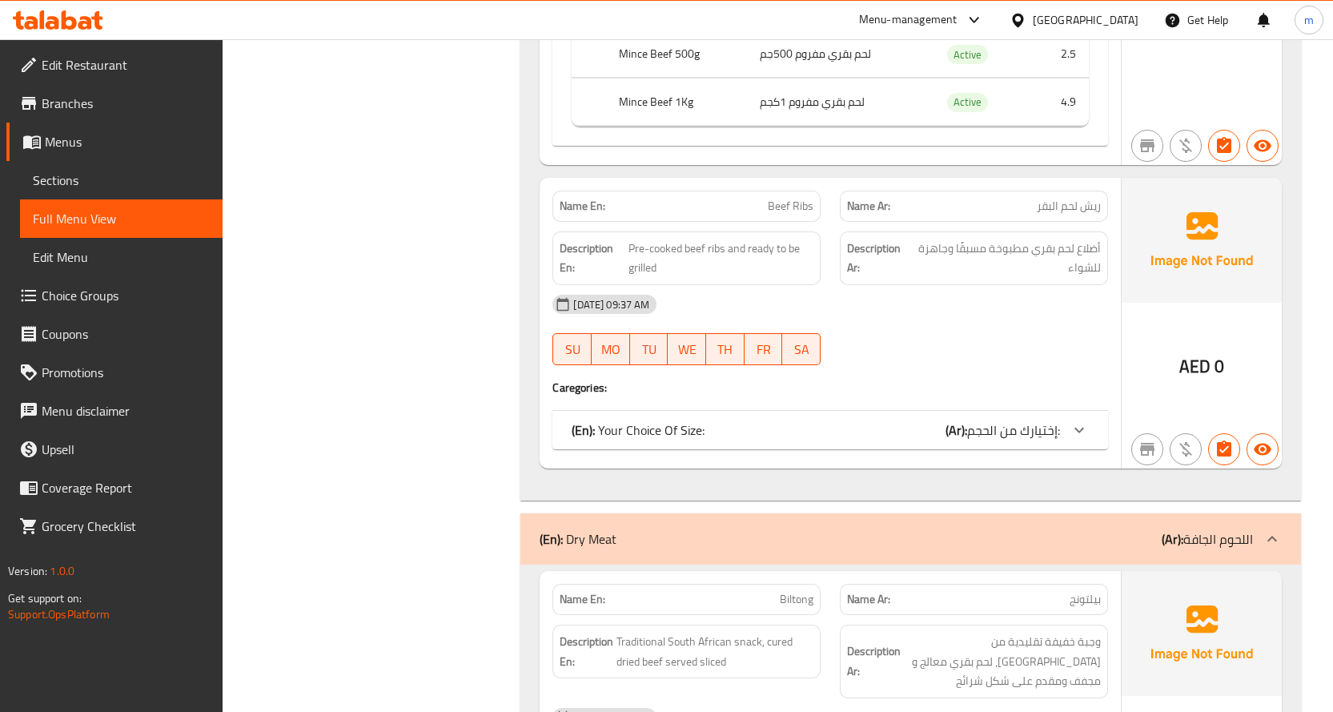
click at [1002, 427] on span "إختيارك من الحجم:" at bounding box center [1013, 430] width 93 height 24
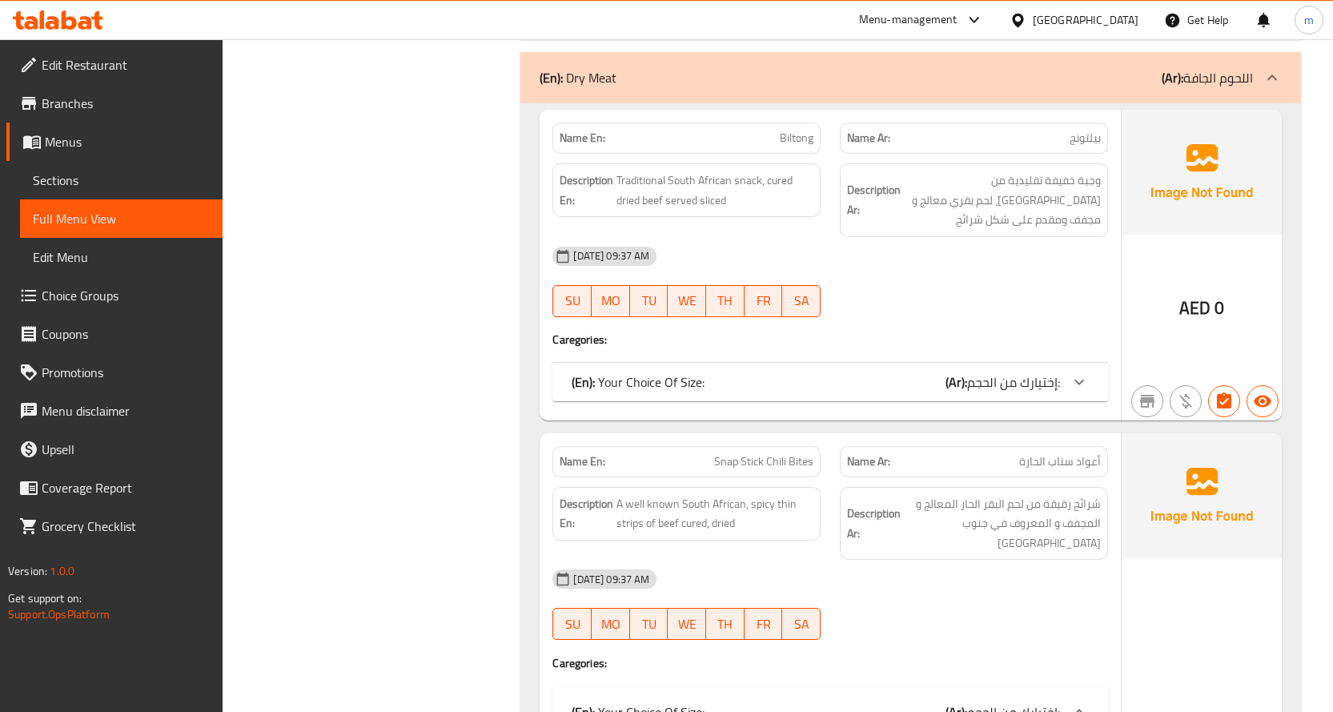
click at [1002, 392] on span "إختيارك من الحجم:" at bounding box center [1013, 382] width 93 height 24
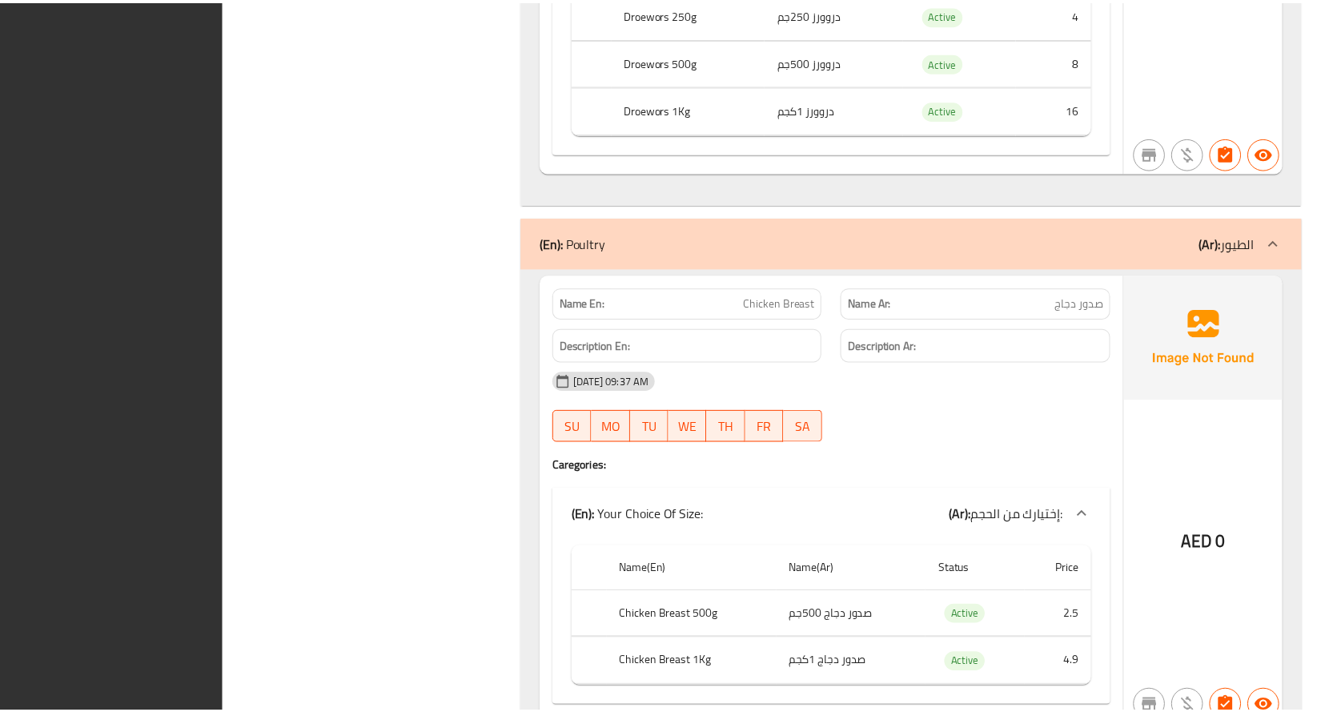
scroll to position [6562, 0]
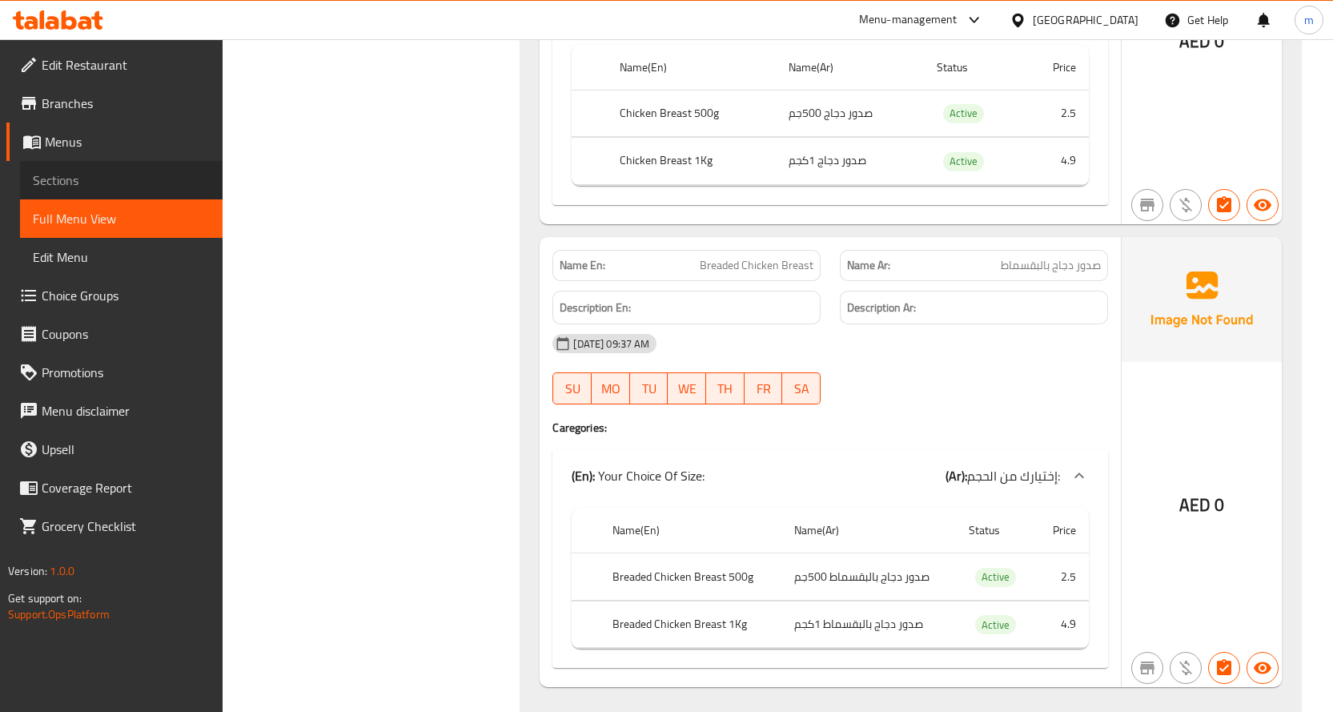
click at [91, 173] on span "Sections" at bounding box center [121, 180] width 177 height 19
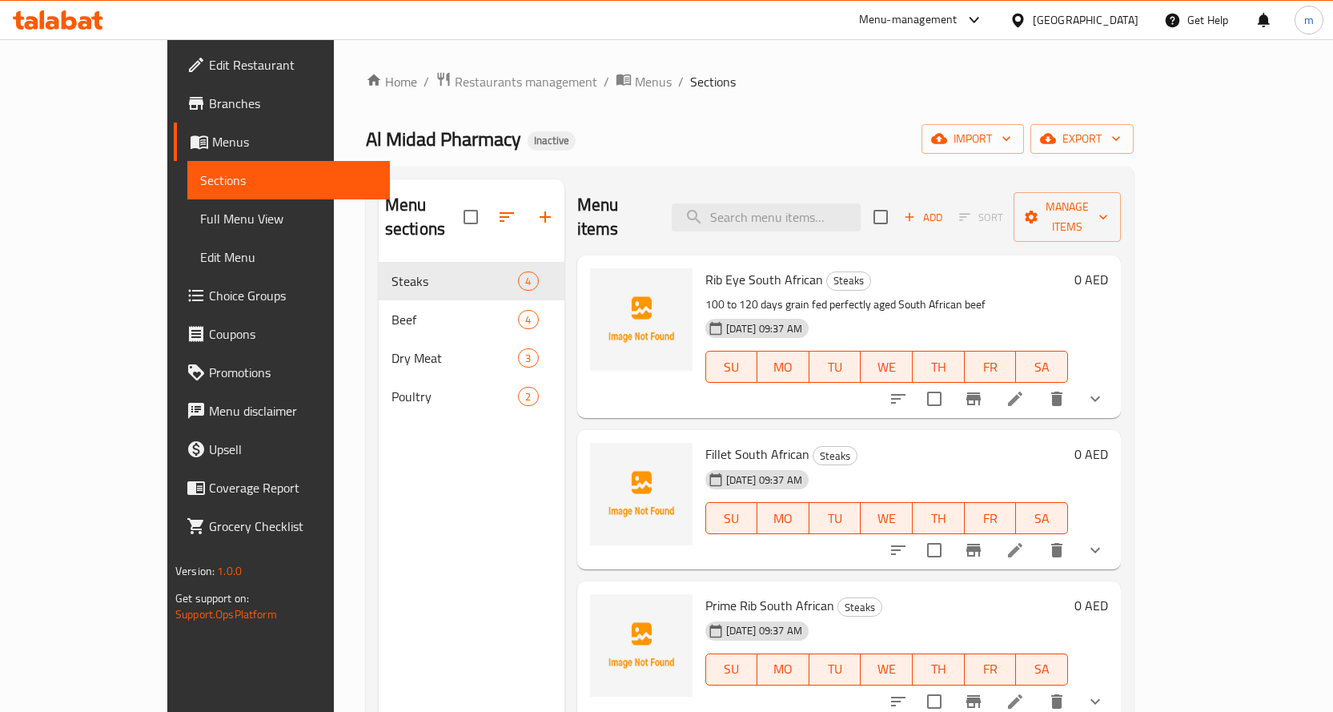
click at [200, 215] on span "Full Menu View" at bounding box center [288, 218] width 177 height 19
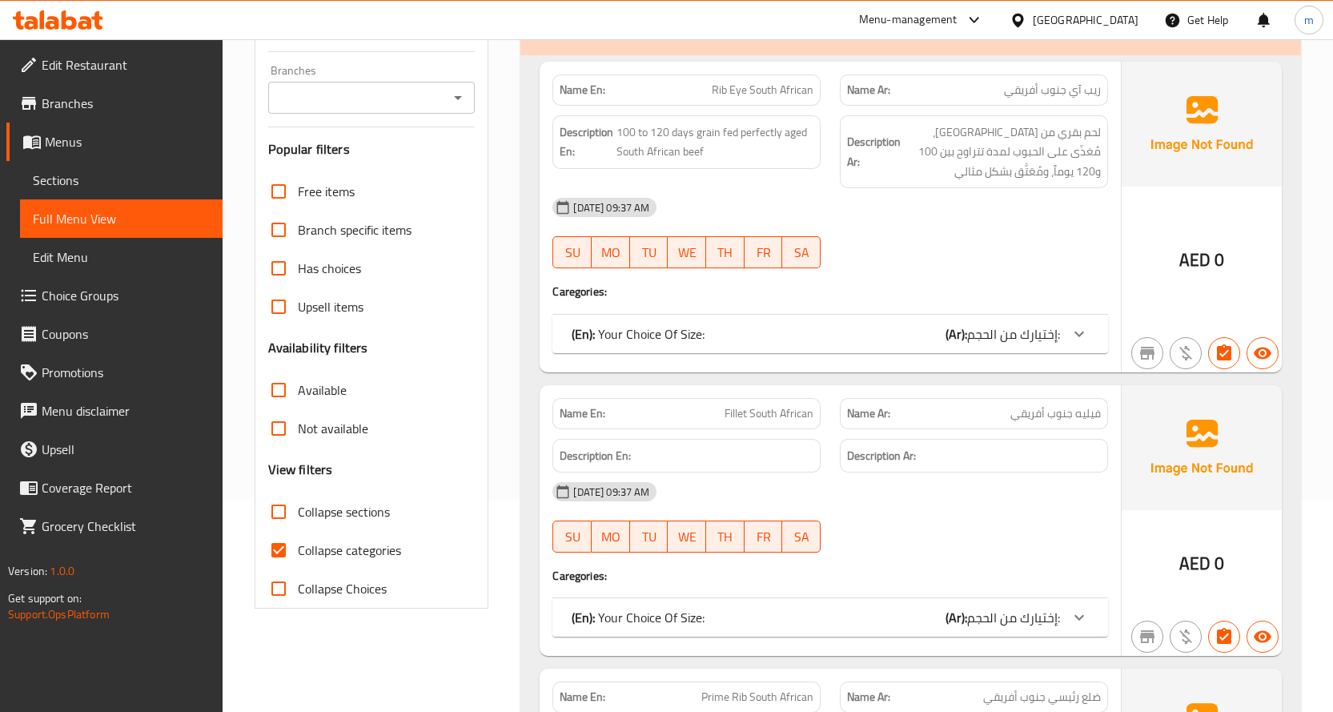
scroll to position [240, 0]
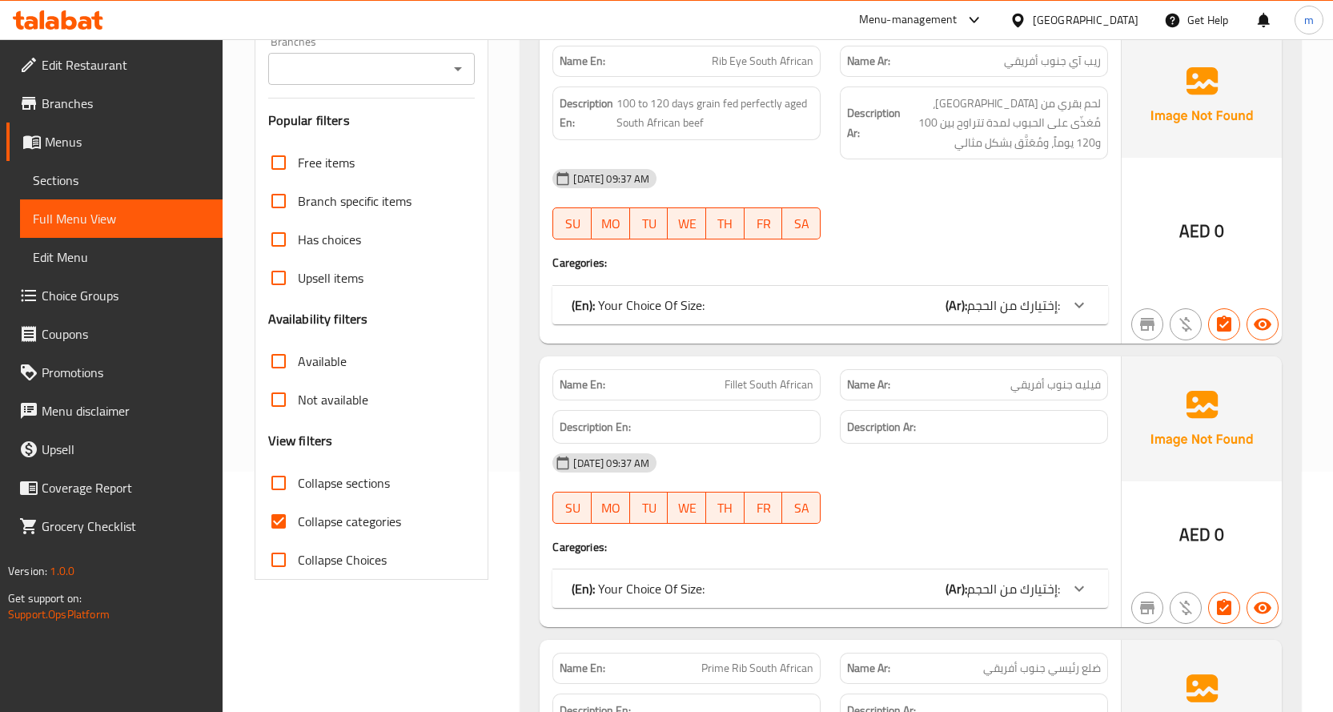
click at [308, 556] on span "Collapse Choices" at bounding box center [342, 559] width 89 height 19
click at [298, 556] on input "Collapse Choices" at bounding box center [278, 560] width 38 height 38
checkbox input "true"
click at [301, 517] on span "Collapse categories" at bounding box center [349, 521] width 103 height 19
click at [298, 517] on input "Collapse categories" at bounding box center [278, 521] width 38 height 38
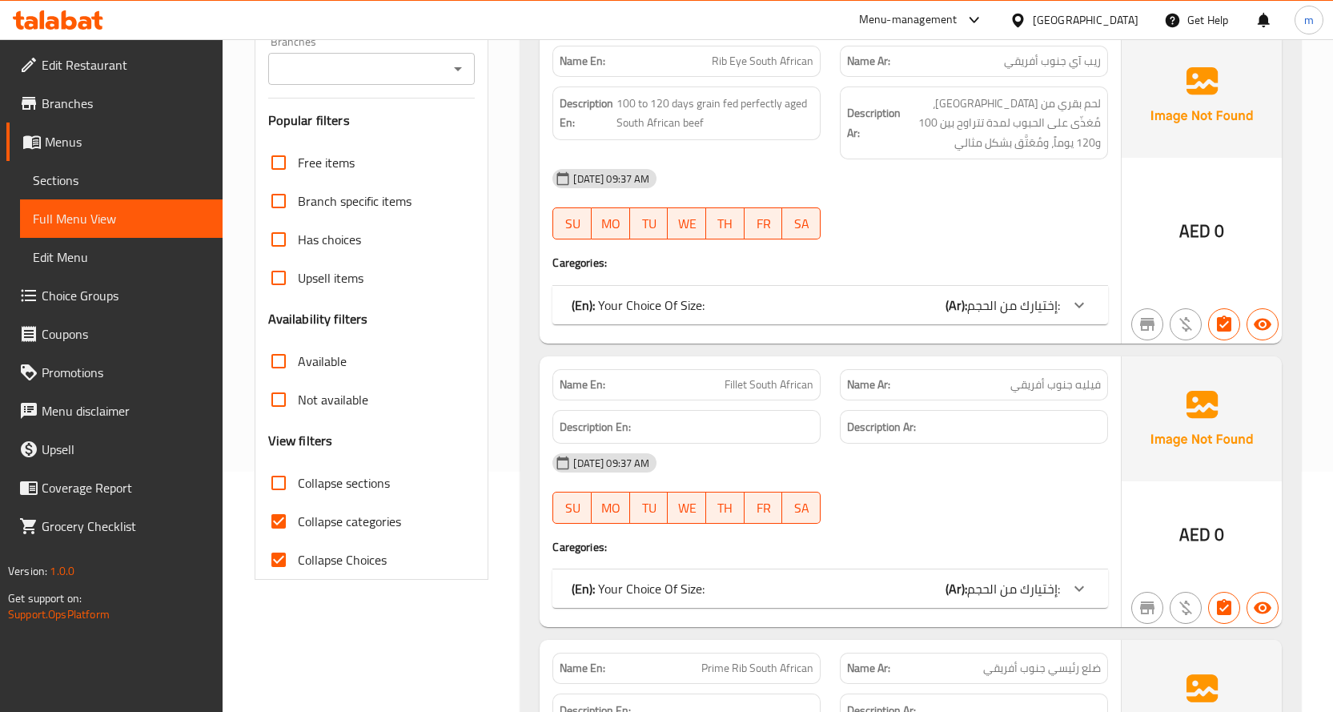
checkbox input "false"
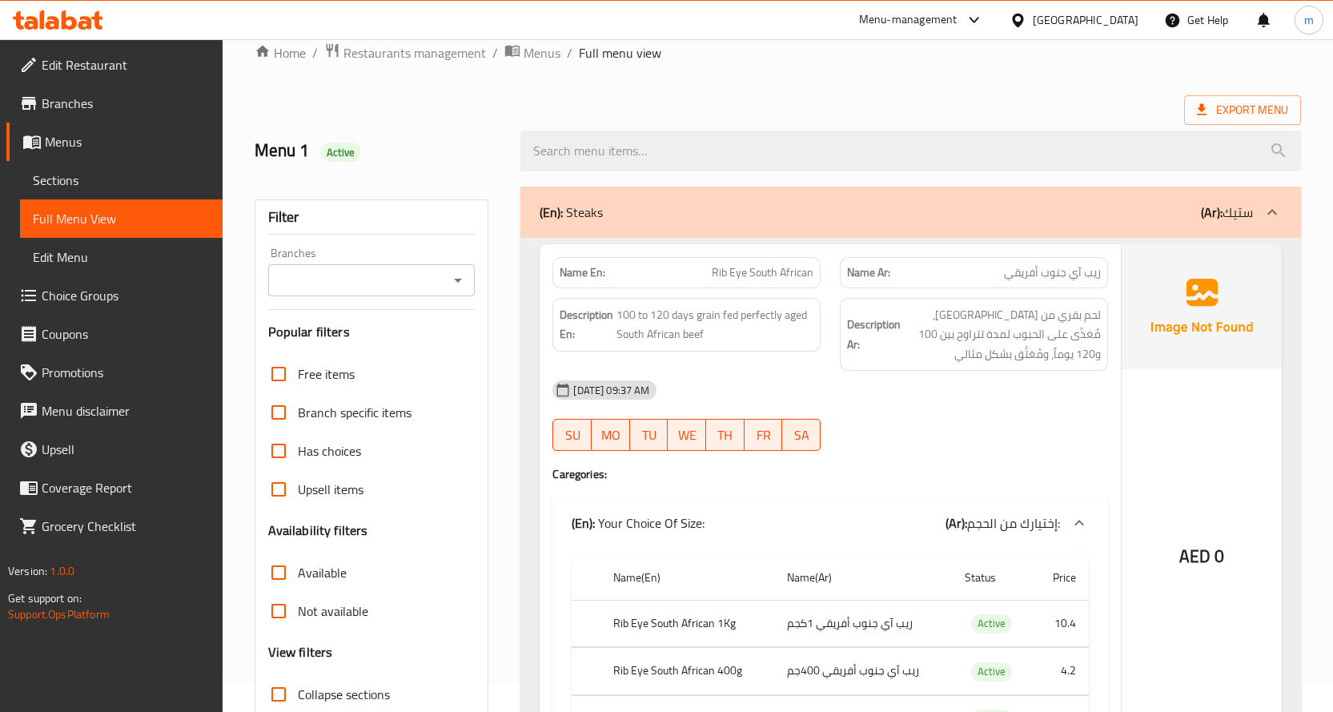
scroll to position [80, 0]
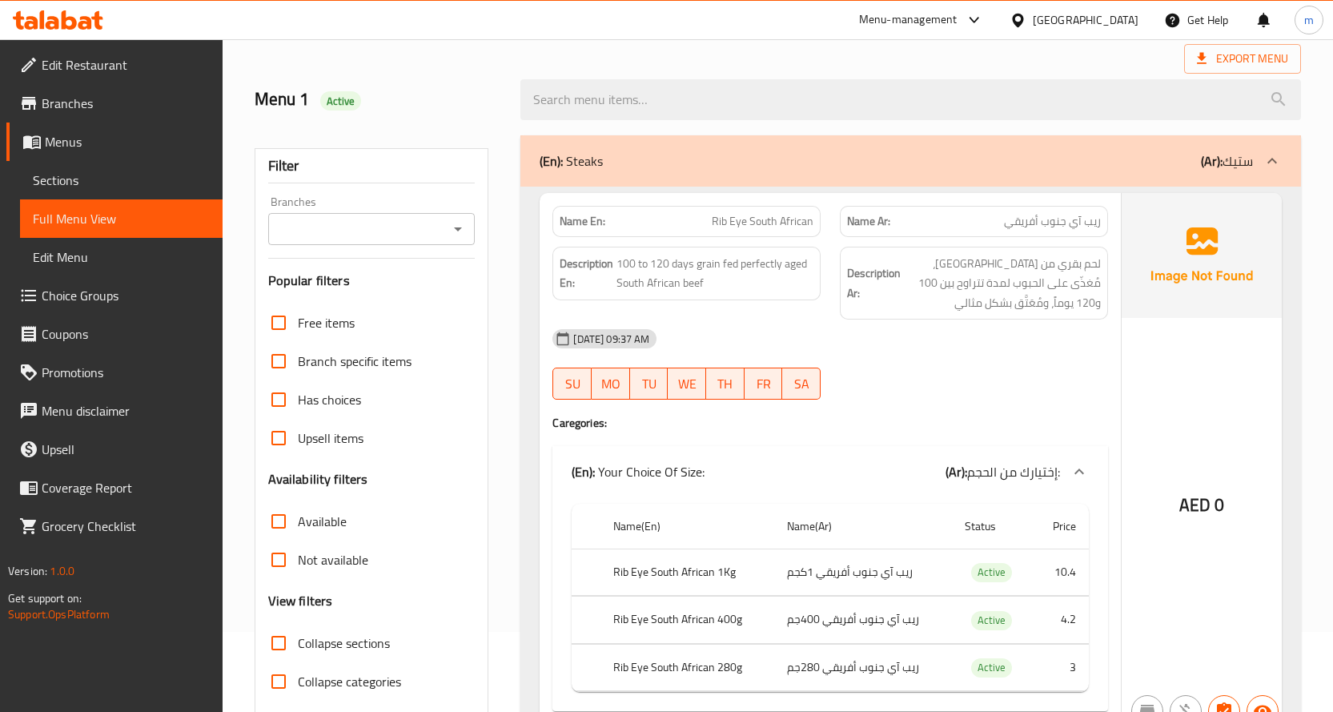
click at [938, 17] on div "Menu-management" at bounding box center [908, 19] width 99 height 19
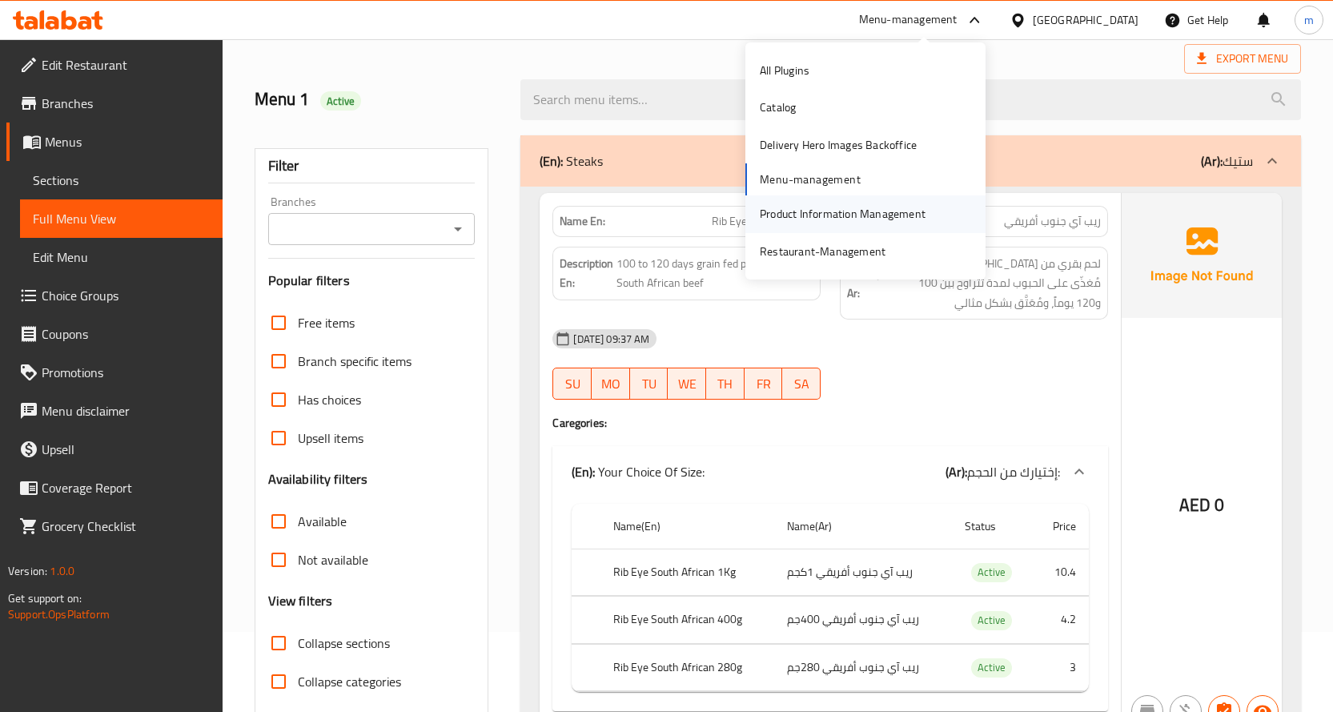
click at [831, 219] on div "Product Information Management" at bounding box center [843, 214] width 166 height 18
